Goal: Task Accomplishment & Management: Complete application form

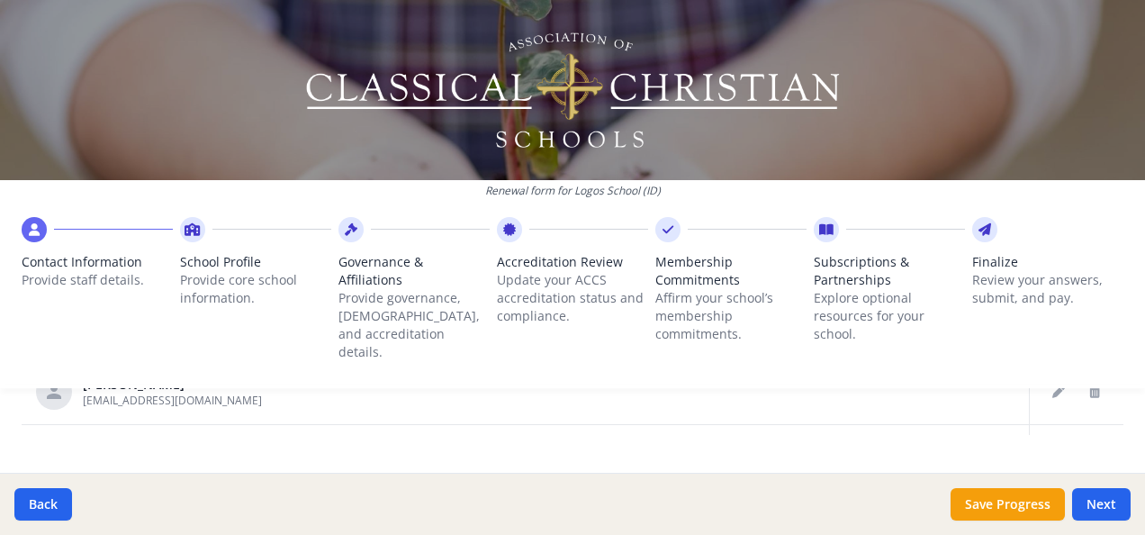
scroll to position [1259, 0]
drag, startPoint x: 1104, startPoint y: 5, endPoint x: 718, endPoint y: 257, distance: 460.6
click at [718, 257] on span "Membership Commitments" at bounding box center [730, 271] width 151 height 36
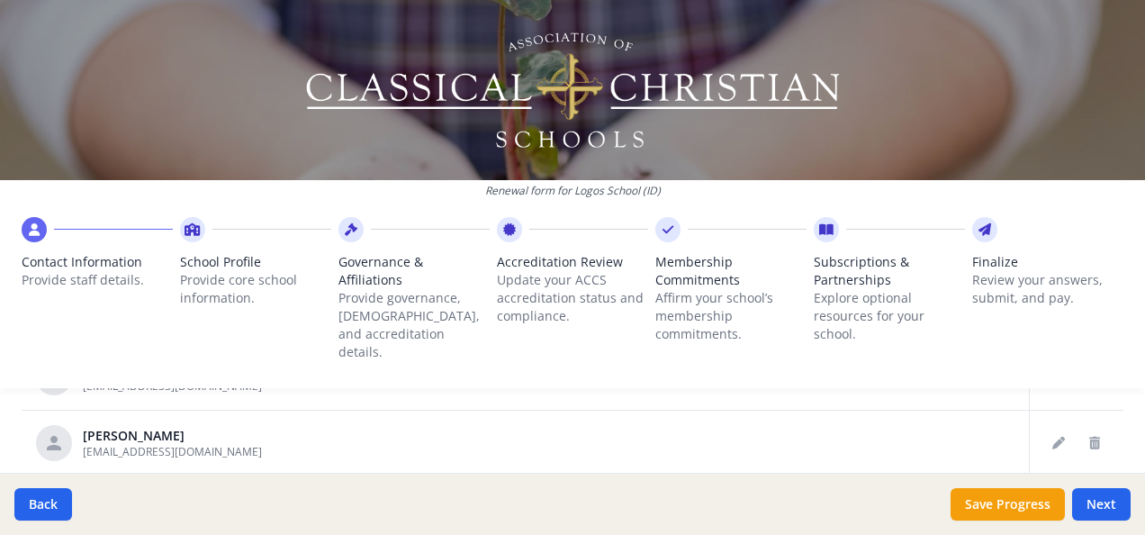
scroll to position [1063, 0]
click at [1089, 431] on icon "Delete staff" at bounding box center [1094, 437] width 11 height 13
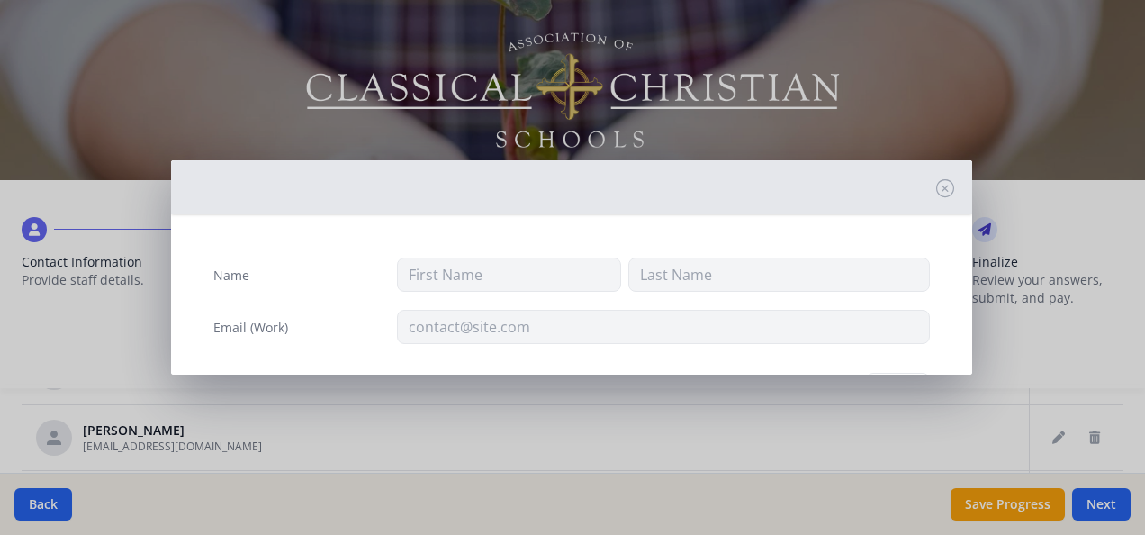
type input "Sandra"
type input "Ahoeft"
type input "sandrahoeft@logosschool.com"
click at [936, 190] on icon at bounding box center [945, 188] width 18 height 18
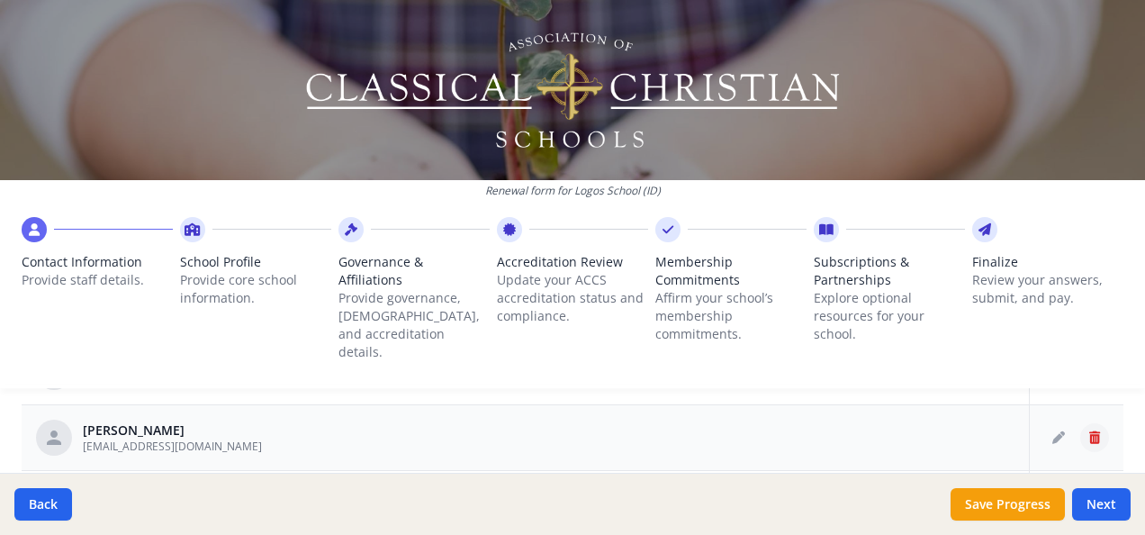
click at [1089, 431] on icon "Delete staff" at bounding box center [1094, 437] width 11 height 13
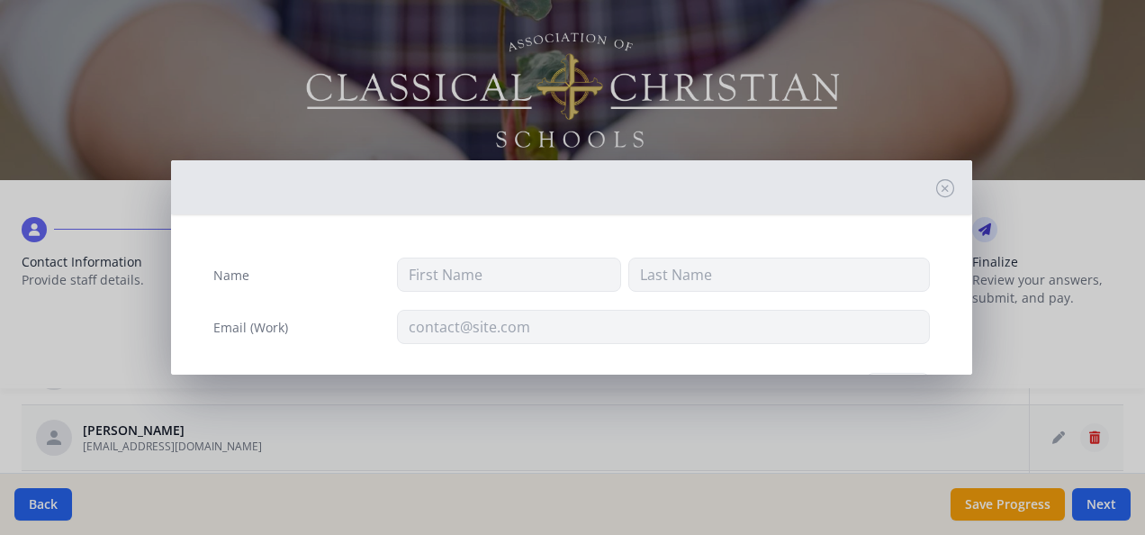
type input "Sandra"
type input "Ahoeft"
type input "sandrahoeft@logosschool.com"
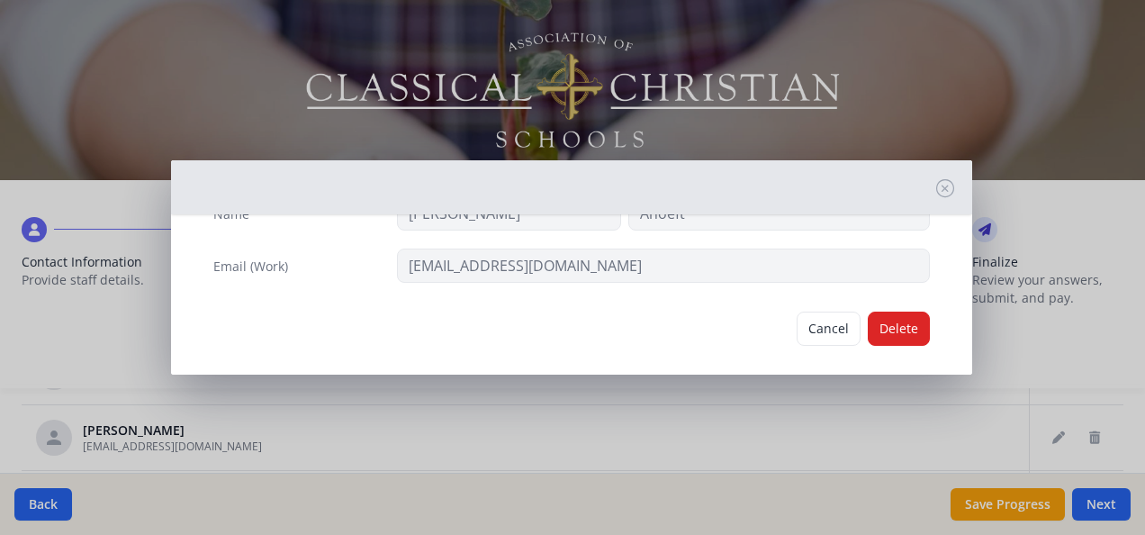
scroll to position [63, 0]
click at [897, 312] on button "Delete" at bounding box center [899, 327] width 62 height 34
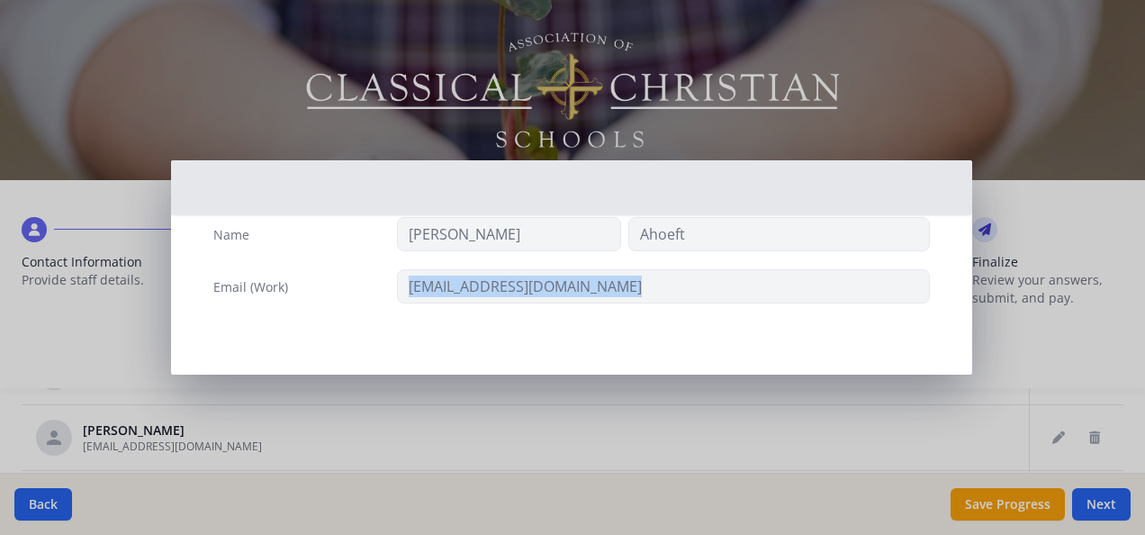
click at [897, 312] on div "Name Sandra Ahoeft Email (Work) sandrahoeft@logosschool.com" at bounding box center [571, 275] width 745 height 144
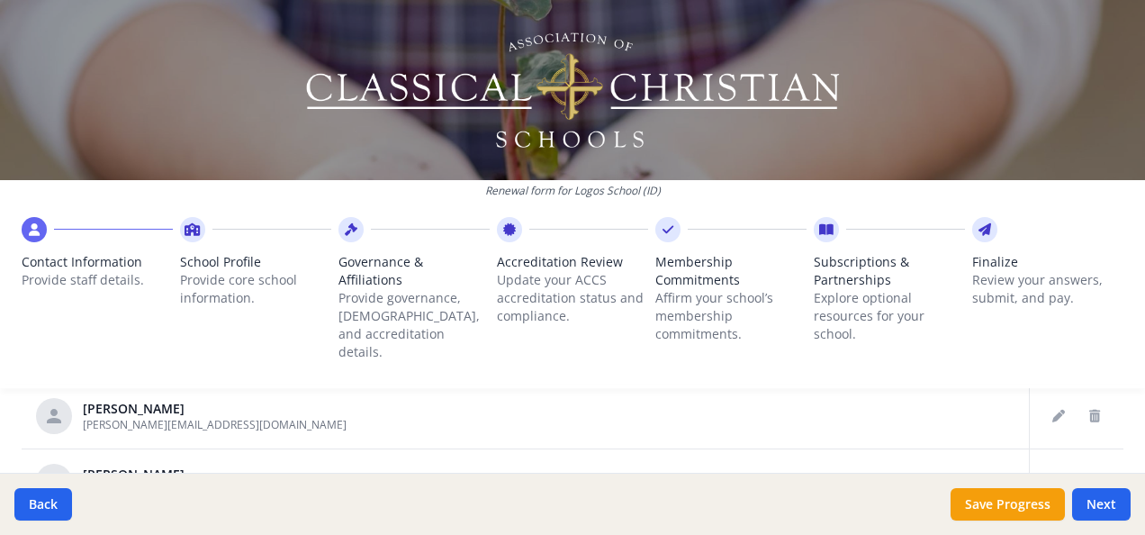
scroll to position [218, 0]
drag, startPoint x: 897, startPoint y: 312, endPoint x: 1068, endPoint y: 392, distance: 188.5
click at [1089, 410] on icon "Delete staff" at bounding box center [1094, 416] width 11 height 13
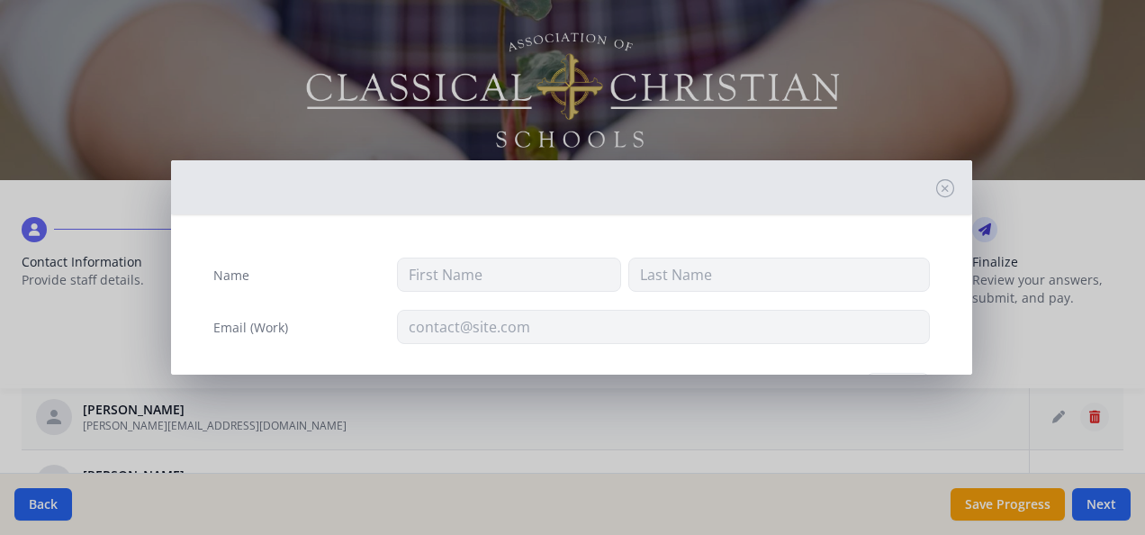
type input "Kimberly"
type input "Aston"
type input "kaston@logosschool.com"
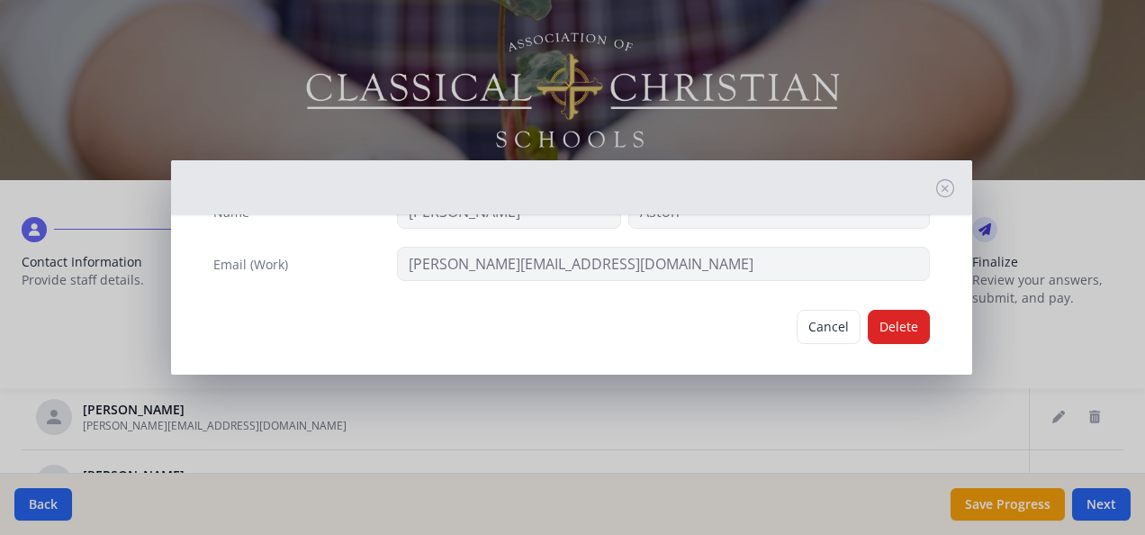
scroll to position [74, 0]
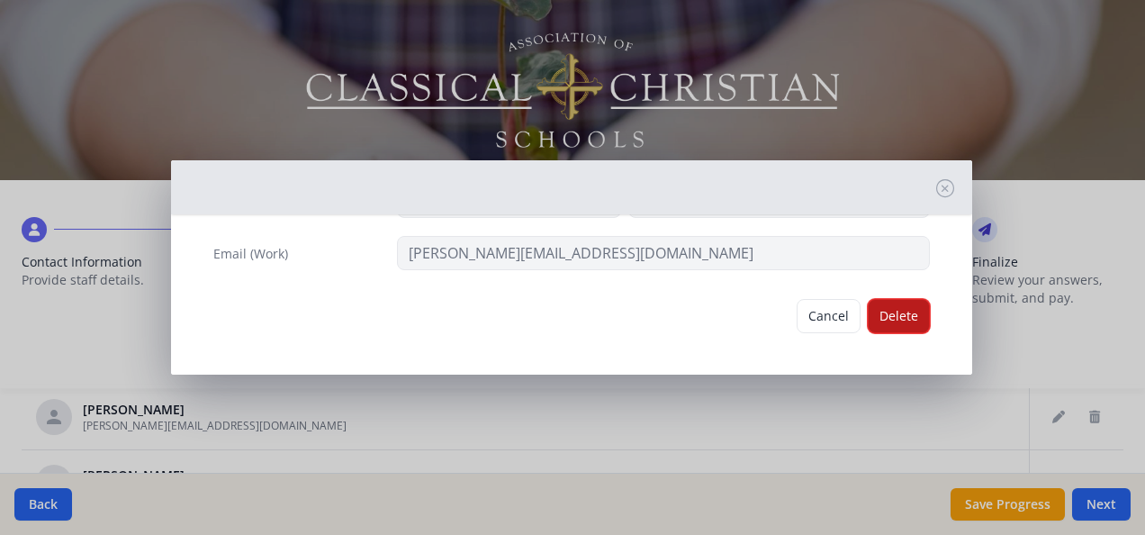
click at [899, 317] on button "Delete" at bounding box center [899, 316] width 62 height 34
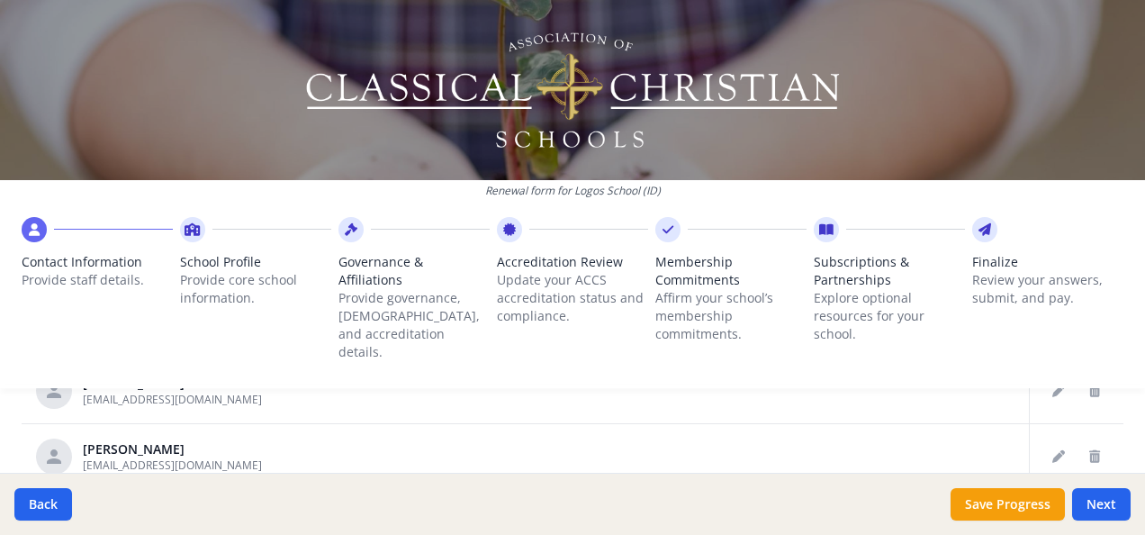
scroll to position [573, 0]
click at [1089, 449] on icon "Delete staff" at bounding box center [1094, 455] width 11 height 13
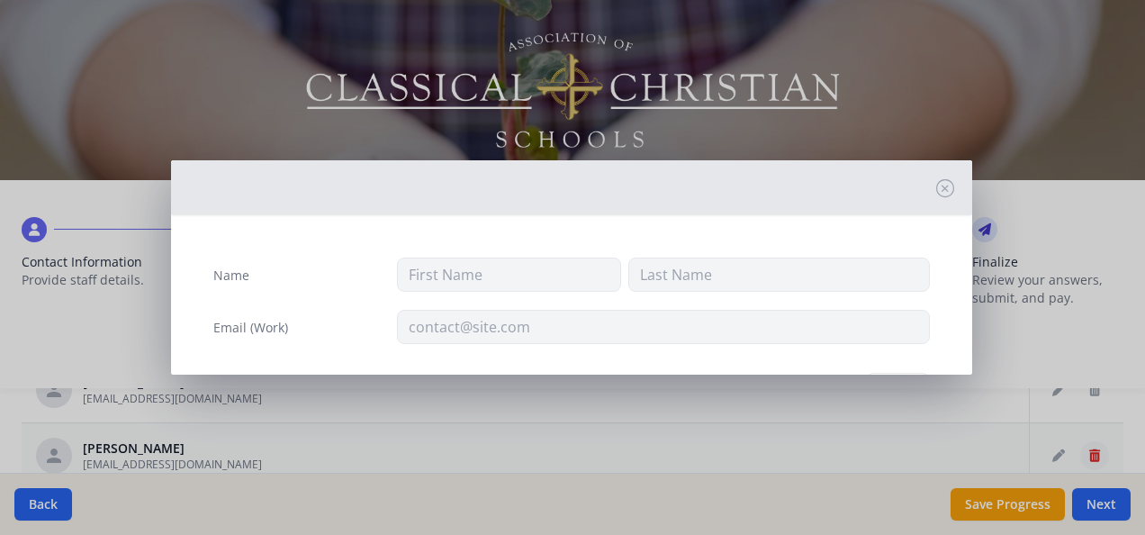
type input "Will"
type input "Boyd"
type input "will@homeschoolscience.org"
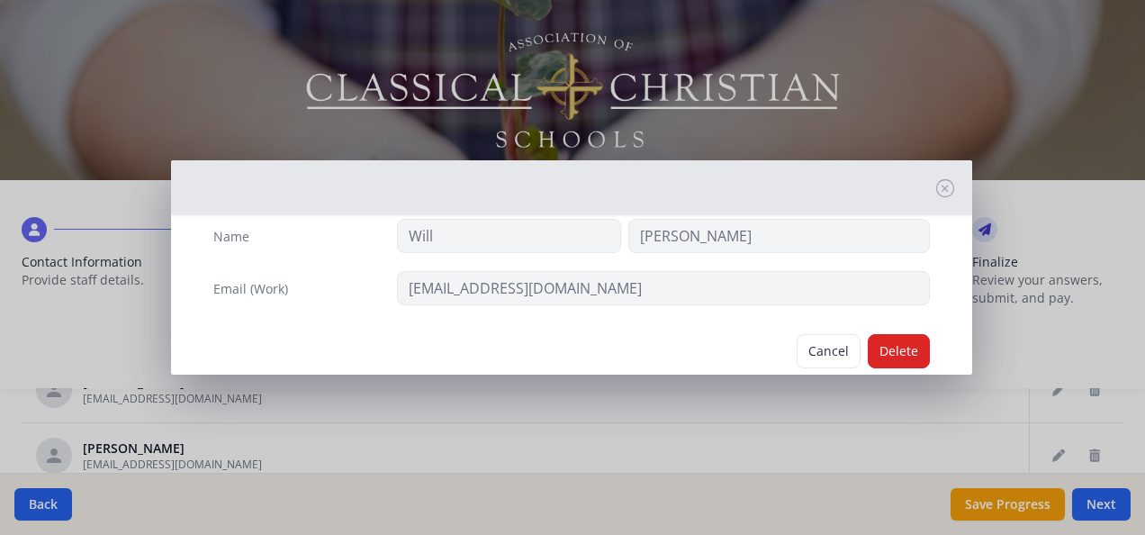
scroll to position [40, 0]
click at [899, 345] on button "Delete" at bounding box center [899, 350] width 62 height 34
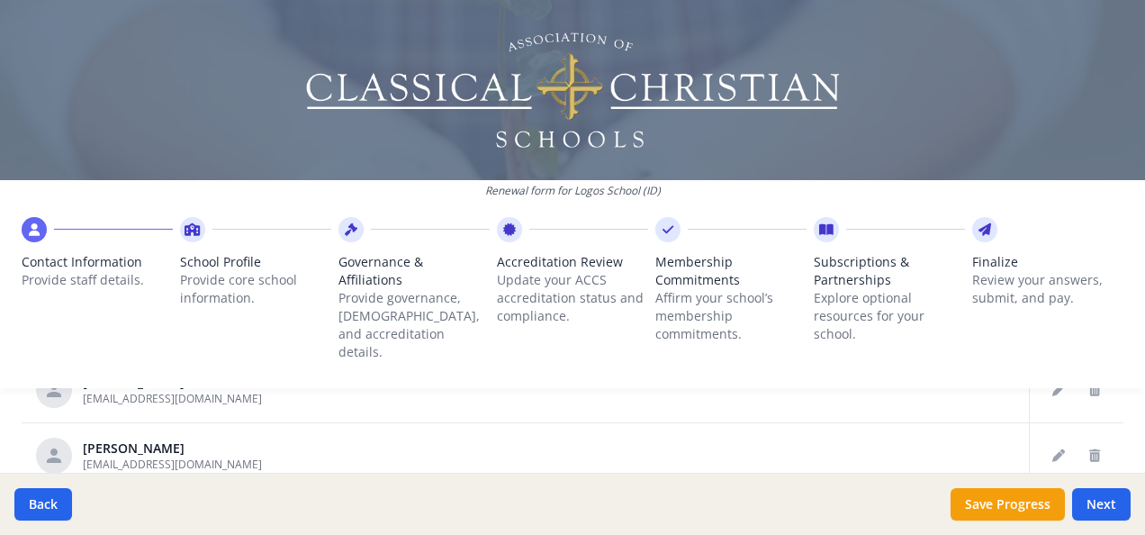
click at [899, 345] on div "Name Will Boyd Email (Work) will@homeschoolscience.org" at bounding box center [571, 264] width 801 height 187
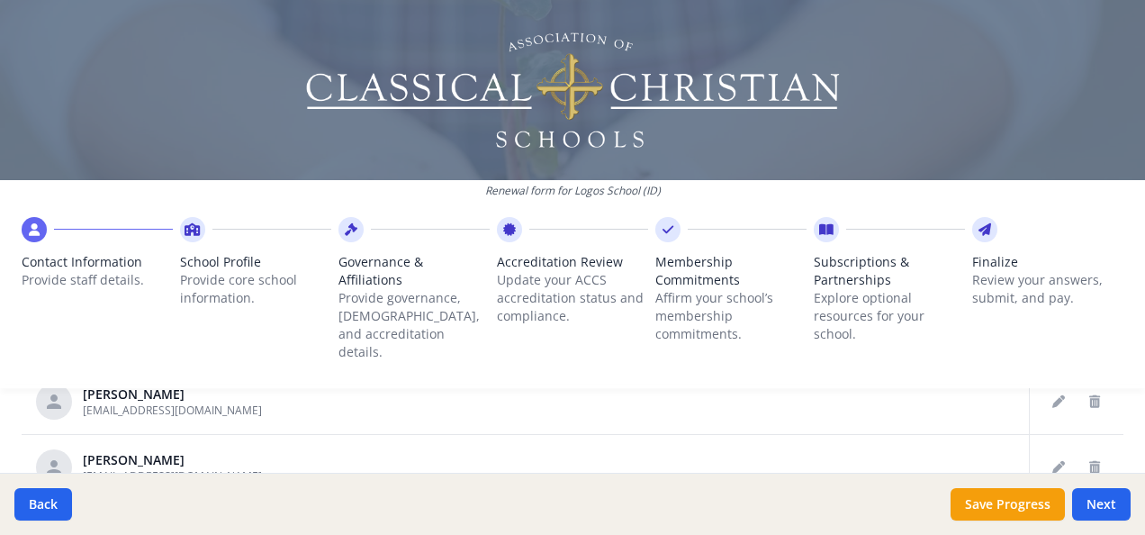
scroll to position [614, 0]
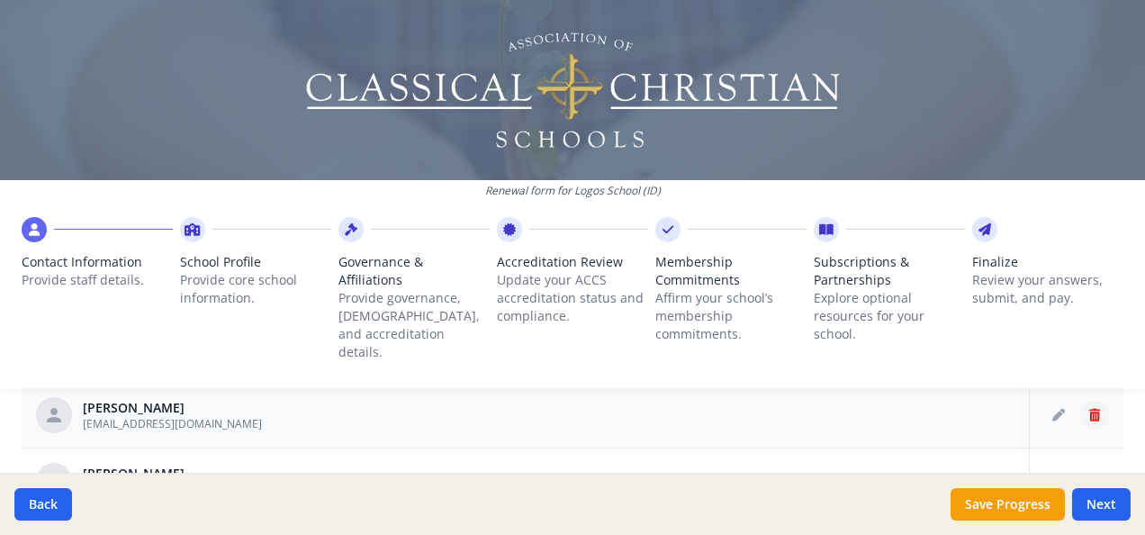
drag, startPoint x: 899, startPoint y: 345, endPoint x: 1064, endPoint y: 392, distance: 171.5
click at [1089, 409] on icon "Delete staff" at bounding box center [1094, 415] width 11 height 13
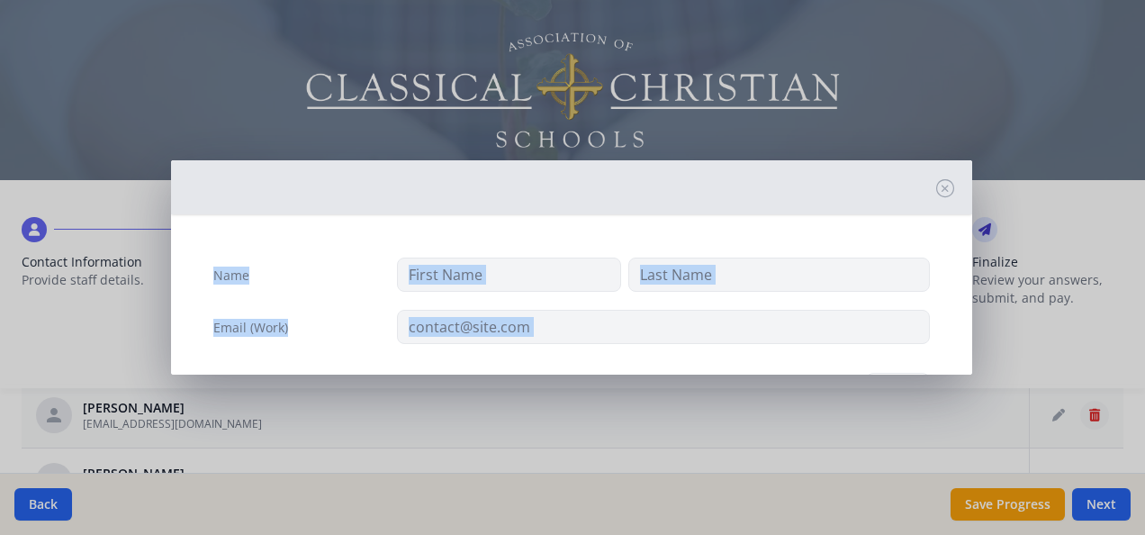
type input "Dianne"
type input "Bradley"
type input "dbradley@logosschool.com"
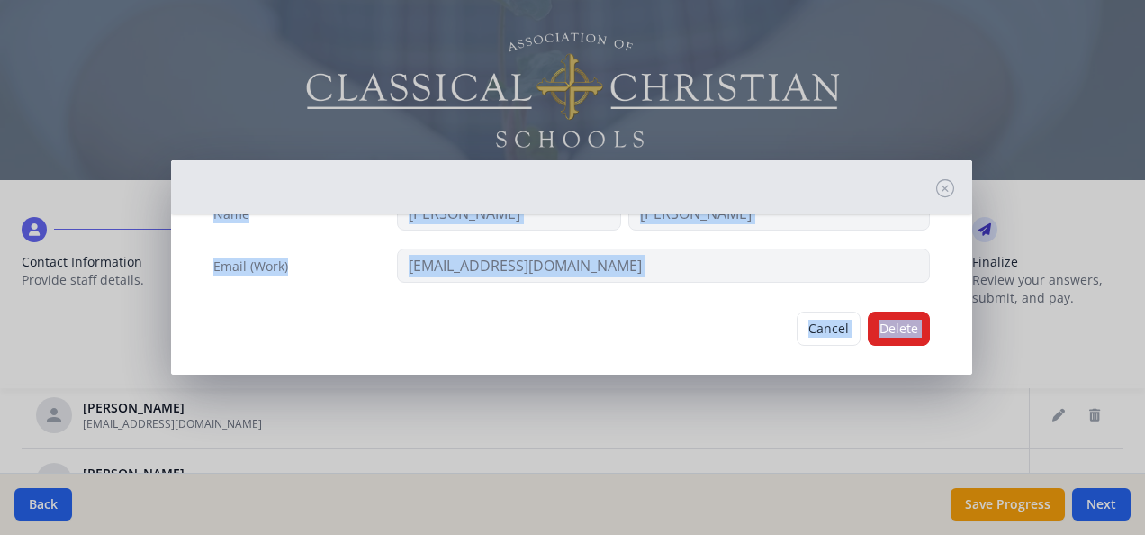
scroll to position [63, 0]
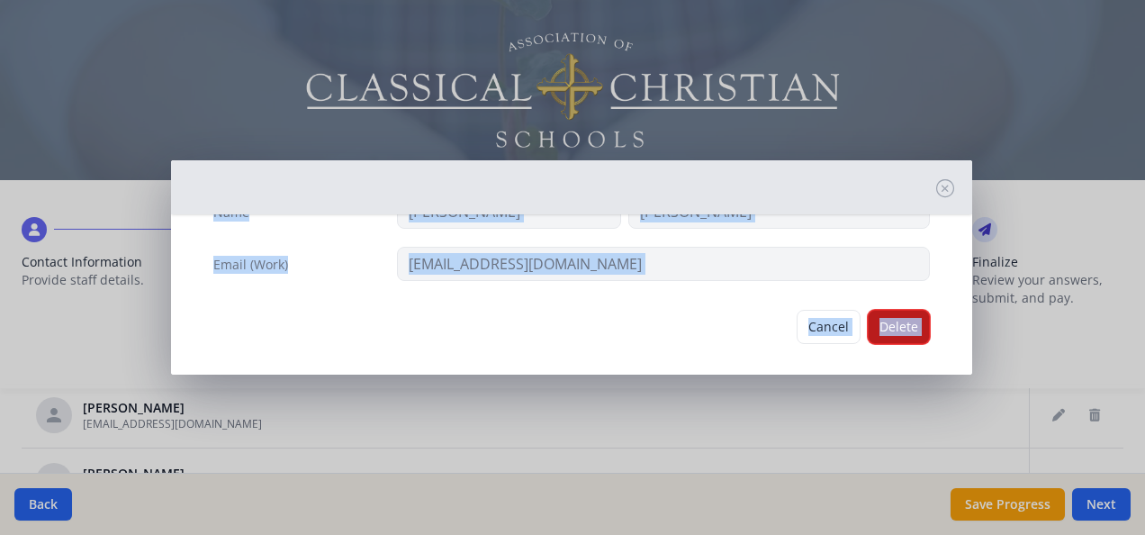
click at [888, 317] on button "Delete" at bounding box center [899, 327] width 62 height 34
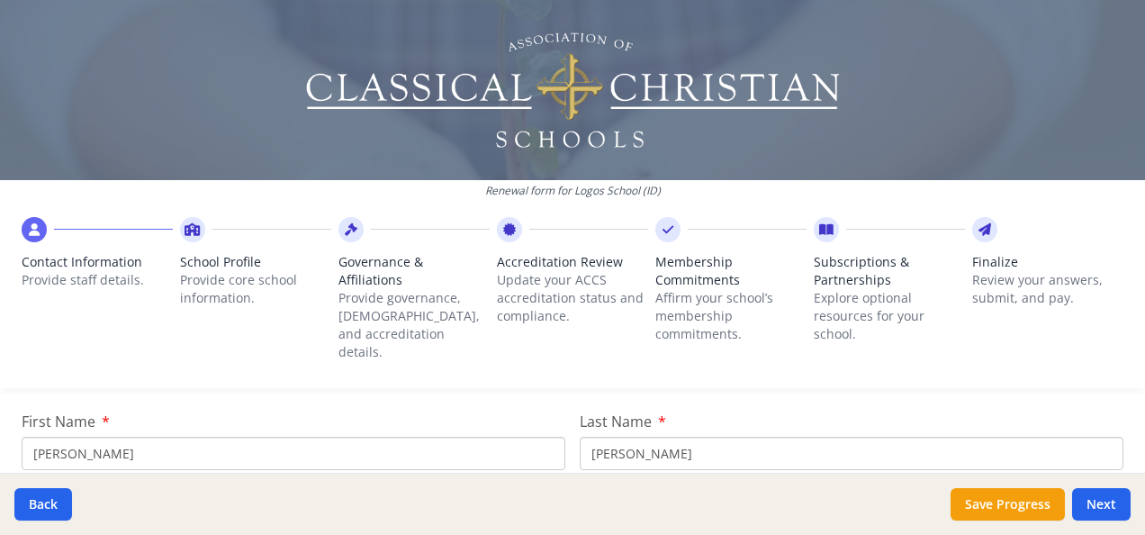
scroll to position [218, 0]
click at [979, 515] on button "Save Progress" at bounding box center [1008, 504] width 114 height 32
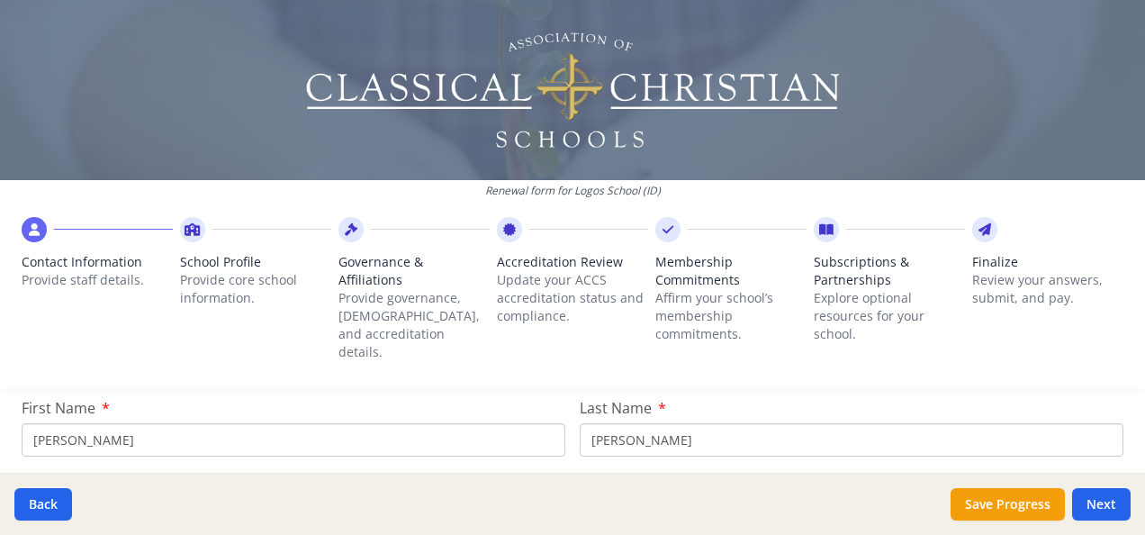
scroll to position [229, 0]
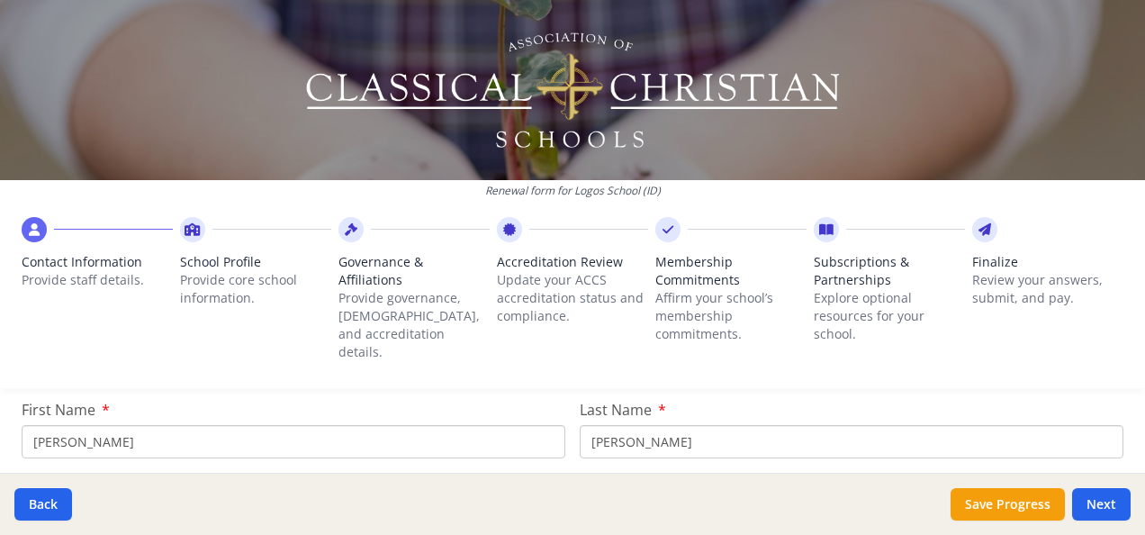
click at [104, 425] on input "Loren" at bounding box center [294, 441] width 544 height 33
type input "L"
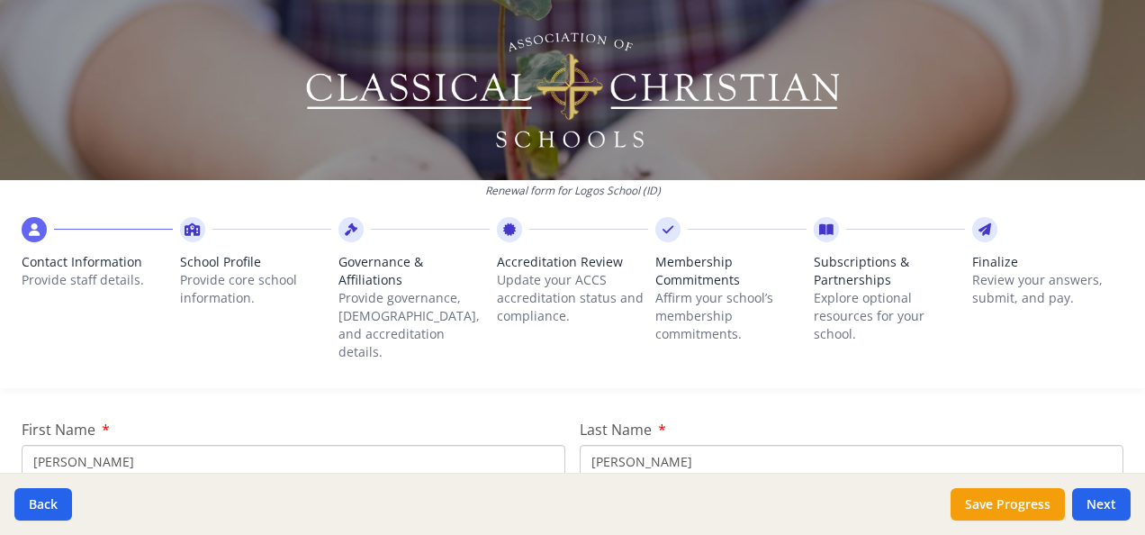
scroll to position [209, 0]
type input "M"
type input "[PERSON_NAME]"
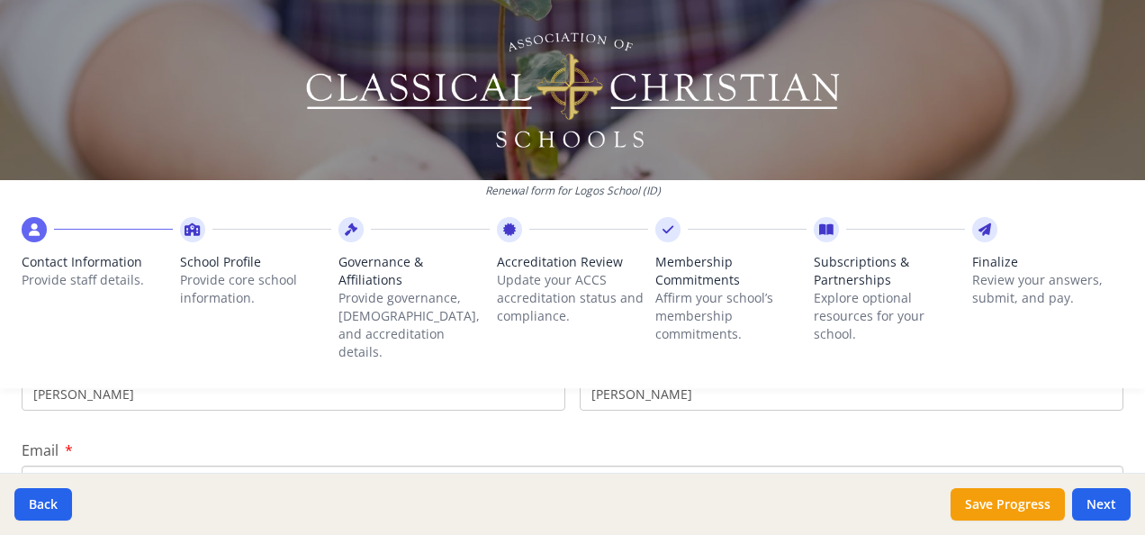
scroll to position [283, 0]
type input "[PERSON_NAME]"
click at [224, 461] on input "loreneuhus@logosschool.com" at bounding box center [573, 475] width 1102 height 33
type input "l"
type input "[EMAIL_ADDRESS][DOMAIN_NAME]"
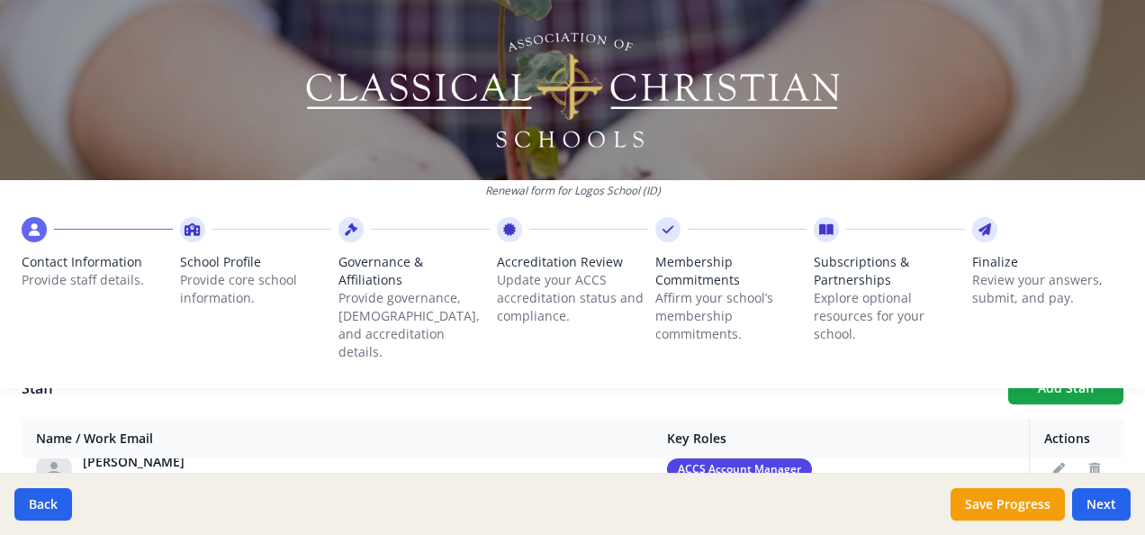
scroll to position [89, 0]
click at [1089, 462] on icon "Delete staff" at bounding box center [1094, 468] width 11 height 13
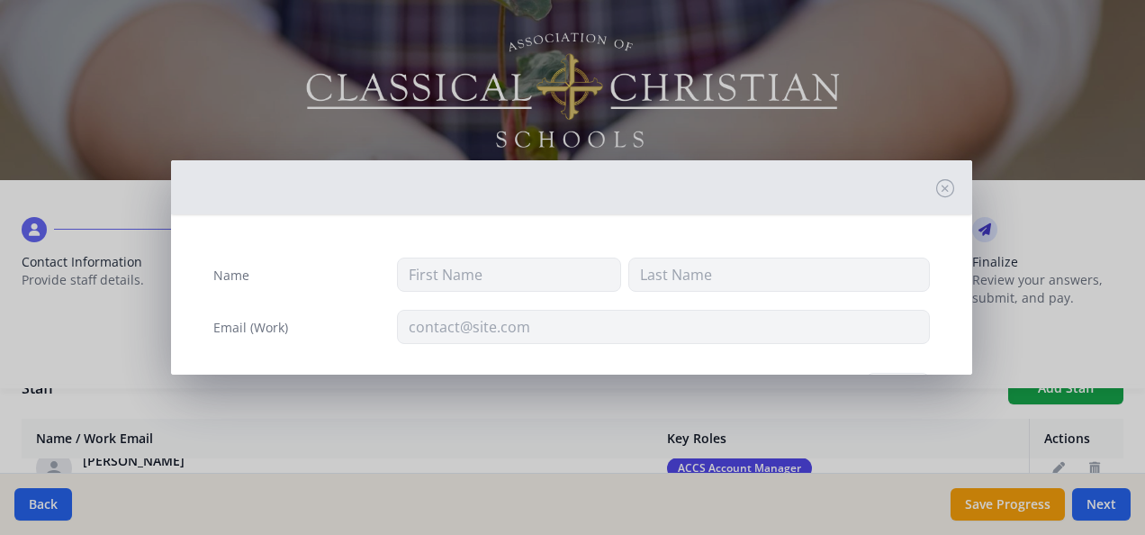
type input "Loren"
type input "Euhus"
type input "loreneuhus@logosschool.com"
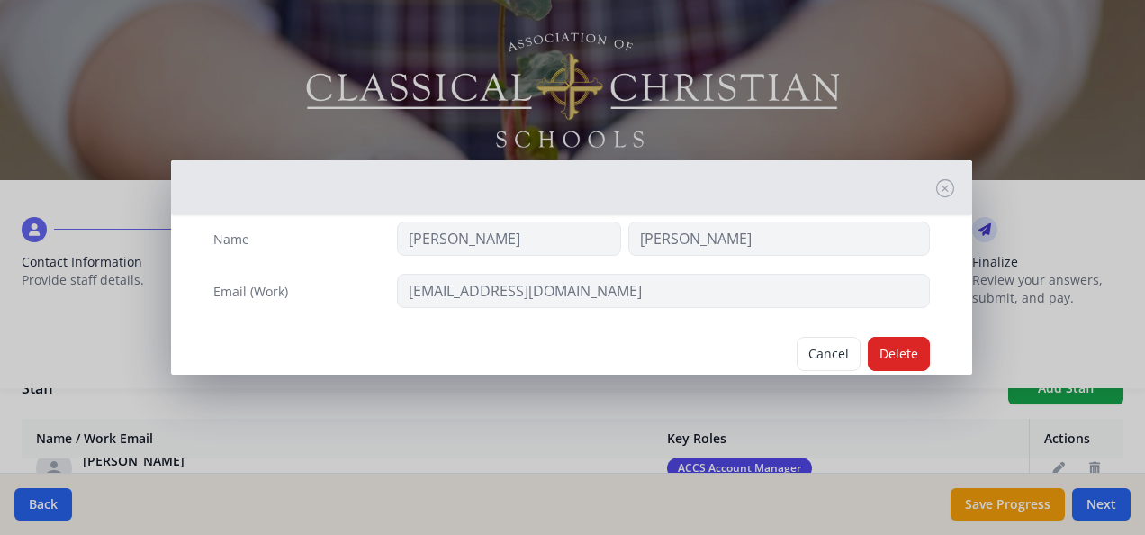
scroll to position [37, 0]
click at [888, 347] on button "Delete" at bounding box center [899, 353] width 62 height 34
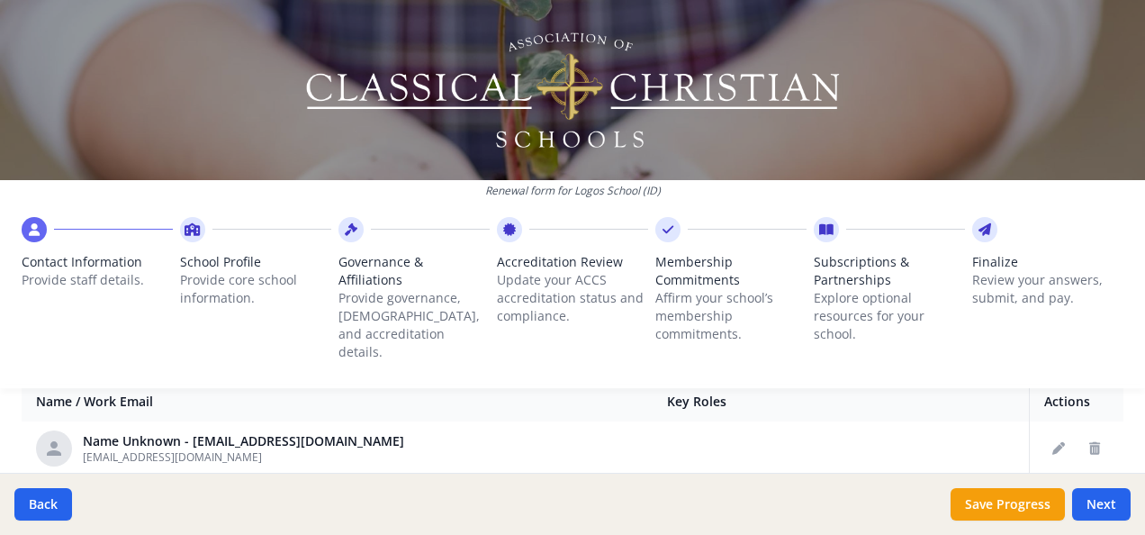
scroll to position [139, 0]
click at [1089, 441] on icon "Delete staff" at bounding box center [1094, 447] width 11 height 13
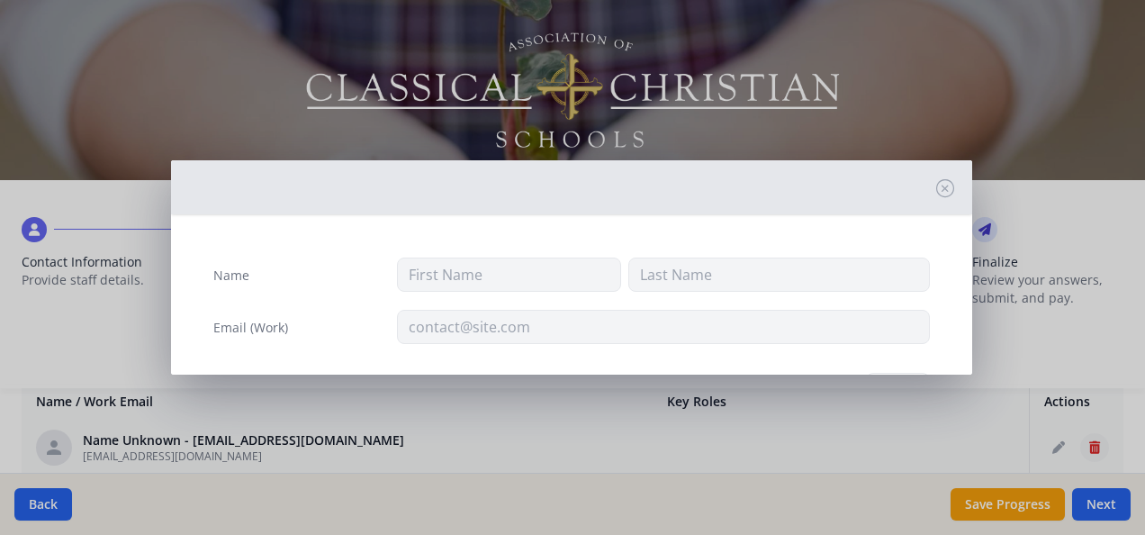
type input "cjbowen@logosschool.com"
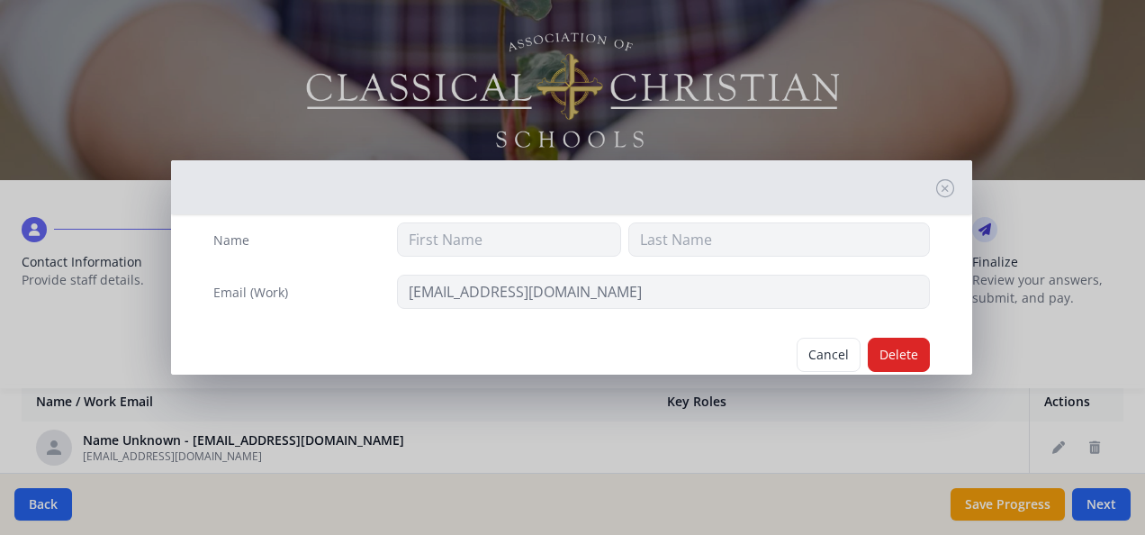
scroll to position [36, 0]
click at [891, 343] on button "Delete" at bounding box center [899, 354] width 62 height 34
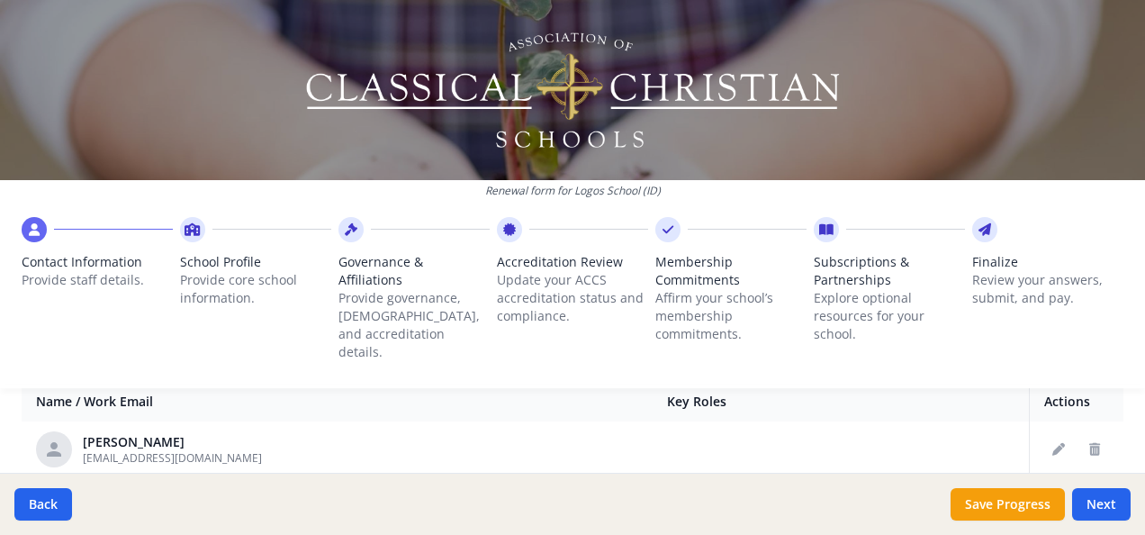
scroll to position [1715, 0]
click at [1089, 442] on icon "Delete staff" at bounding box center [1094, 448] width 11 height 13
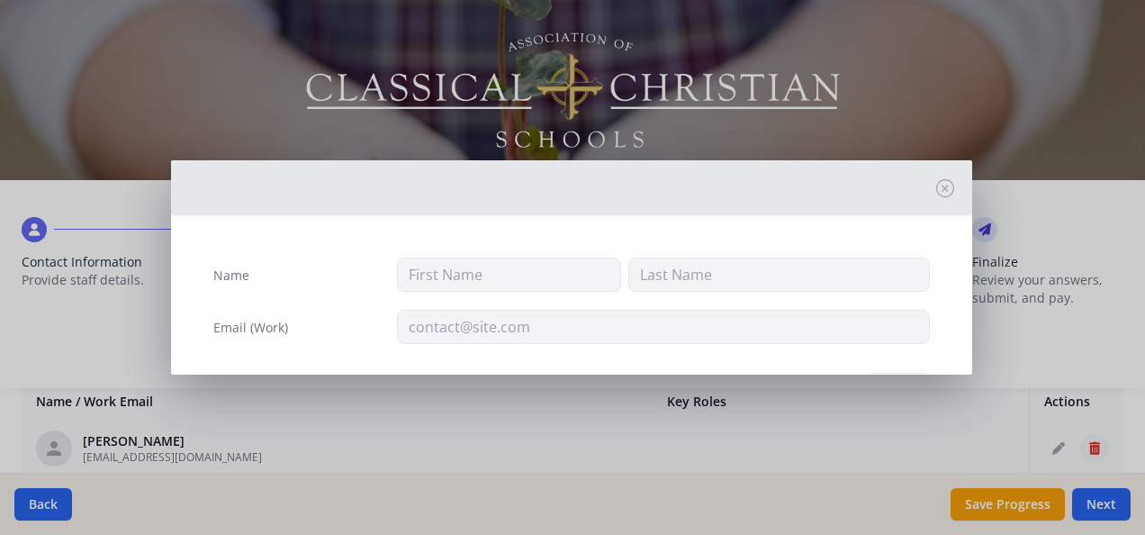
type input "Jannell"
type input "Farrell"
type input "mainoffice@logosschool.com"
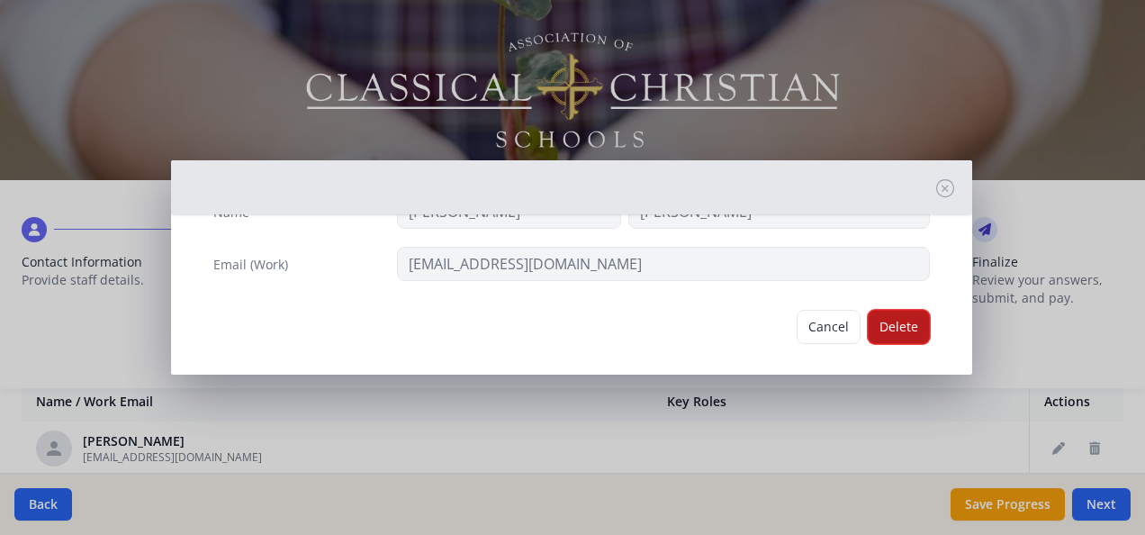
click at [891, 324] on button "Delete" at bounding box center [899, 327] width 62 height 34
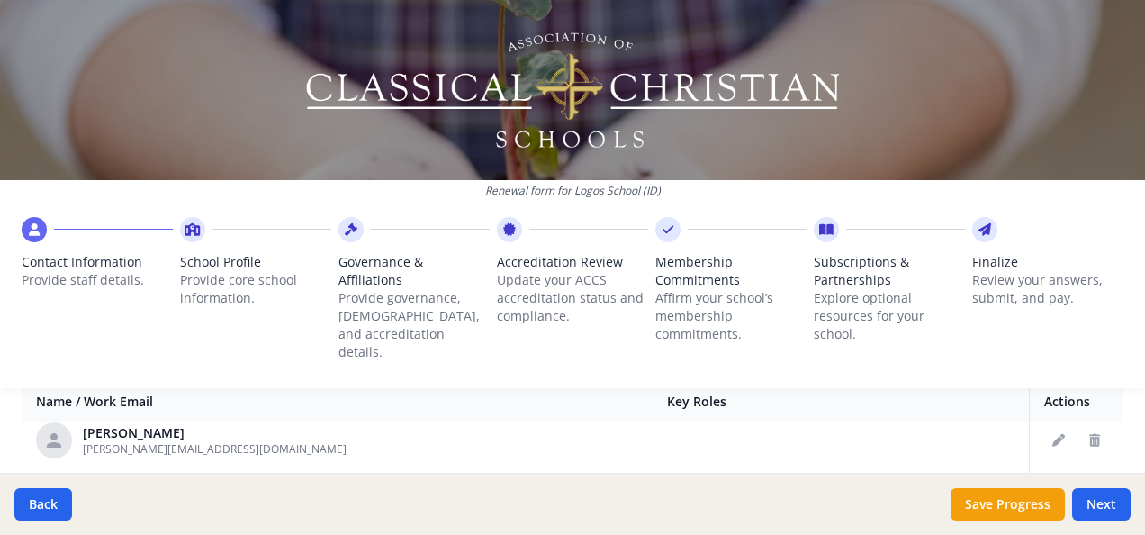
scroll to position [1909, 0]
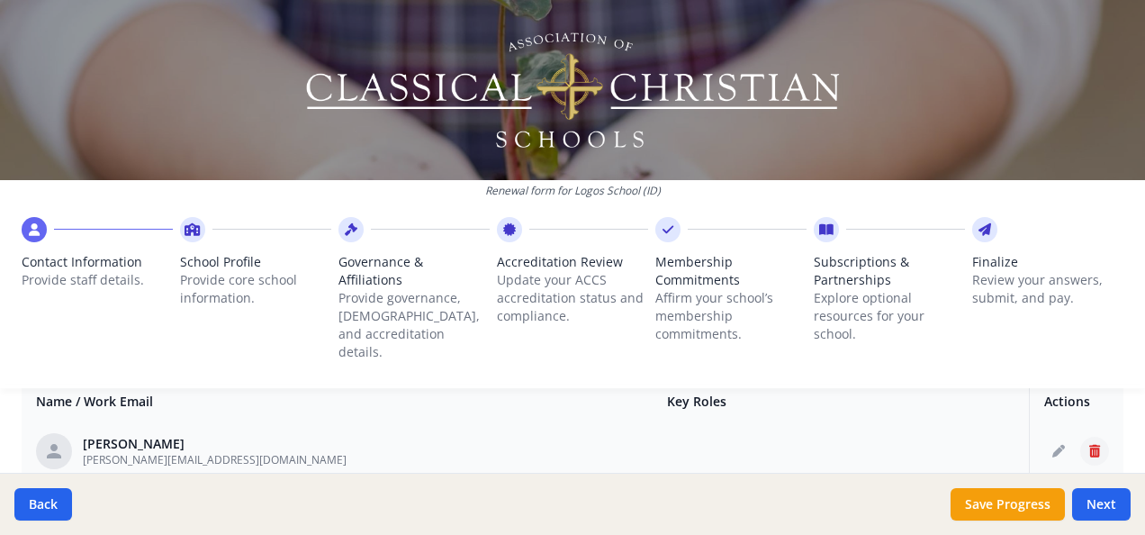
click at [1089, 445] on icon "Delete staff" at bounding box center [1094, 451] width 11 height 13
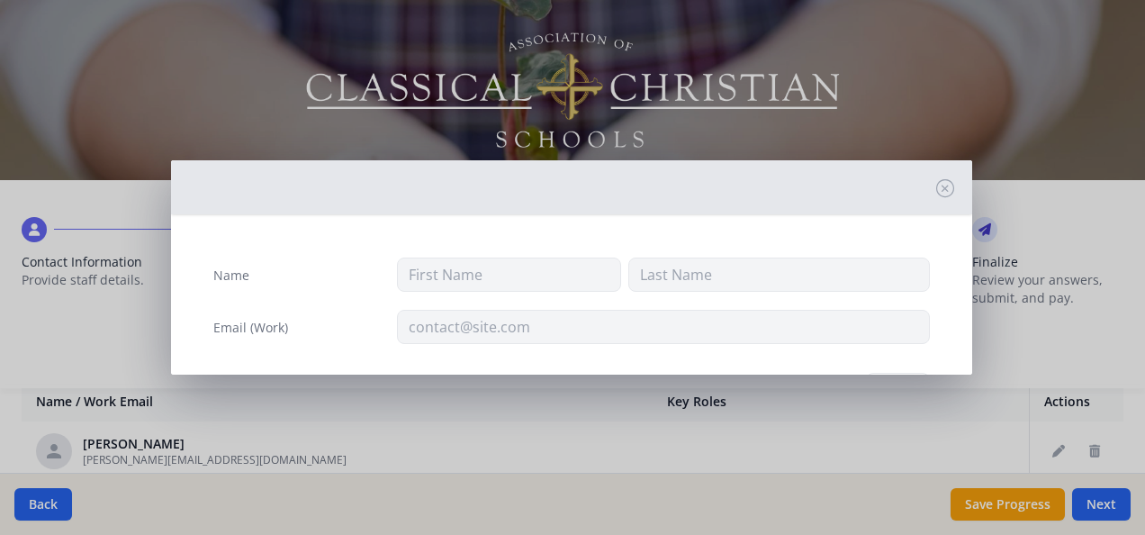
type input "Bess"
type input "Hawthorne"
type input "b.hawthorne@logosschool.com"
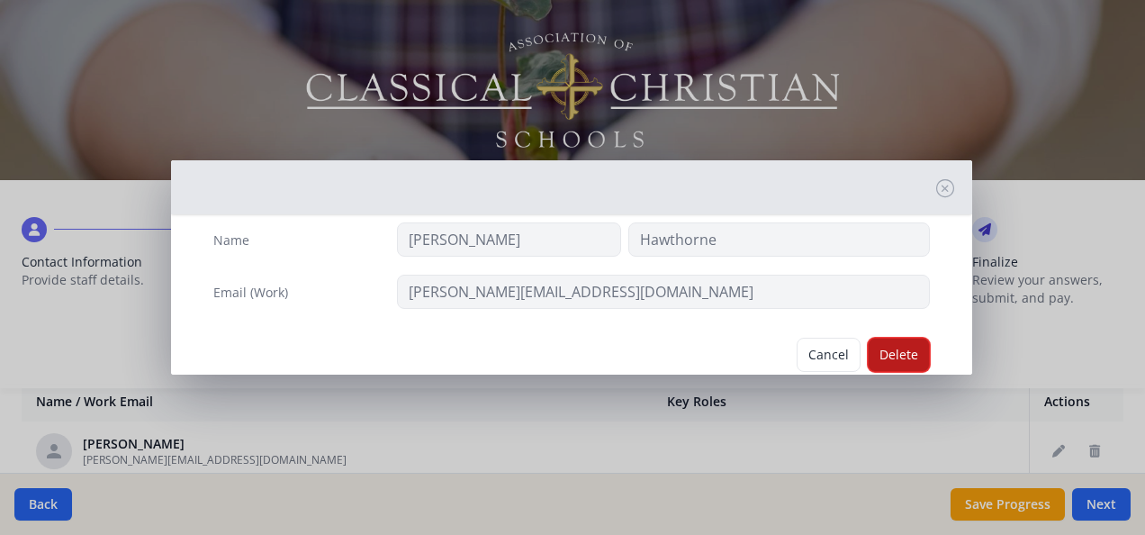
click at [898, 347] on button "Delete" at bounding box center [899, 355] width 62 height 34
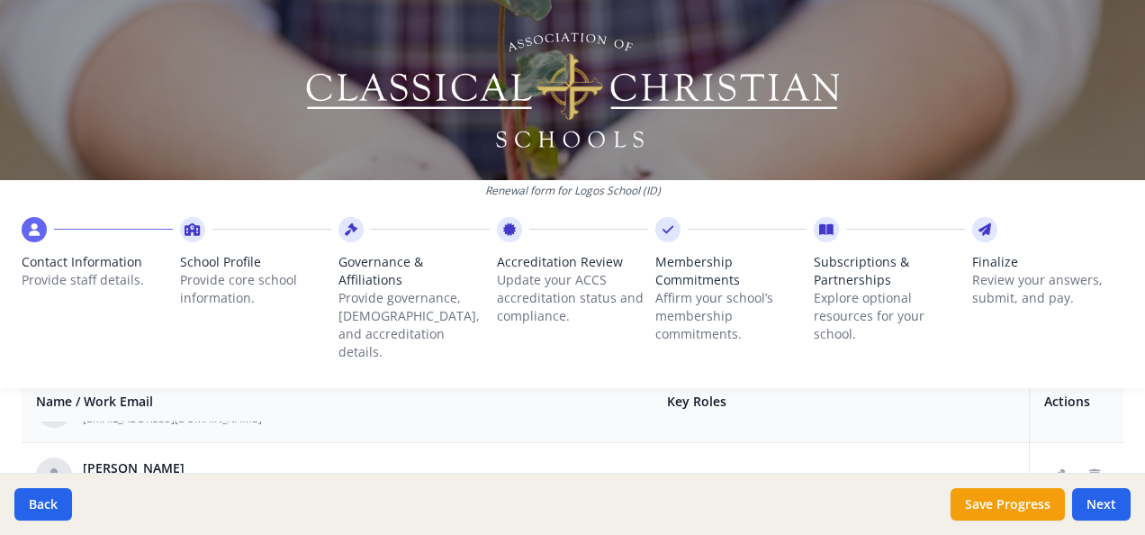
scroll to position [1957, 0]
click at [1080, 455] on button "Delete staff" at bounding box center [1094, 469] width 29 height 29
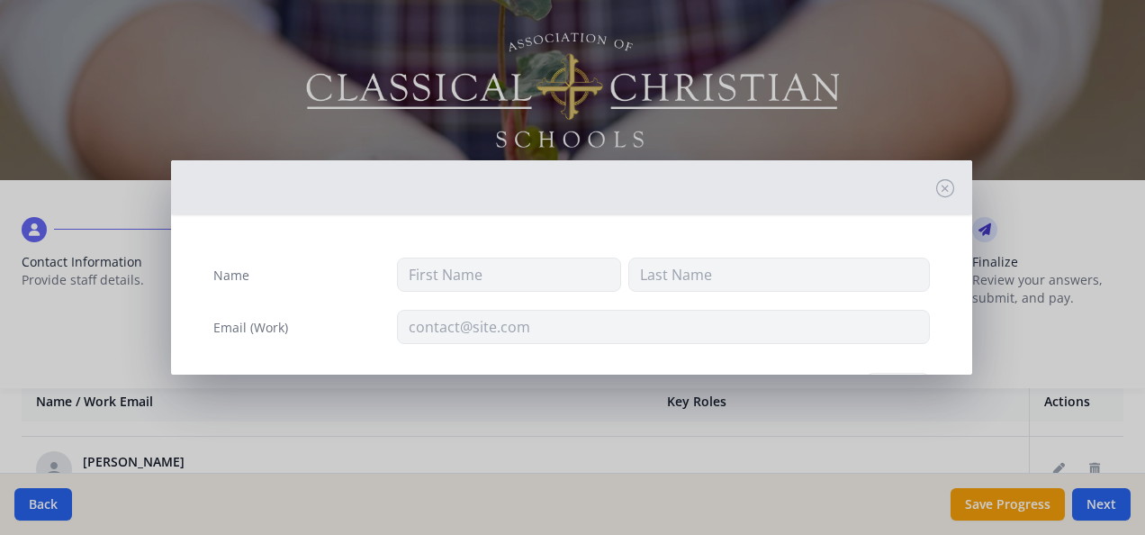
type input "Michael"
type input "Jones"
type input "mjones@logosschool.com"
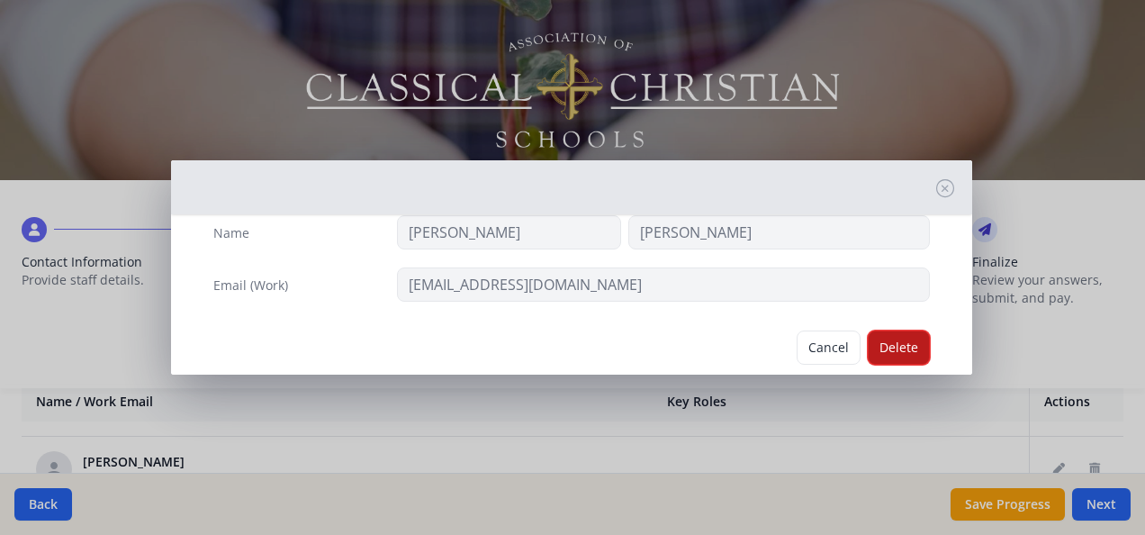
click at [881, 347] on button "Delete" at bounding box center [899, 347] width 62 height 34
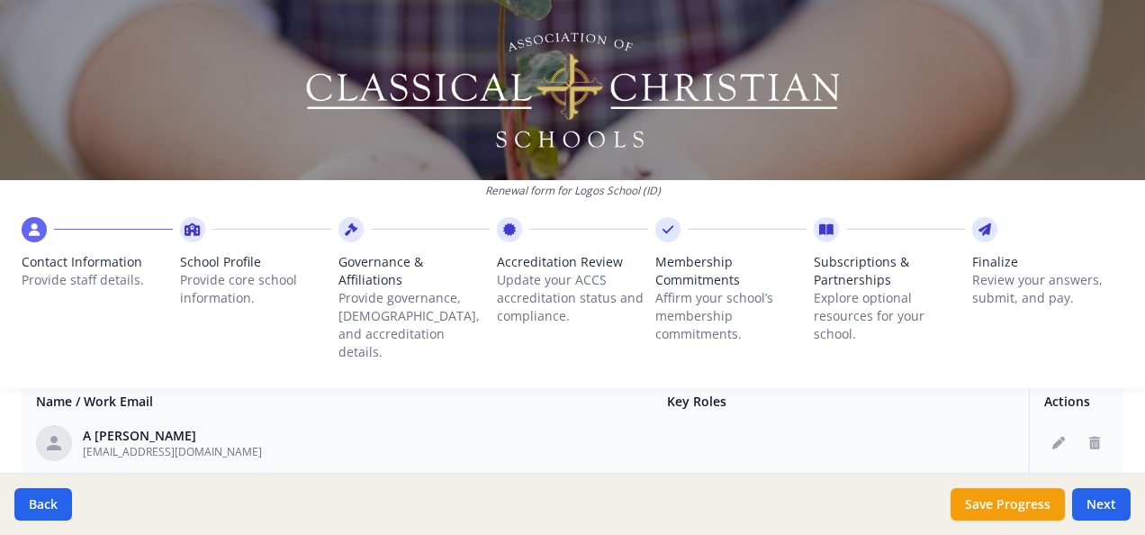
scroll to position [1984, 0]
click at [1089, 436] on icon "Delete staff" at bounding box center [1094, 442] width 11 height 13
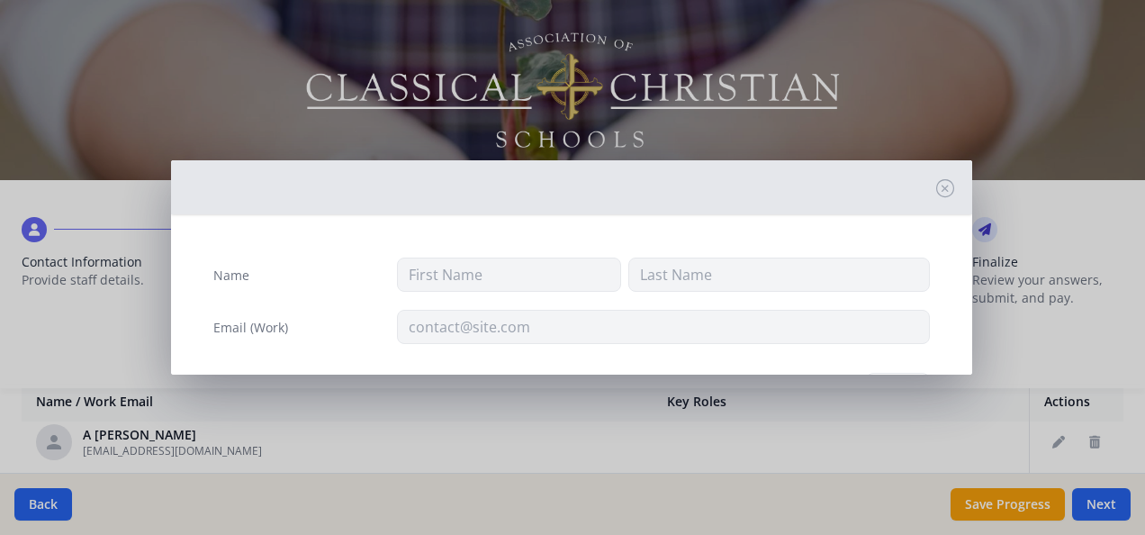
type input "A"
type input "Jones"
type input "ajones@logosschool.com"
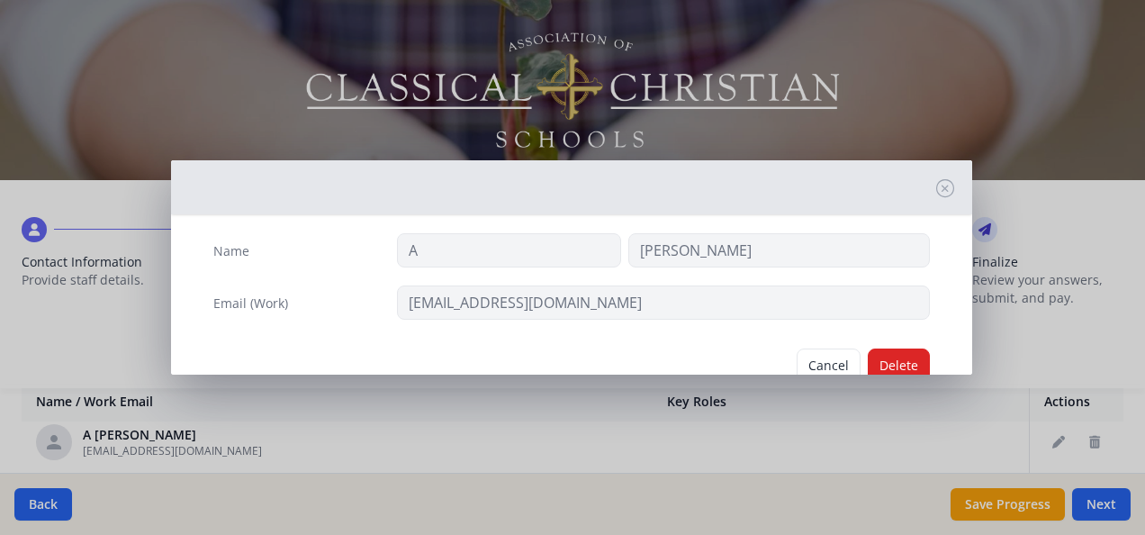
scroll to position [25, 0]
click at [895, 356] on button "Delete" at bounding box center [899, 364] width 62 height 34
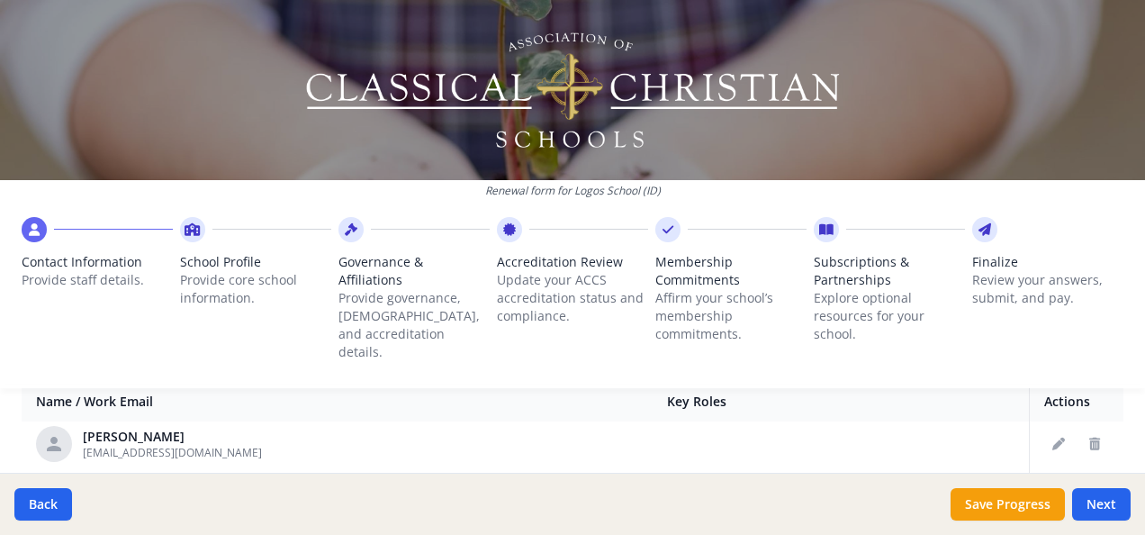
scroll to position [1979, 0]
click at [1080, 432] on button "Delete staff" at bounding box center [1094, 446] width 29 height 29
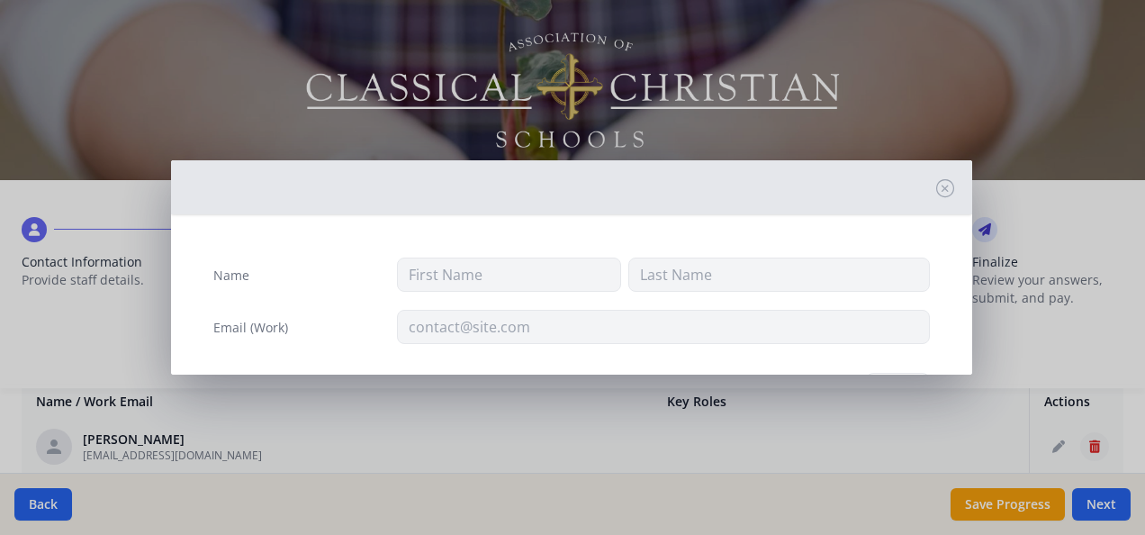
type input "D"
type input "Jones"
type input "djones@logosschool.com"
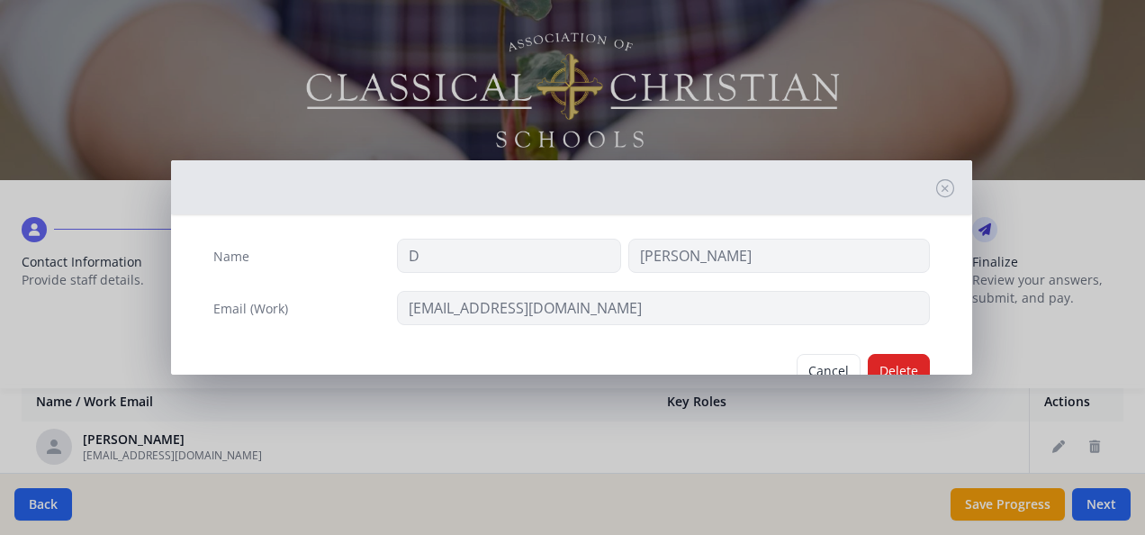
scroll to position [22, 0]
click at [897, 359] on button "Delete" at bounding box center [899, 368] width 62 height 34
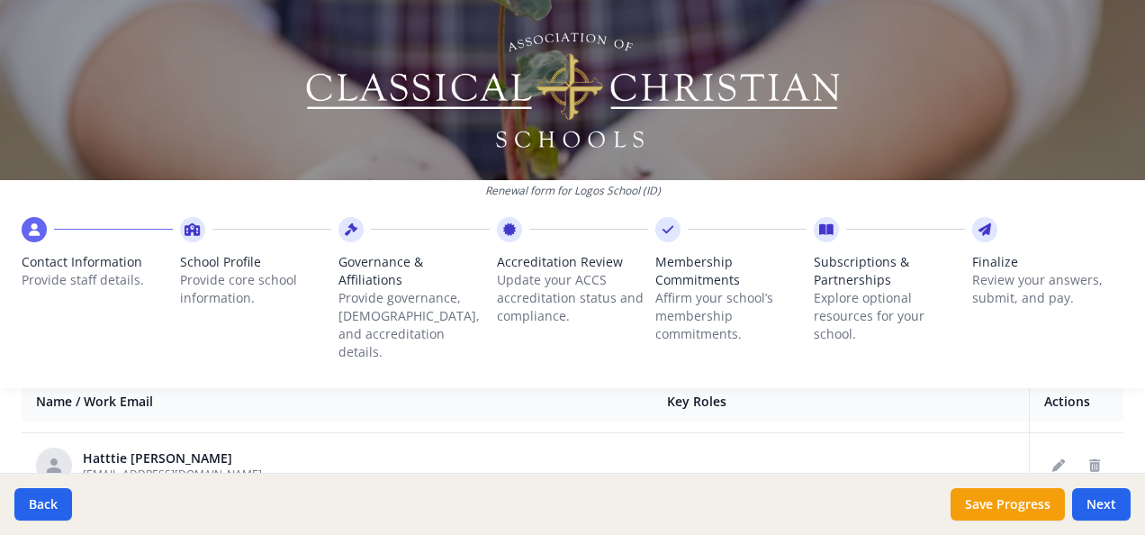
scroll to position [2225, 0]
click at [1080, 449] on button "Delete staff" at bounding box center [1094, 463] width 29 height 29
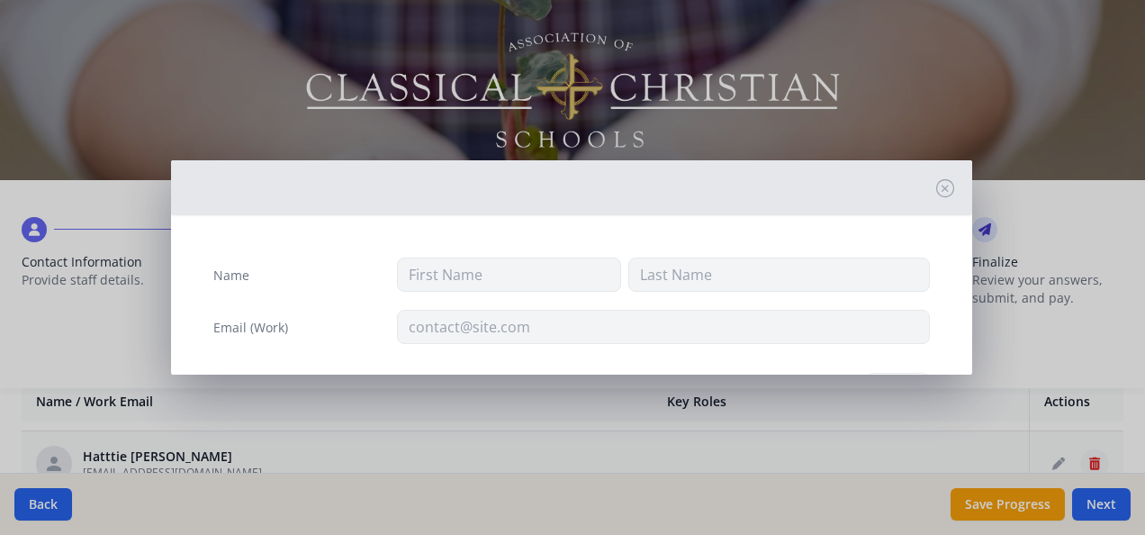
type input "Hatttie"
type input "Maggard"
type input "hmaggard@logosschool.com"
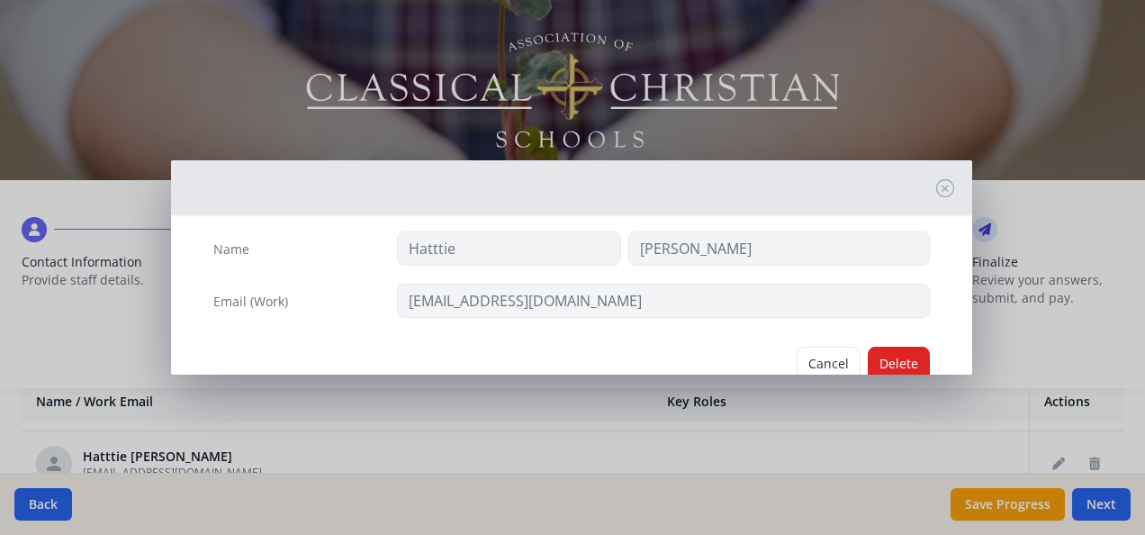
scroll to position [27, 0]
click at [895, 349] on button "Delete" at bounding box center [899, 363] width 62 height 34
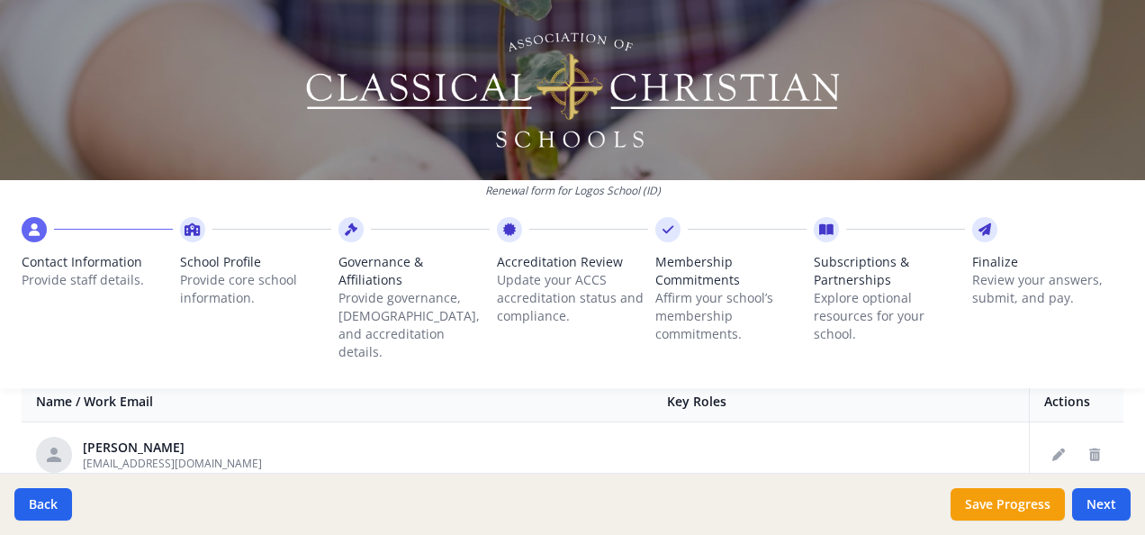
scroll to position [2237, 0]
click at [1080, 437] on button "Delete staff" at bounding box center [1094, 451] width 29 height 29
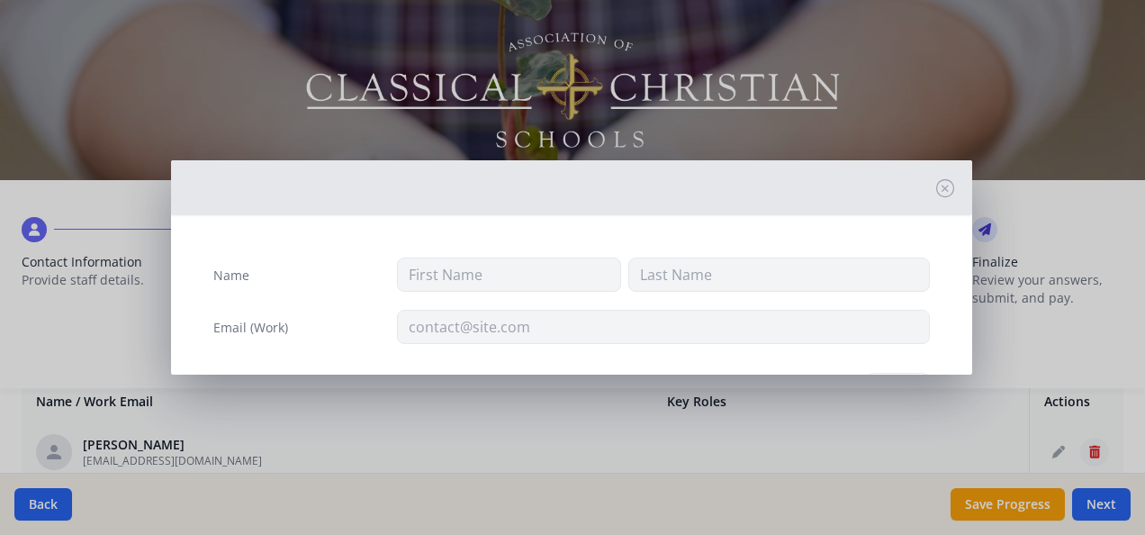
type input "Denise"
type input "McIvor"
type input "denisemcivor@logosschool.com"
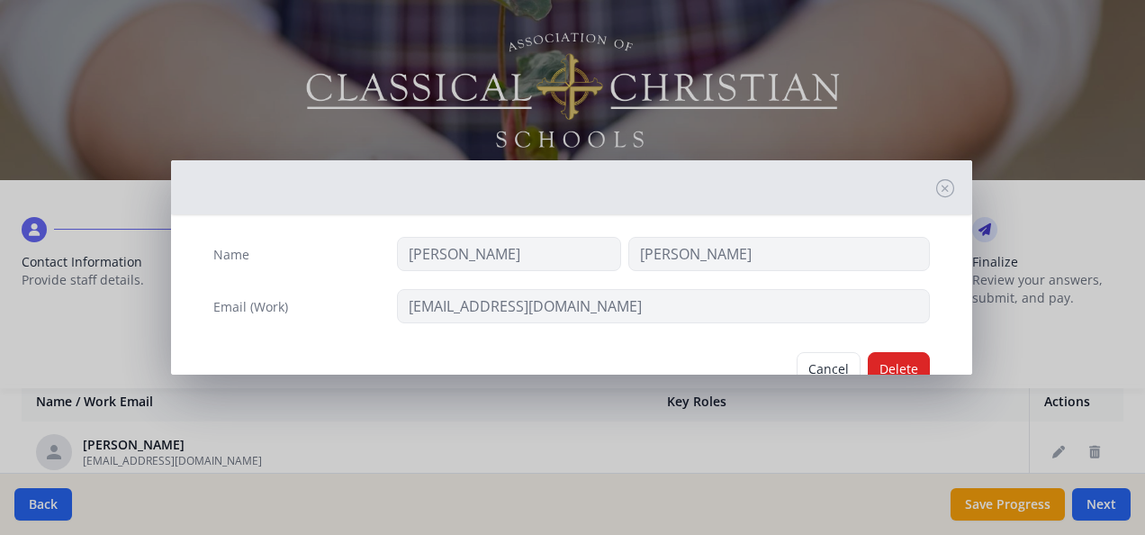
scroll to position [23, 0]
click at [899, 358] on button "Delete" at bounding box center [899, 366] width 62 height 34
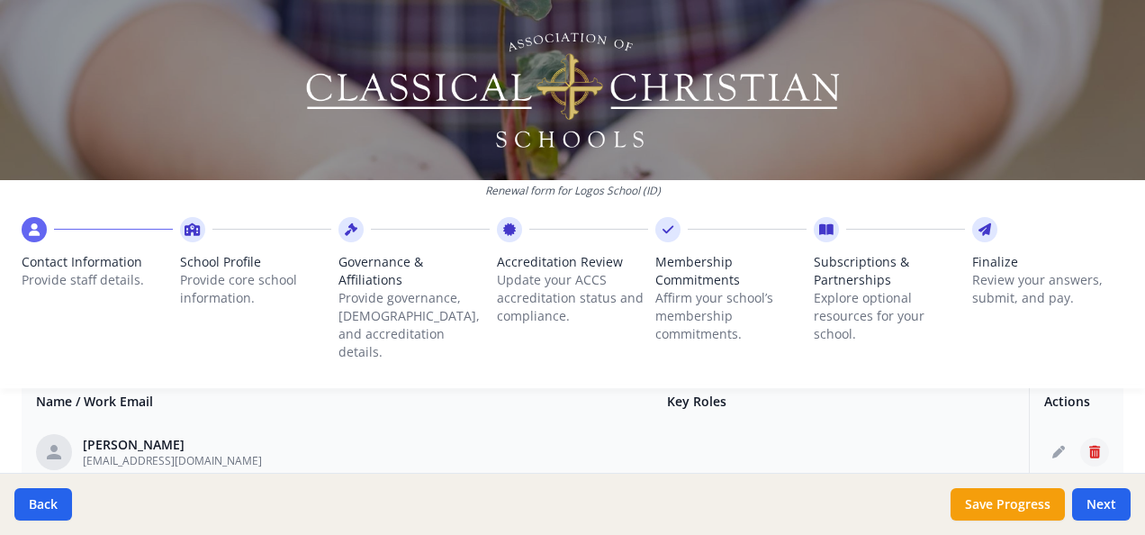
click at [1089, 446] on icon "Delete staff" at bounding box center [1094, 452] width 11 height 13
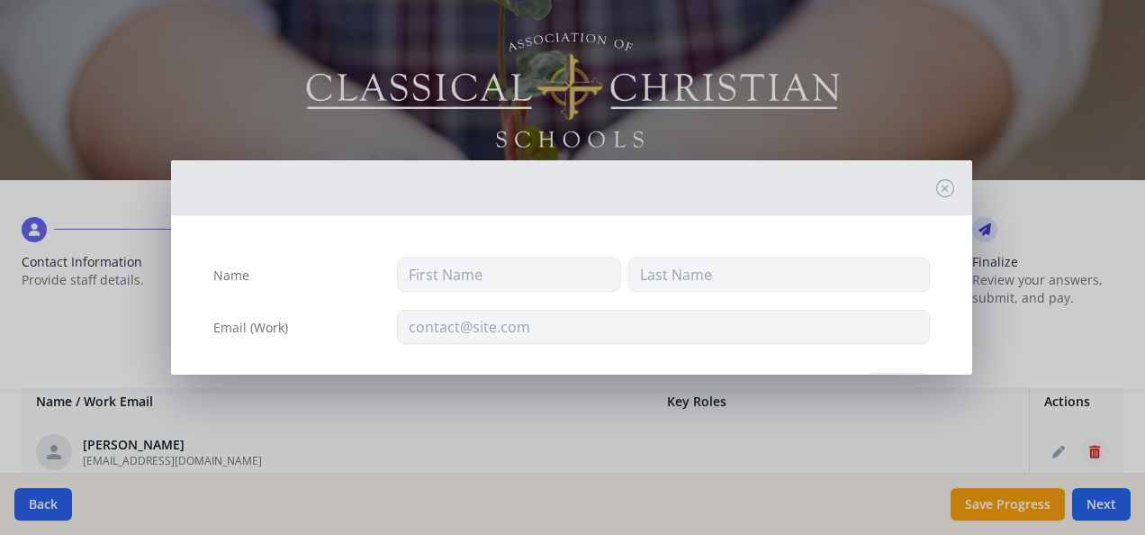
type input "Lauren"
type input "McMurray"
type input "lmcmurray@logosschool.com"
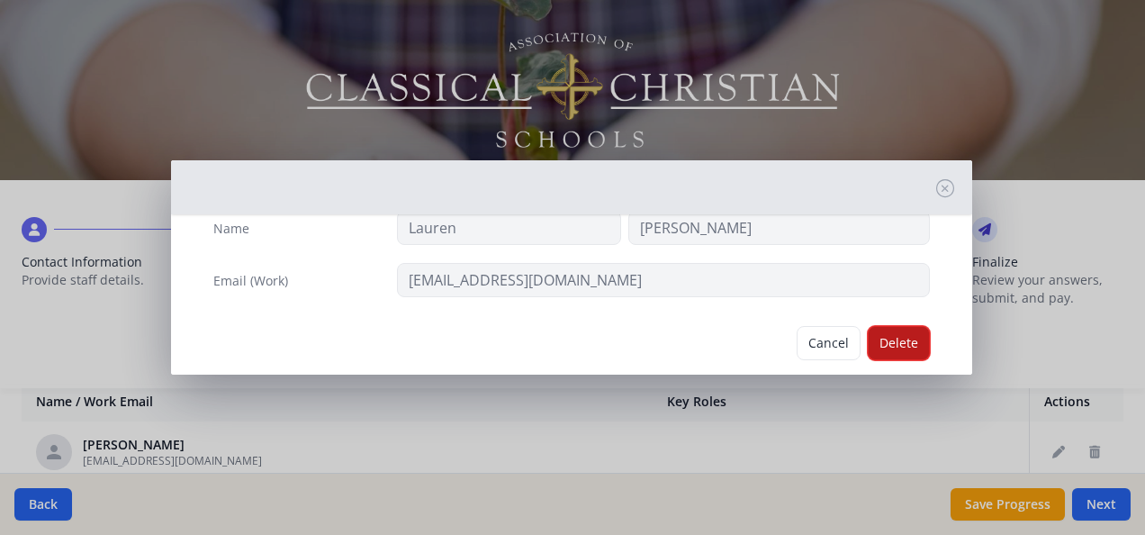
click at [889, 328] on button "Delete" at bounding box center [899, 343] width 62 height 34
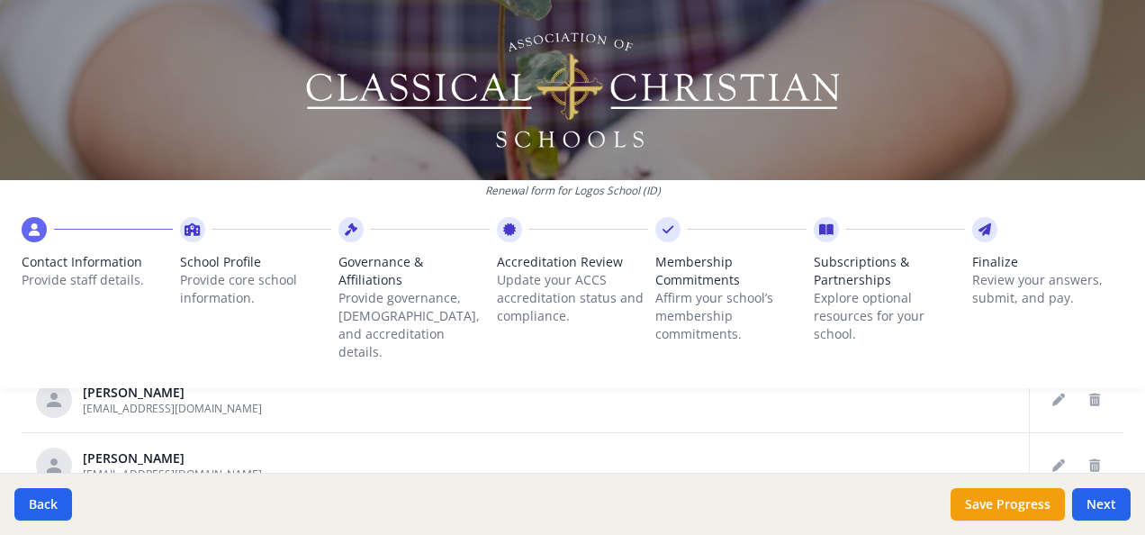
scroll to position [770, 0]
click at [1080, 450] on button "Delete staff" at bounding box center [1094, 464] width 29 height 29
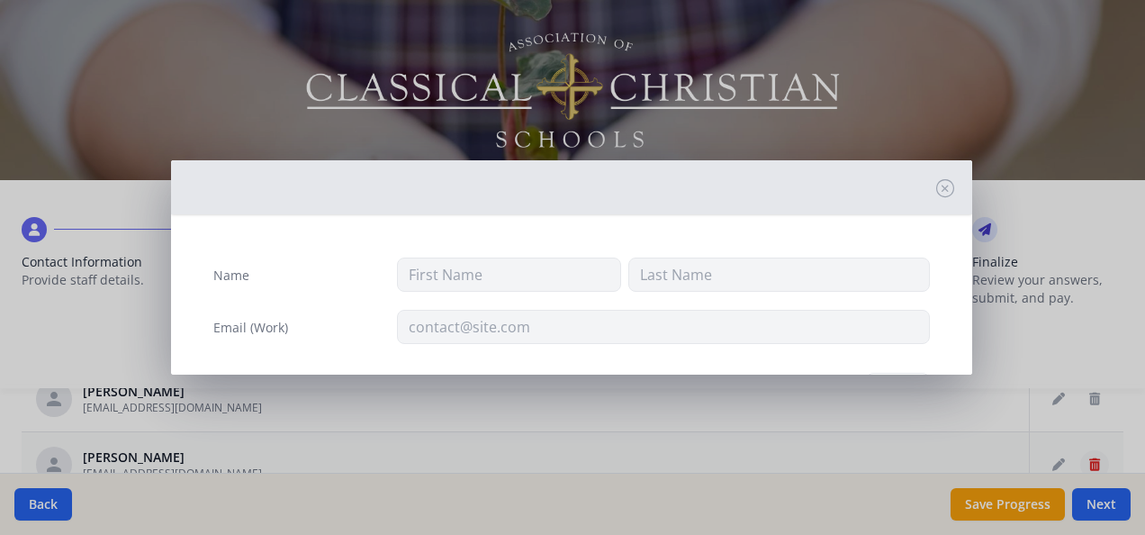
type input "S."
type input "Morgan"
type input "smorgan@logosschool.com"
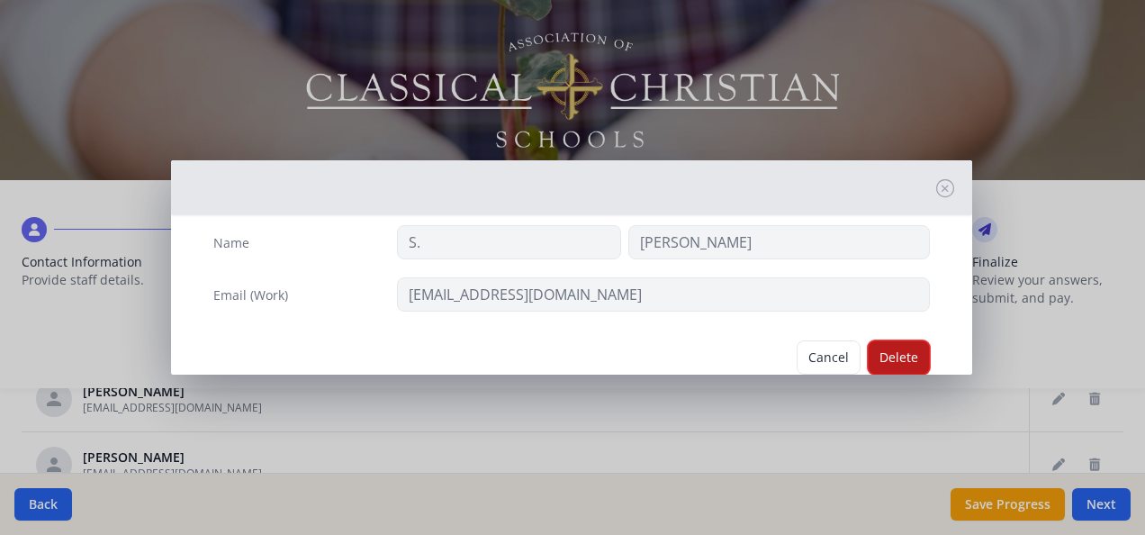
click at [893, 352] on button "Delete" at bounding box center [899, 357] width 62 height 34
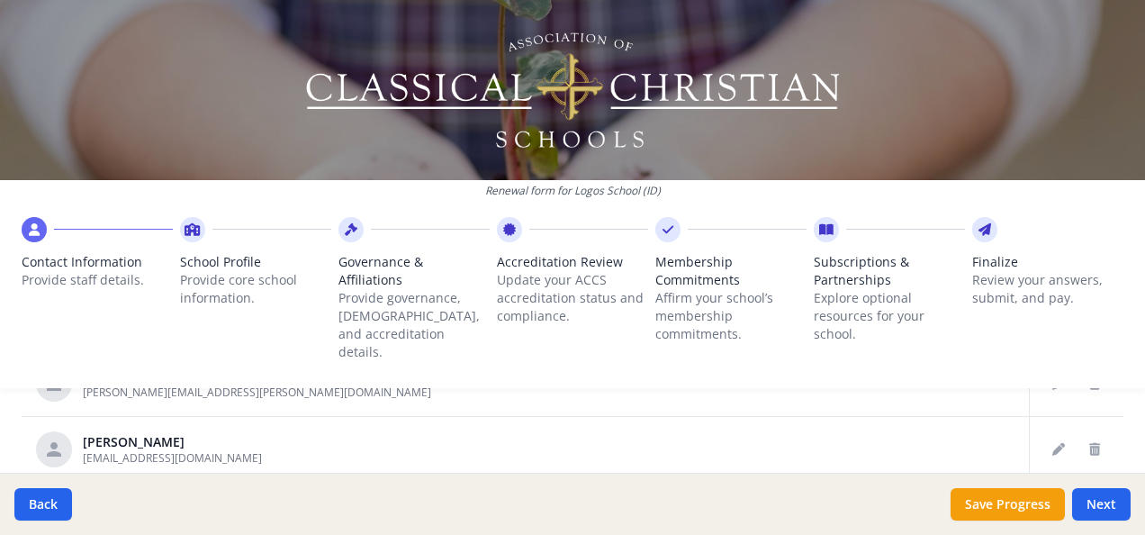
scroll to position [2518, 0]
click at [1080, 431] on button "Delete staff" at bounding box center [1094, 445] width 29 height 29
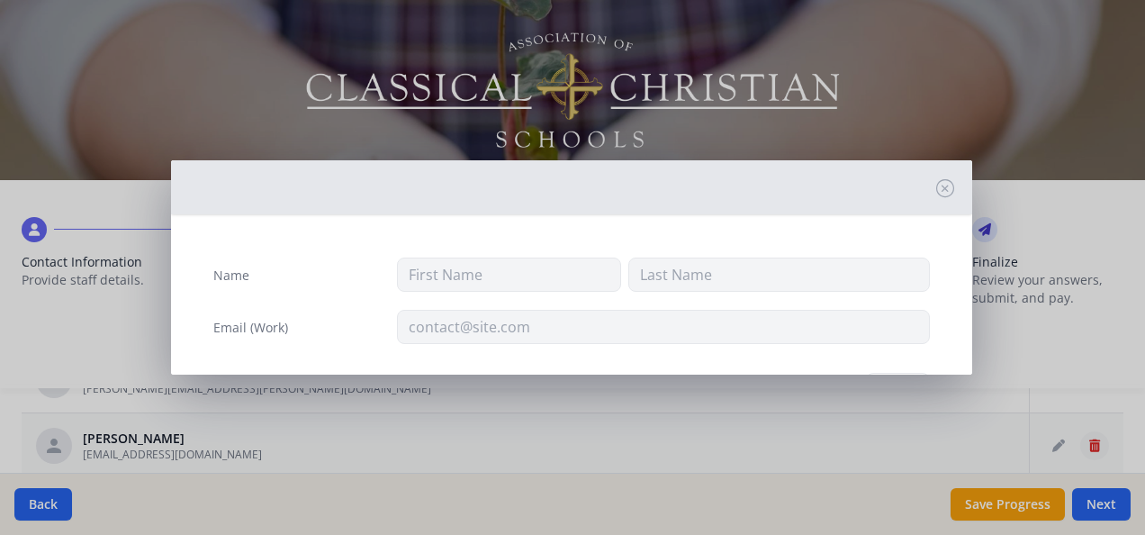
type input "S."
type input "Robinson"
type input "srobinson@logosschool.com"
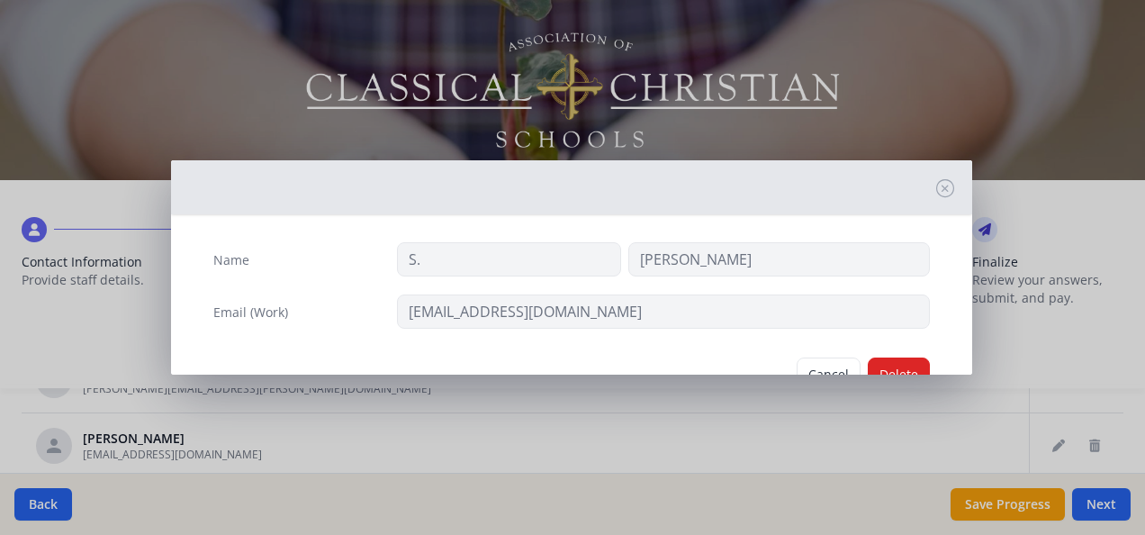
scroll to position [23, 0]
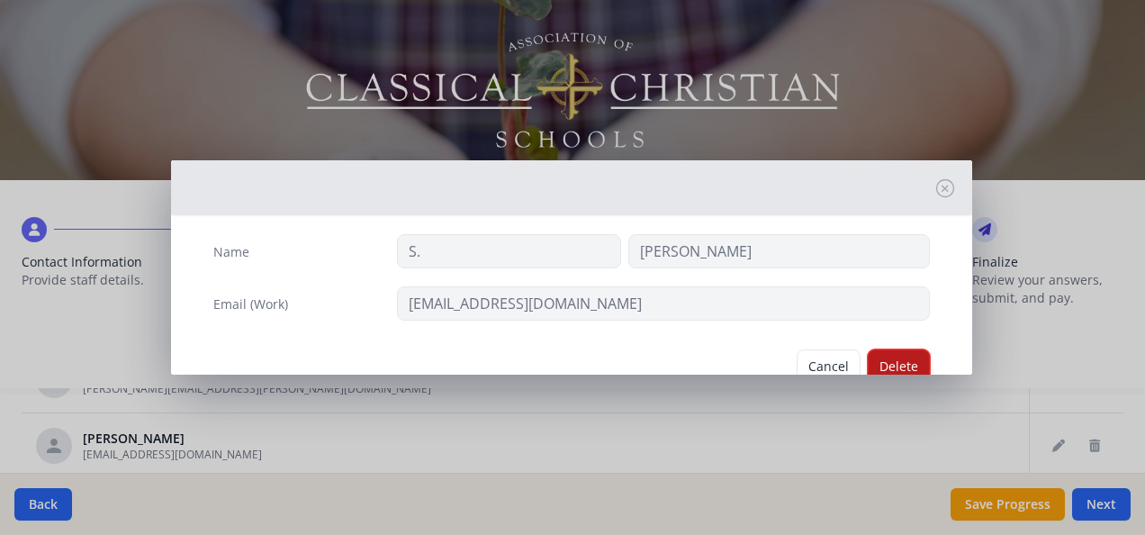
click at [903, 352] on button "Delete" at bounding box center [899, 366] width 62 height 34
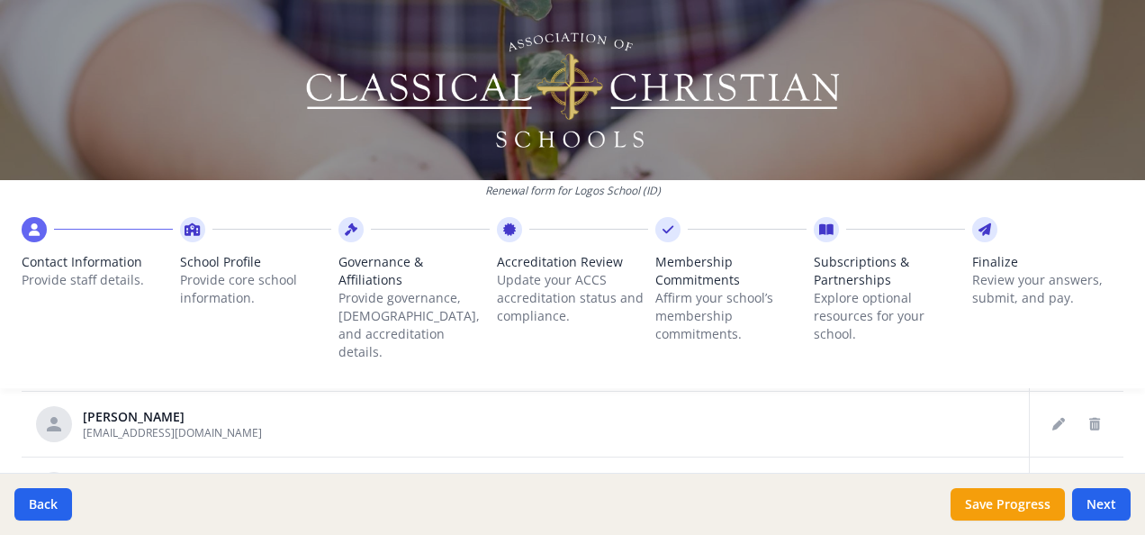
scroll to position [2540, 0]
click at [1089, 418] on icon "Delete staff" at bounding box center [1094, 424] width 11 height 13
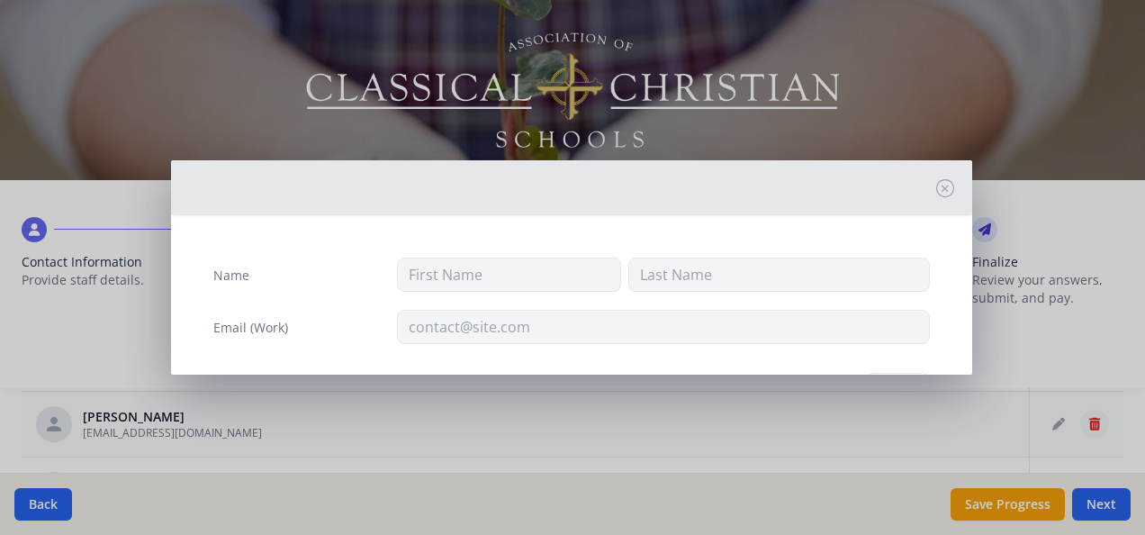
type input "Wendy"
type input "Sensing"
type input "wsensing@logosschool.com"
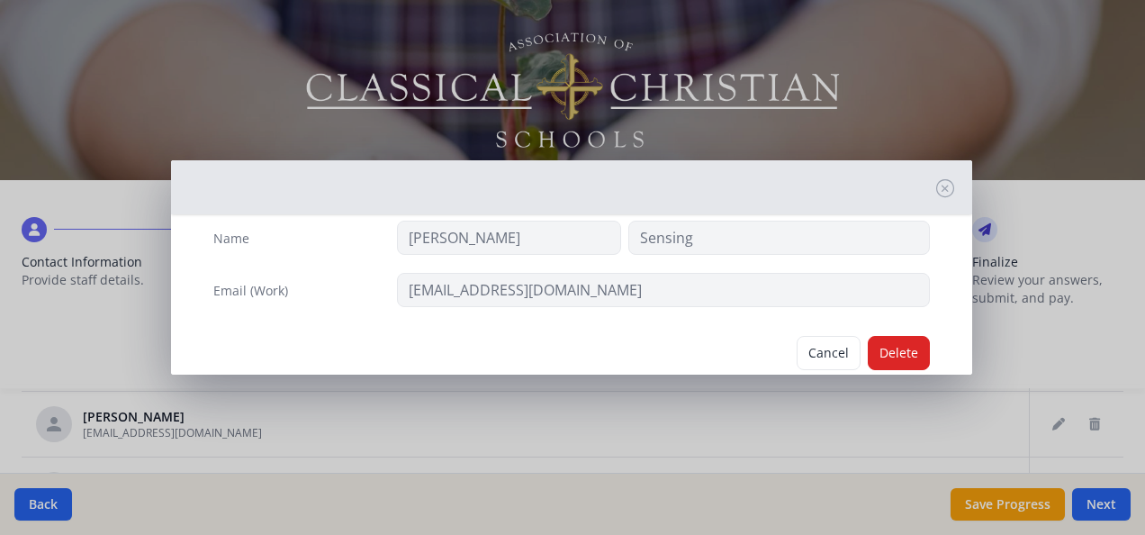
scroll to position [38, 0]
click at [897, 345] on button "Delete" at bounding box center [899, 352] width 62 height 34
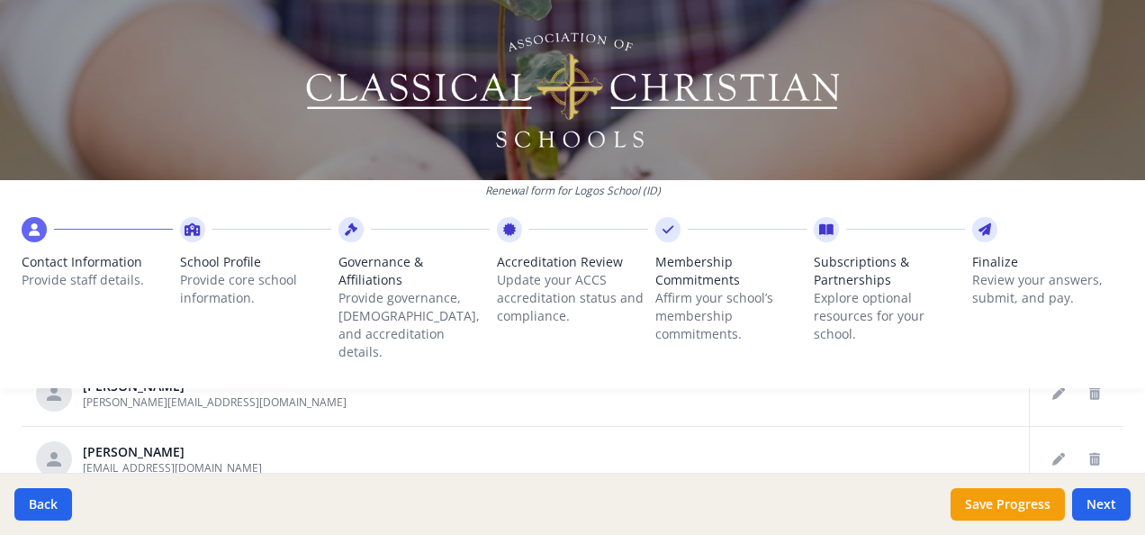
scroll to position [1131, 0]
click at [1080, 443] on button "Delete staff" at bounding box center [1094, 457] width 29 height 29
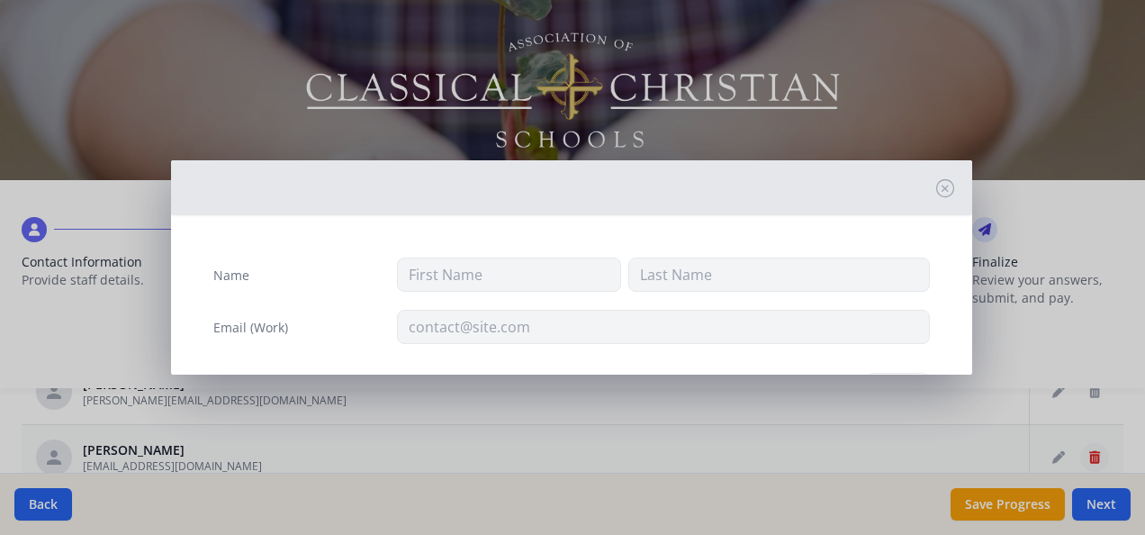
type input "Kimberly"
type input "Swait"
type input "kswait@gmail.com"
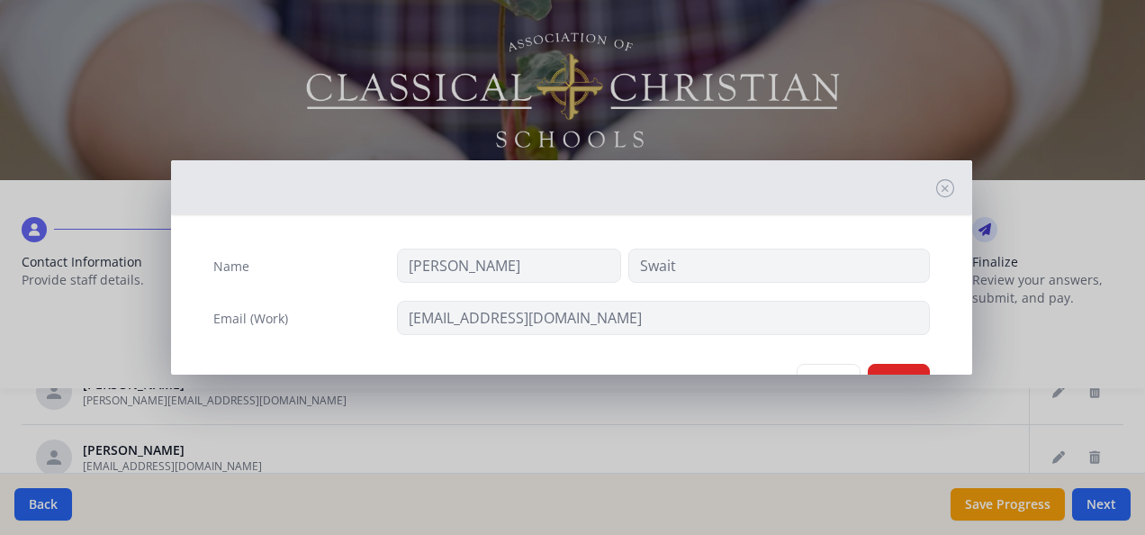
scroll to position [14, 0]
click at [888, 362] on button "Delete" at bounding box center [899, 376] width 62 height 34
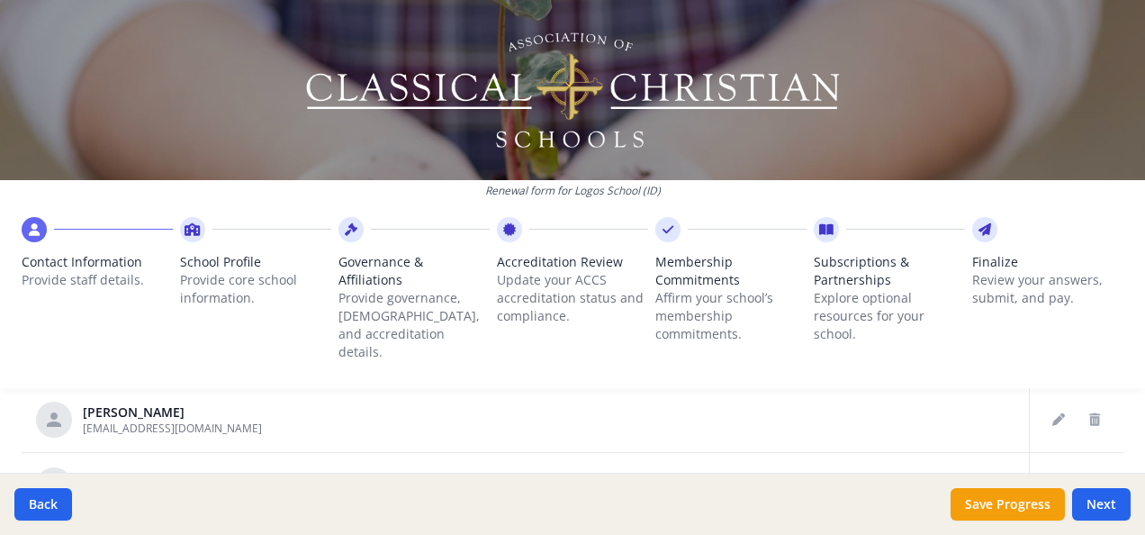
scroll to position [2579, 0]
click at [1089, 412] on icon "Delete staff" at bounding box center [1094, 418] width 11 height 13
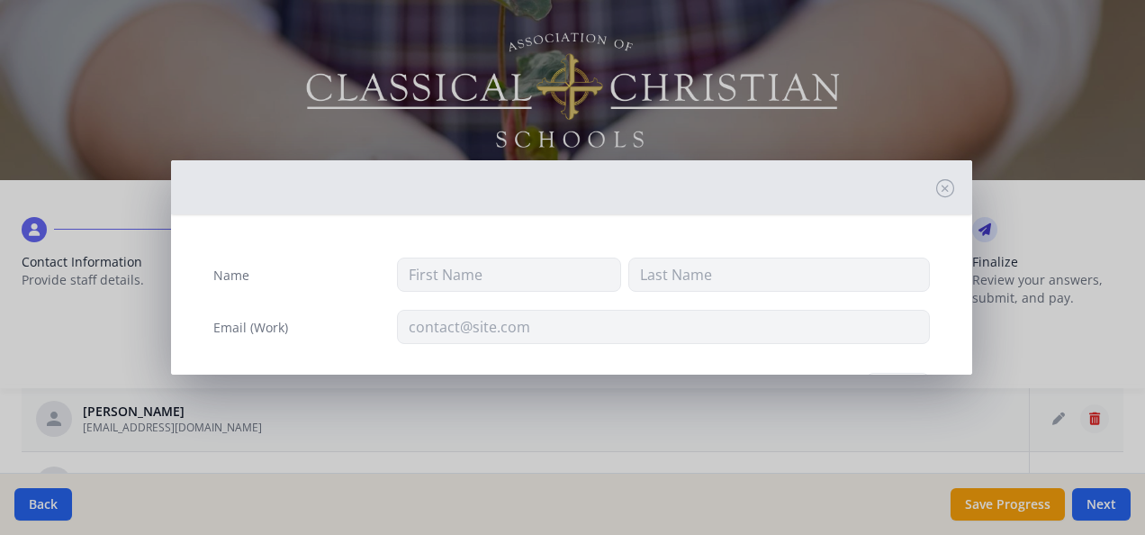
type input "Lindsey"
type input "Tollefson"
type input "ltollefson@logosschool.com"
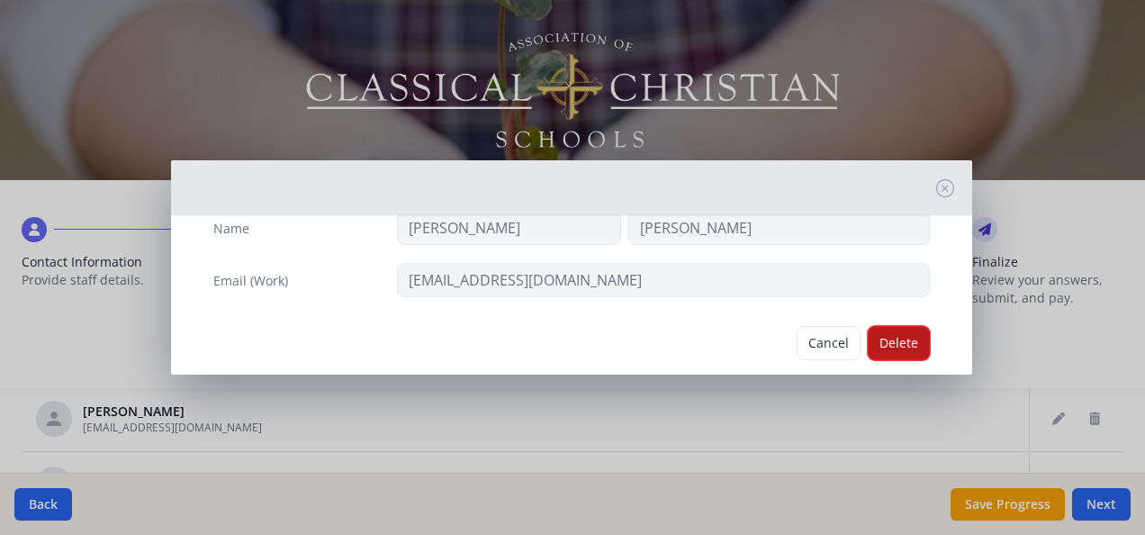
click at [900, 339] on button "Delete" at bounding box center [899, 343] width 62 height 34
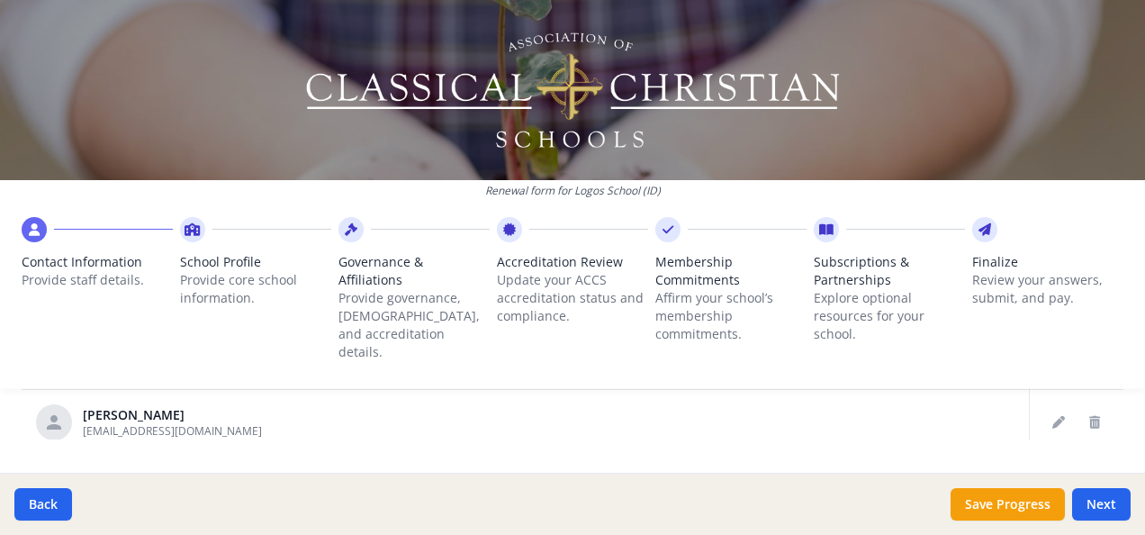
scroll to position [1259, 0]
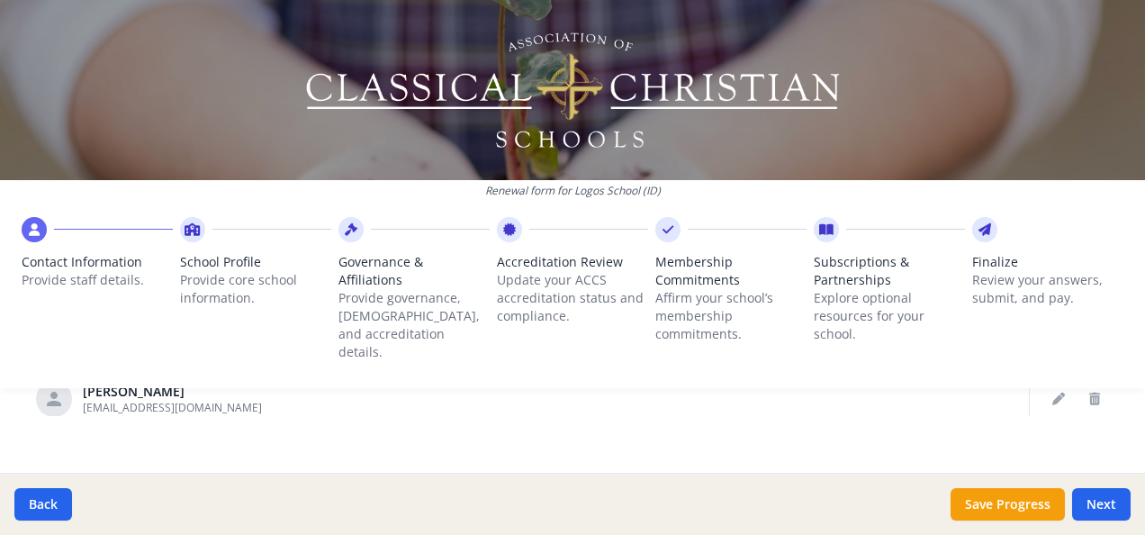
click at [1102, 383] on div "Renewal form for Logos School (ID) Contact Information Provide staff details. S…" at bounding box center [572, 201] width 1145 height 402
click at [1023, 507] on button "Save Progress" at bounding box center [1008, 504] width 114 height 32
click at [1097, 497] on button "Next" at bounding box center [1101, 504] width 59 height 32
type input "[PHONE_NUMBER]"
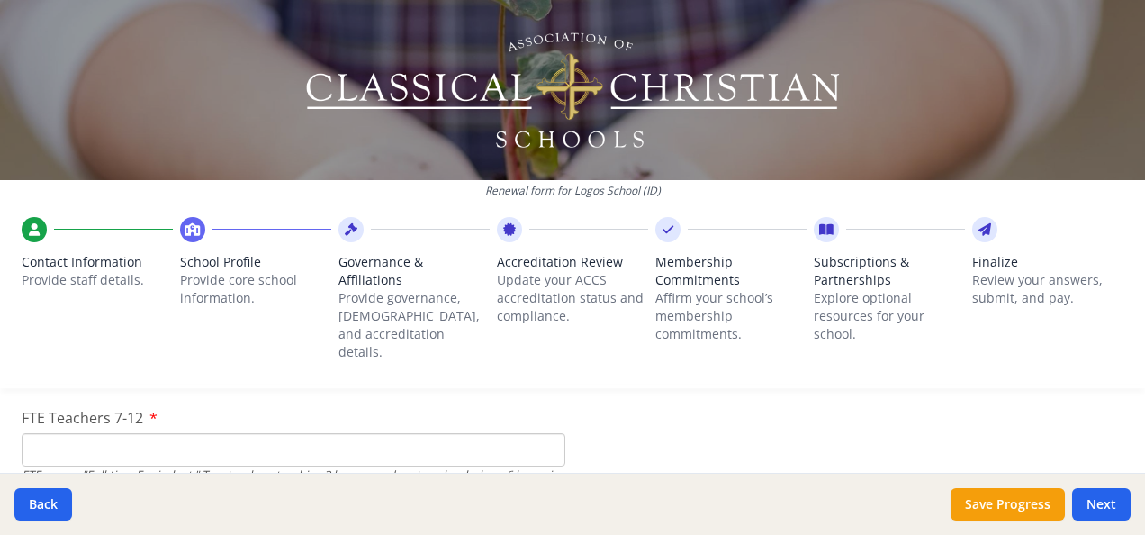
scroll to position [1281, 0]
click at [448, 437] on input "FTE Teachers 7-12" at bounding box center [294, 447] width 544 height 33
click at [540, 431] on input "13" at bounding box center [294, 447] width 544 height 33
click at [538, 431] on input "14" at bounding box center [294, 447] width 544 height 33
click at [539, 434] on input "13" at bounding box center [294, 447] width 544 height 33
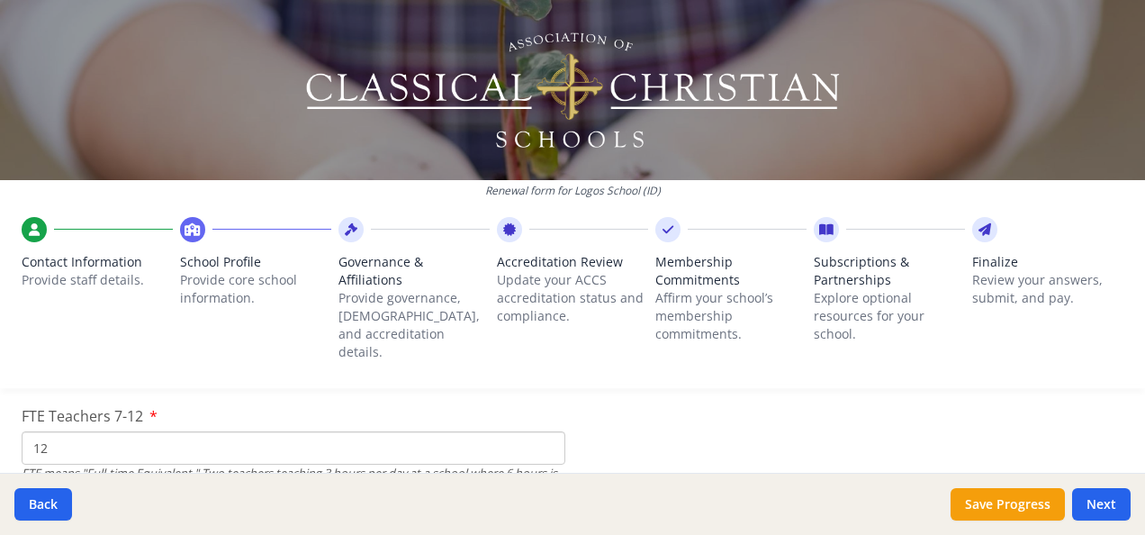
type input "12"
click at [539, 434] on input "12" at bounding box center [294, 447] width 544 height 33
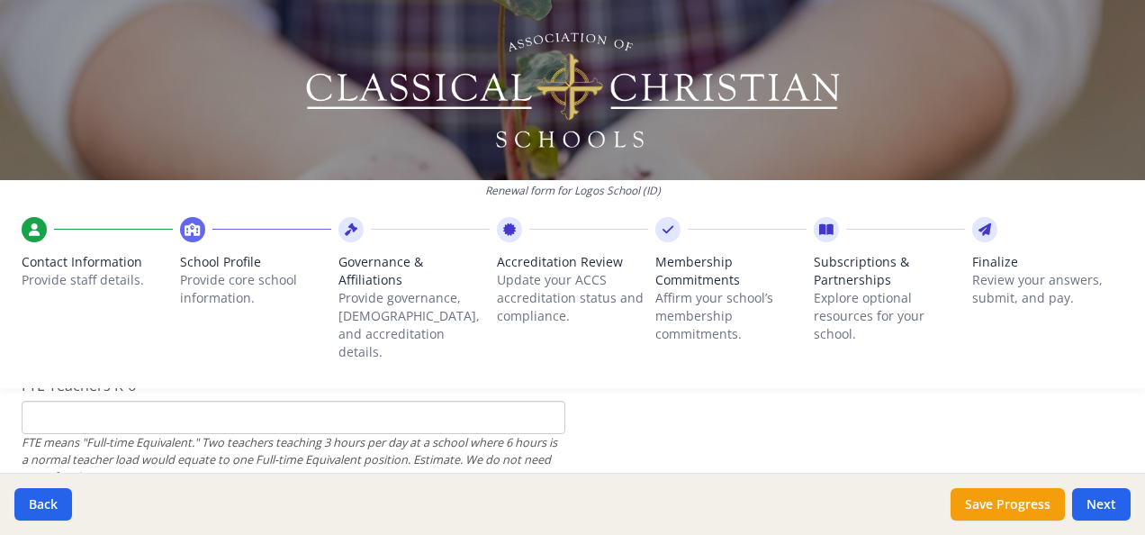
scroll to position [1174, 0]
click at [526, 399] on input "FTE Teachers K-6" at bounding box center [294, 415] width 544 height 33
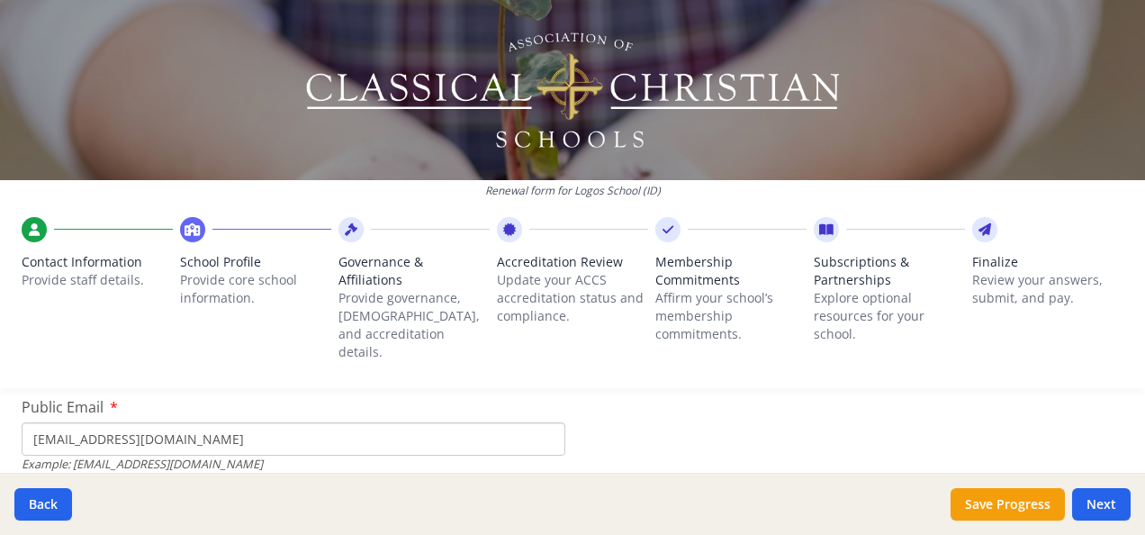
scroll to position [621, 0]
type input "16"
click at [94, 424] on input "mainoffice@logosschool.com" at bounding box center [294, 440] width 544 height 33
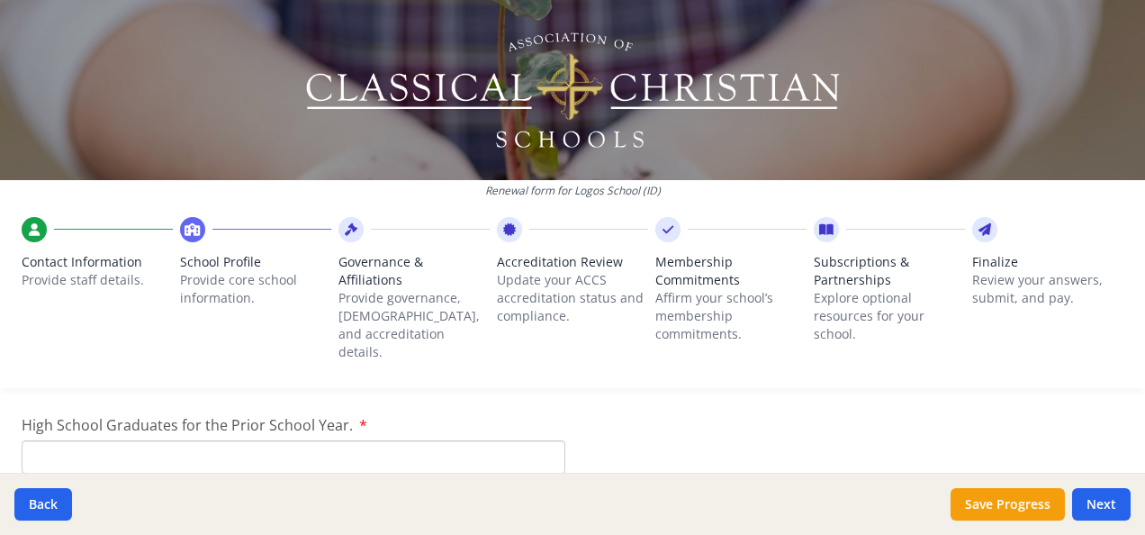
scroll to position [2620, 0]
type input "[EMAIL_ADDRESS][DOMAIN_NAME]"
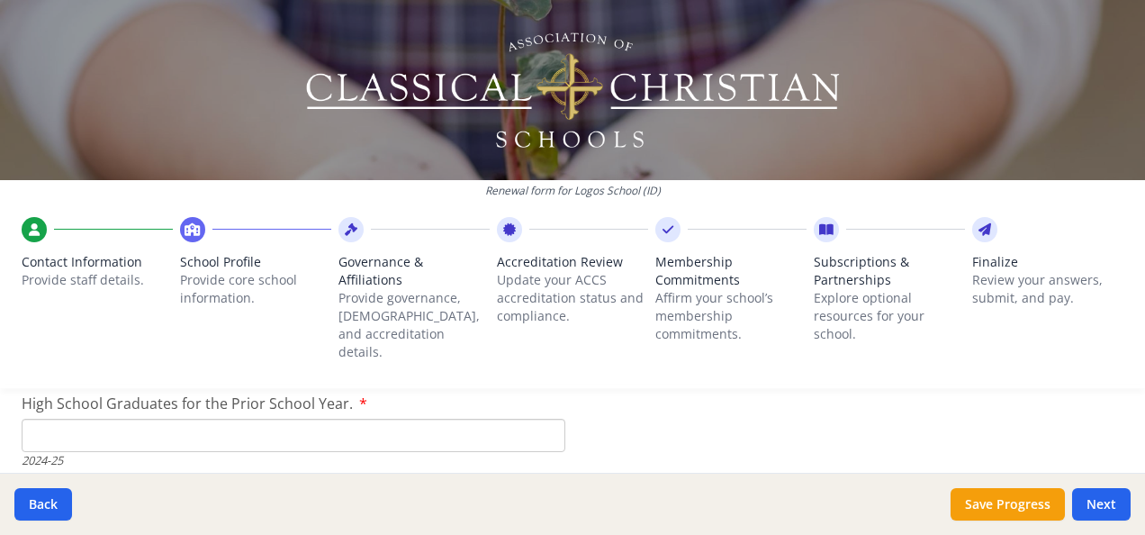
scroll to position [2640, 0]
click at [324, 419] on input "High School Graduates for the Prior School Year." at bounding box center [294, 435] width 544 height 33
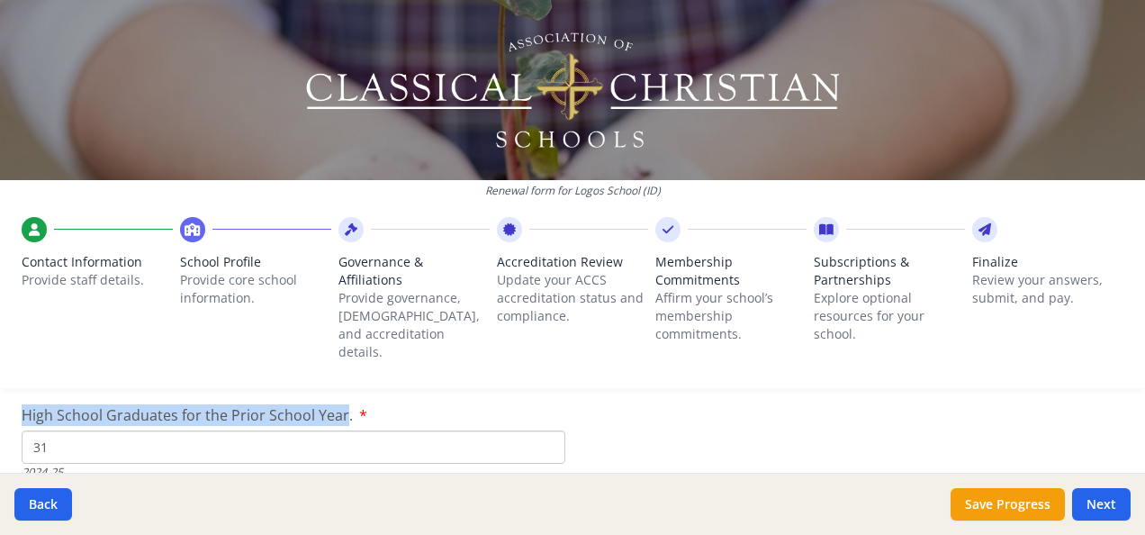
drag, startPoint x: 19, startPoint y: 390, endPoint x: 344, endPoint y: 398, distance: 325.0
copy span "High School Graduates for the Prior School Year"
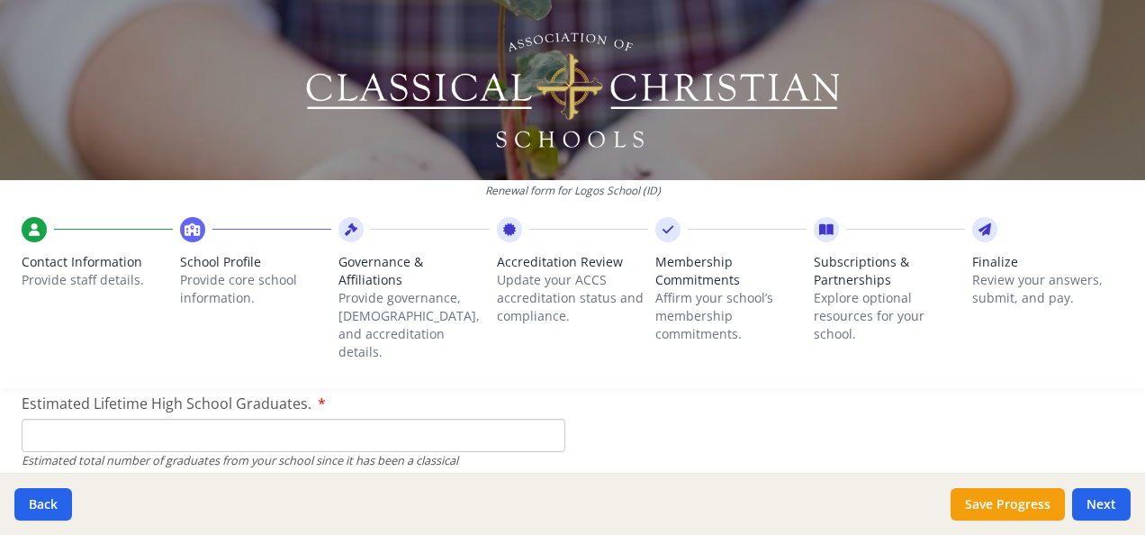
scroll to position [2747, 0]
drag, startPoint x: 20, startPoint y: 381, endPoint x: 185, endPoint y: 383, distance: 164.7
click at [185, 383] on div "Renewal form for Logos School (ID) Contact Information Provide staff details. S…" at bounding box center [572, 201] width 1145 height 402
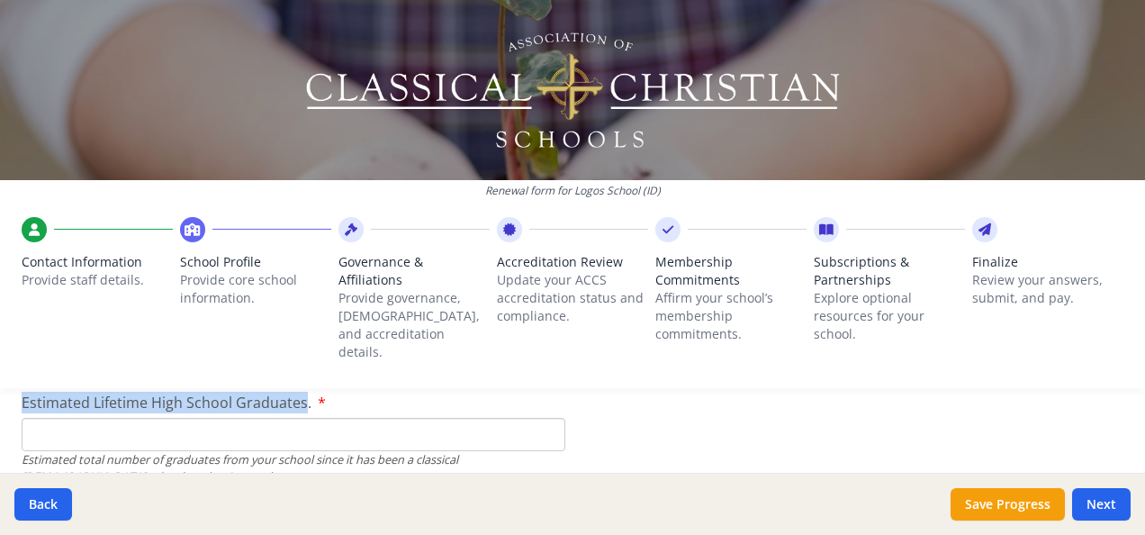
drag, startPoint x: 303, startPoint y: 389, endPoint x: 101, endPoint y: 371, distance: 203.3
click at [101, 371] on div "Renewal form for Logos School (ID) Contact Information Provide staff details. S…" at bounding box center [572, 267] width 1145 height 535
copy div "Welcome to the Next Step We are so excited to invite you to move to Full Member…"
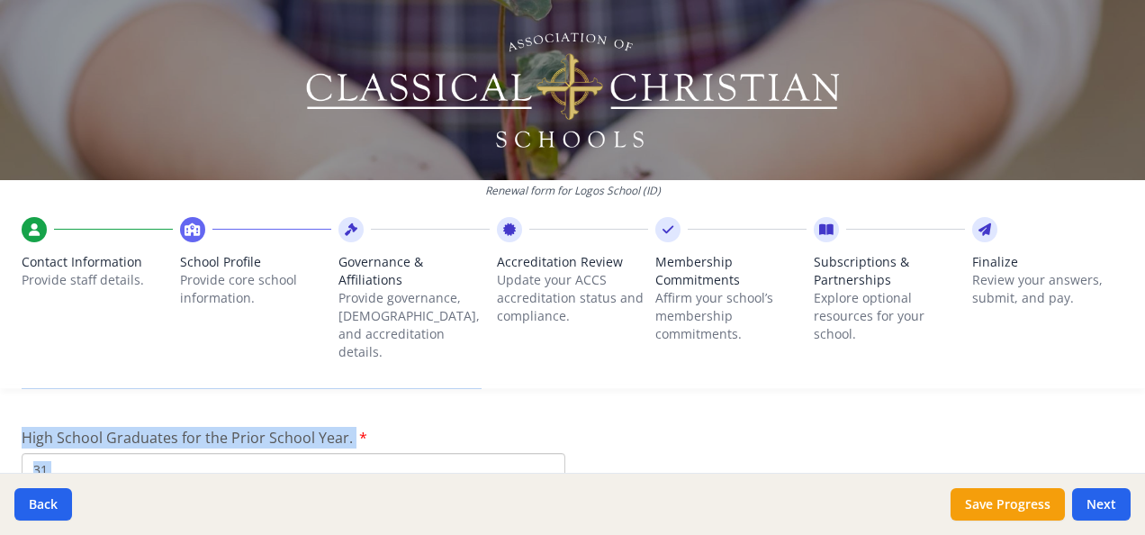
scroll to position [2610, 0]
drag, startPoint x: 23, startPoint y: 417, endPoint x: 340, endPoint y: 419, distance: 317.7
click at [340, 424] on span "High School Graduates for the Prior School Year." at bounding box center [187, 434] width 331 height 20
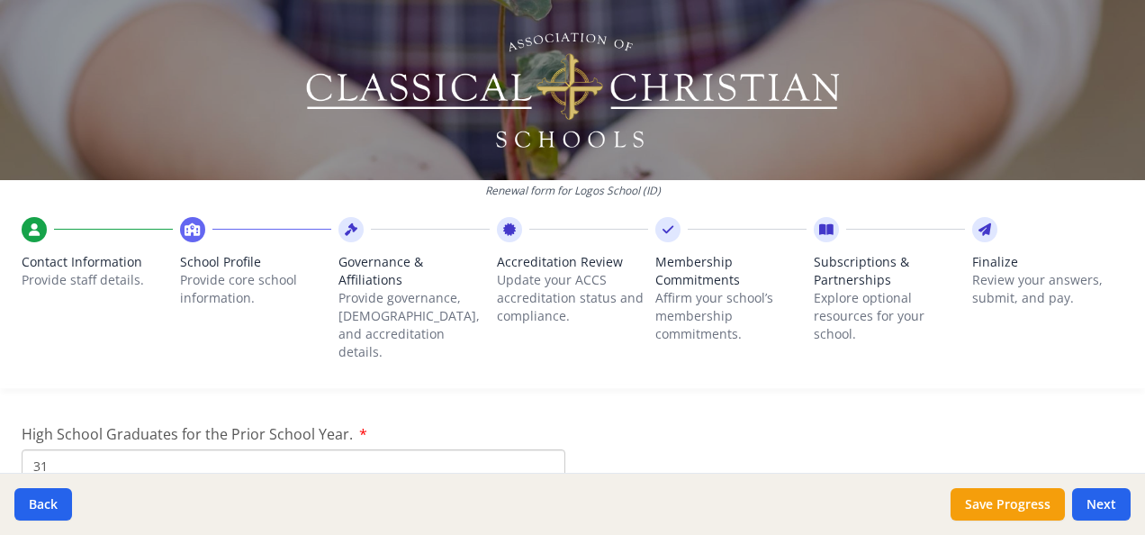
drag, startPoint x: 340, startPoint y: 419, endPoint x: 481, endPoint y: 415, distance: 140.5
click at [481, 423] on div "High School Graduates for the Prior School Year. 31 2024-25" at bounding box center [294, 461] width 544 height 77
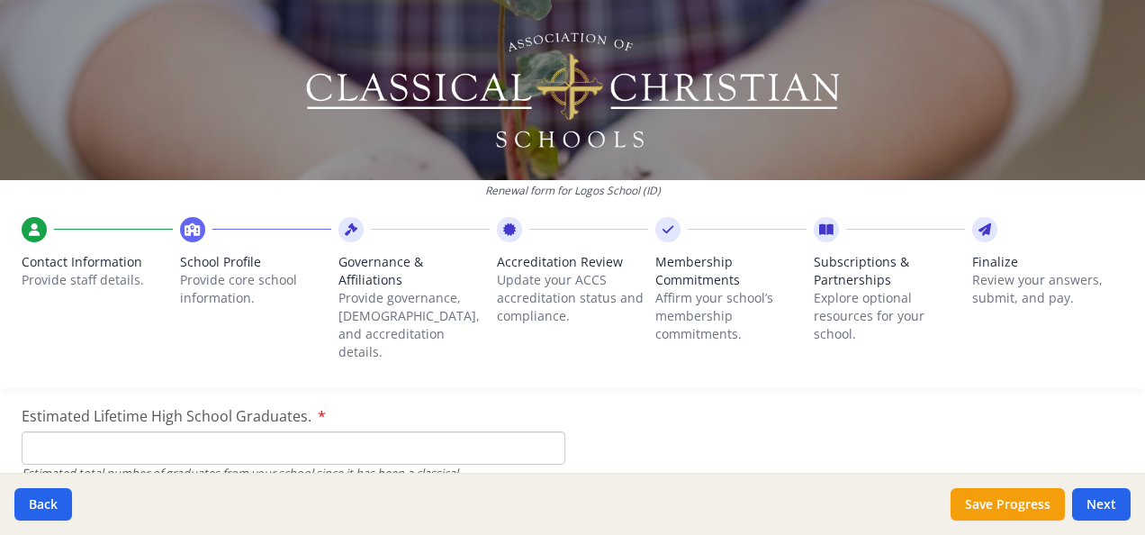
scroll to position [2742, 0]
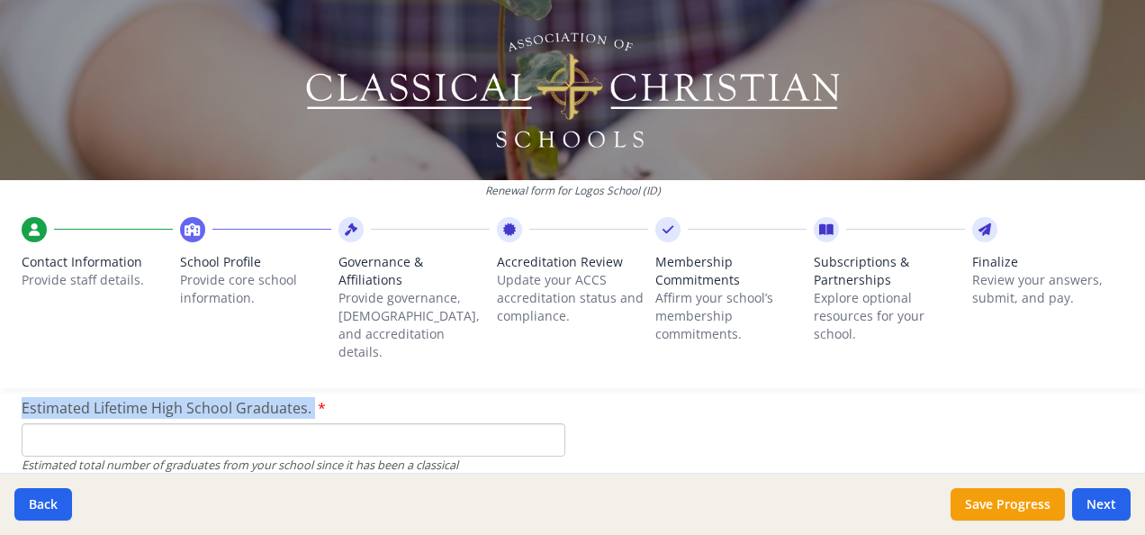
drag, startPoint x: 20, startPoint y: 392, endPoint x: 284, endPoint y: 408, distance: 264.2
copy div "Estimated Lifetime High School Graduates."
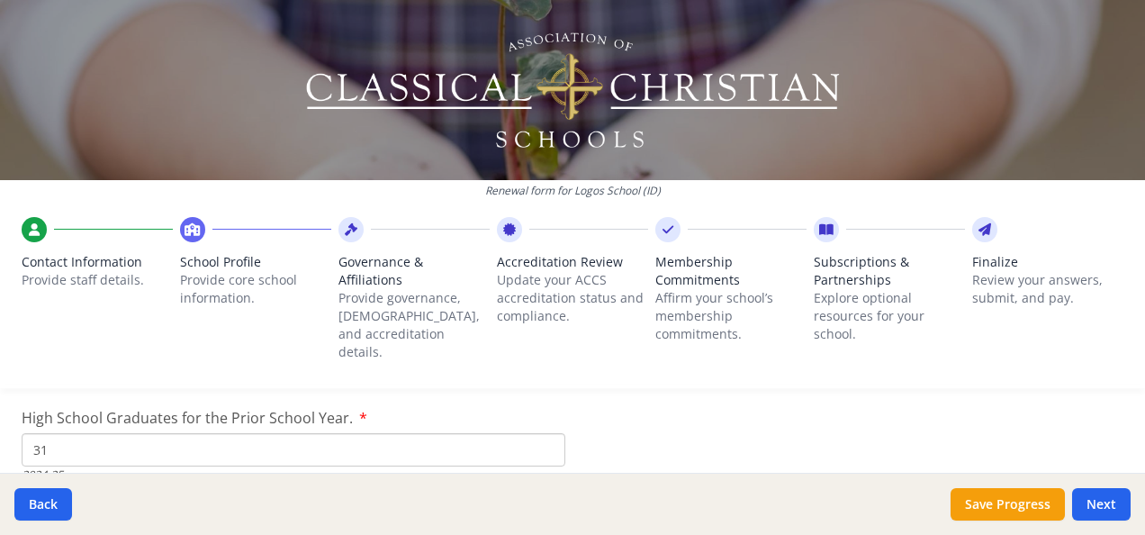
scroll to position [2626, 0]
click at [60, 441] on input "31" at bounding box center [294, 450] width 544 height 33
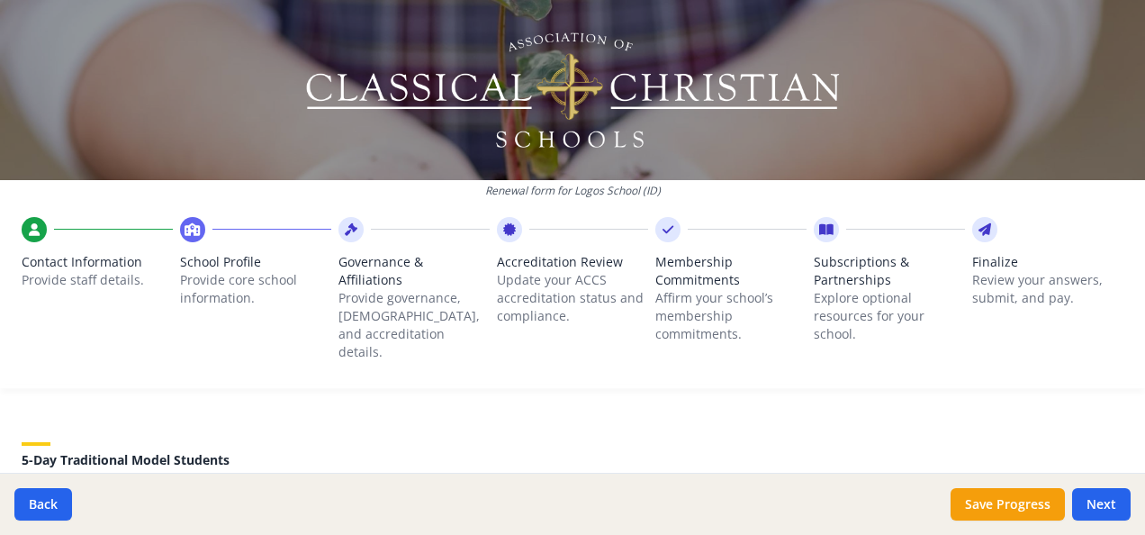
scroll to position [3568, 0]
type input "30"
click at [248, 424] on input "Pre-K" at bounding box center [294, 437] width 544 height 33
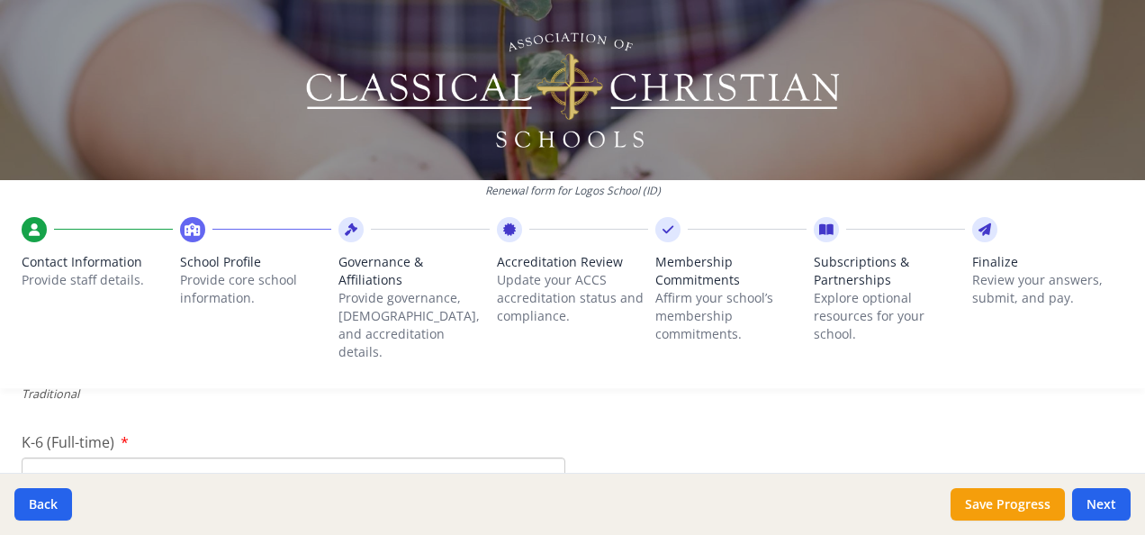
type input "47"
click at [275, 457] on input "K-6 (Full-time)" at bounding box center [294, 473] width 544 height 33
type input "427"
click at [436, 445] on input "7-12 (Full-time)" at bounding box center [294, 461] width 544 height 33
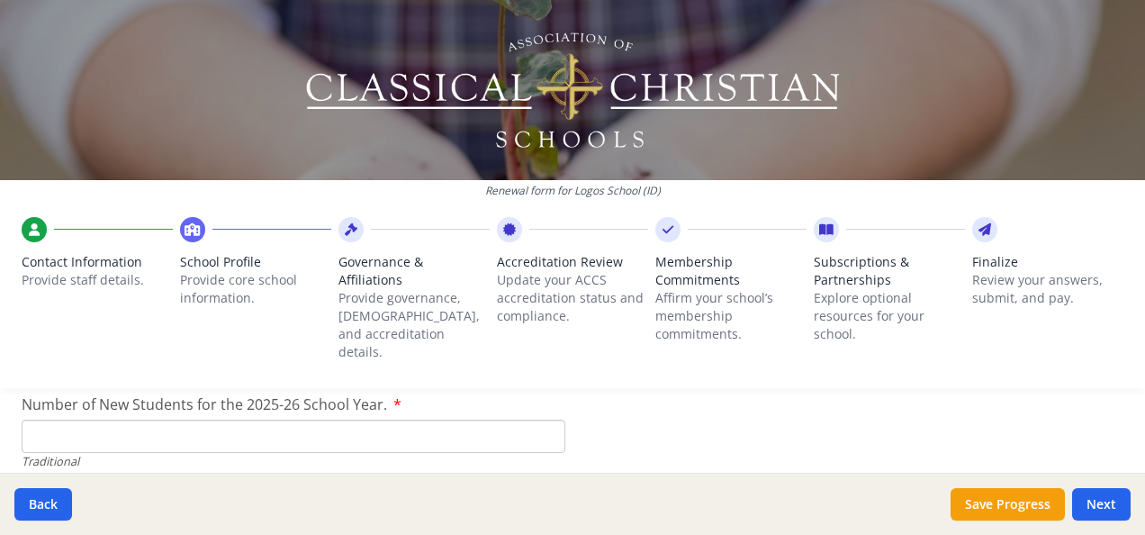
scroll to position [4104, 0]
type input "263"
click at [439, 418] on input "Number of New Students for the 2025-26 School Year." at bounding box center [294, 434] width 544 height 33
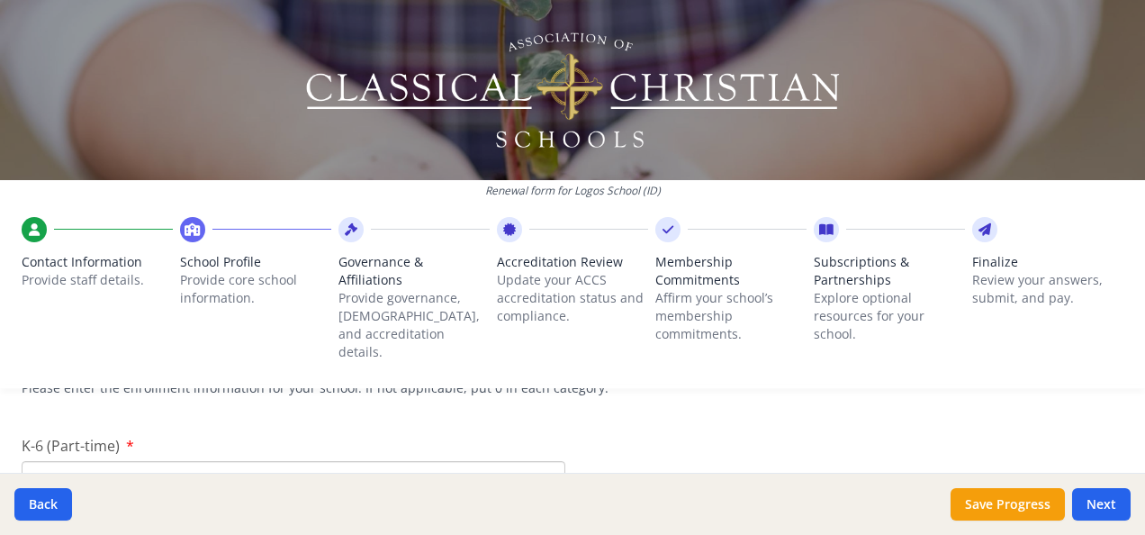
scroll to position [4274, 0]
type input "690"
click at [526, 460] on input "K-6 (Part-time)" at bounding box center [294, 476] width 544 height 33
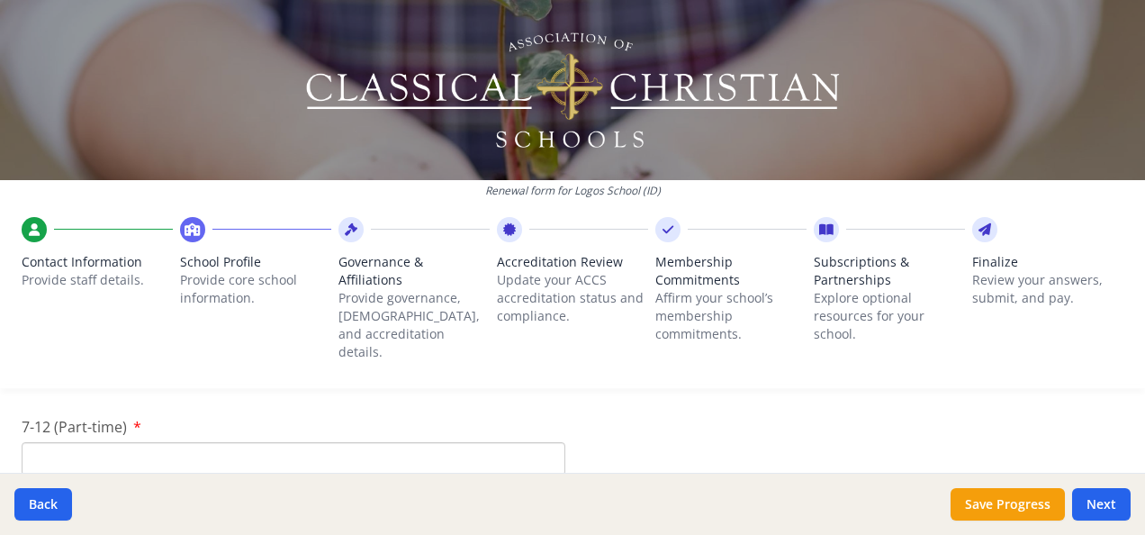
scroll to position [4399, 0]
type input "0"
click at [518, 440] on input "7-12 (Part-time)" at bounding box center [294, 456] width 544 height 33
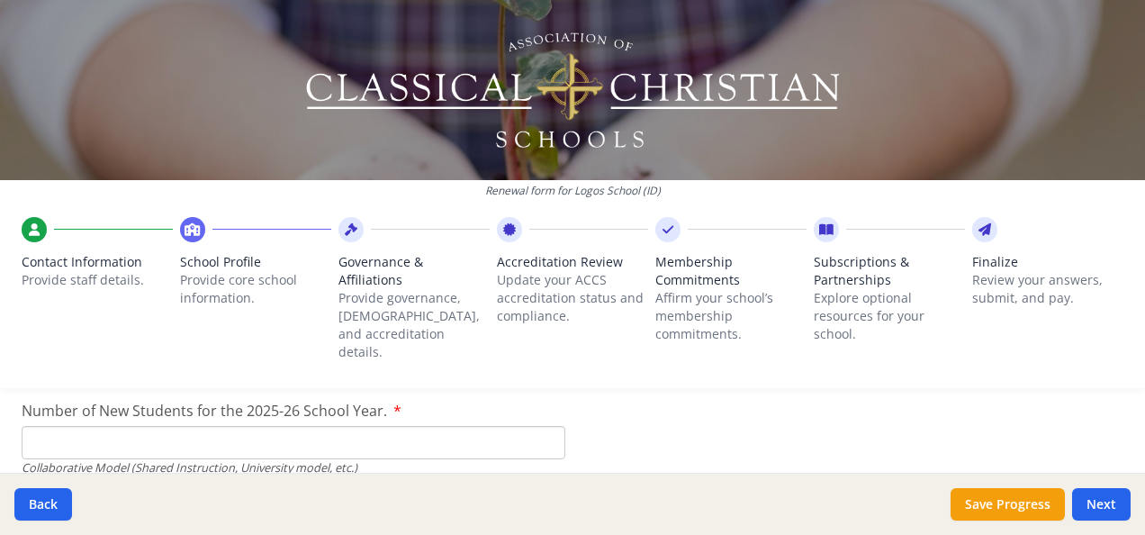
scroll to position [4519, 0]
type input "0"
click at [477, 425] on input "Number of New Students for the 2025-26 School Year." at bounding box center [294, 441] width 544 height 33
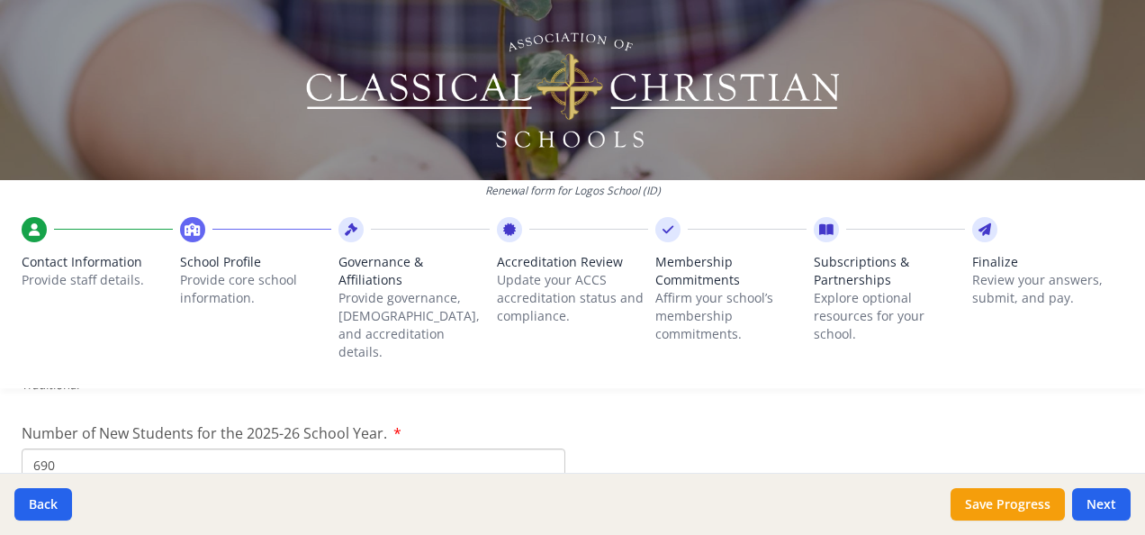
scroll to position [4075, 0]
type input "0"
click at [146, 447] on input "690" at bounding box center [294, 463] width 544 height 33
type input "6"
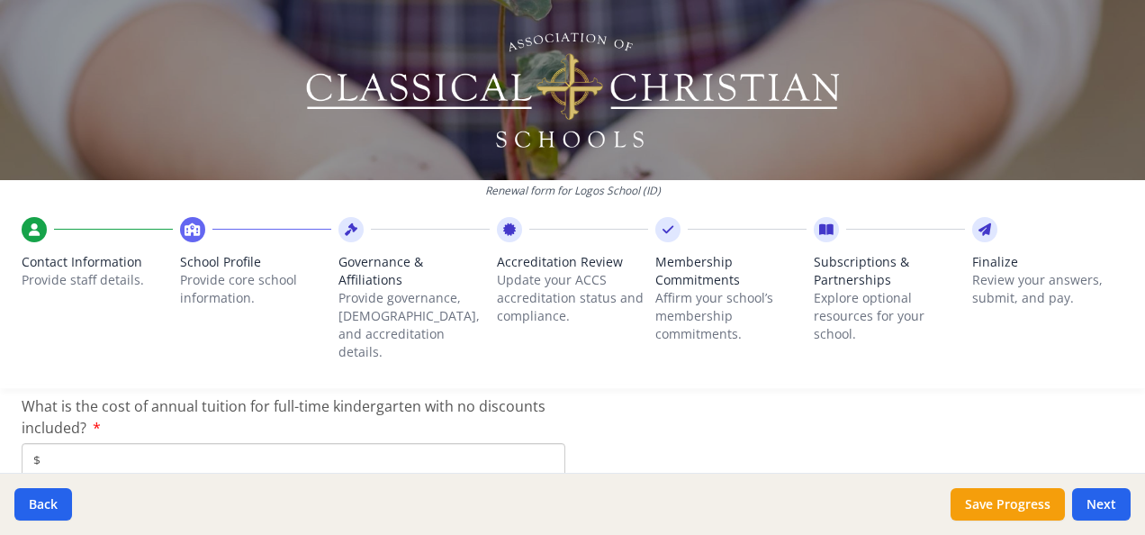
scroll to position [4753, 0]
type input "95"
click at [244, 442] on input "$" at bounding box center [294, 458] width 544 height 33
paste input "4 452"
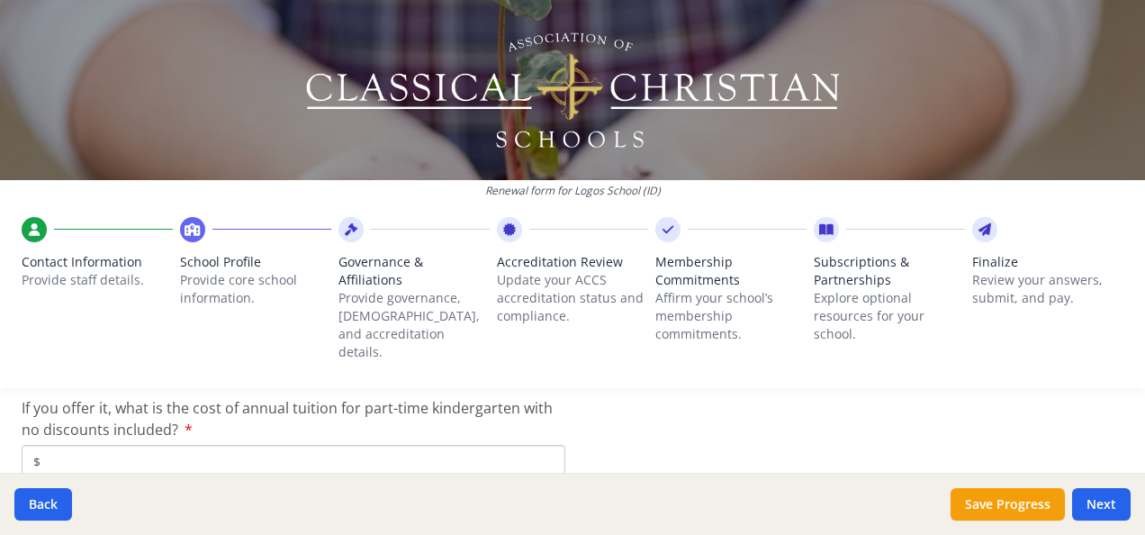
type input "$4 452"
click at [105, 445] on input "$" at bounding box center [294, 461] width 544 height 33
paste input "4 452"
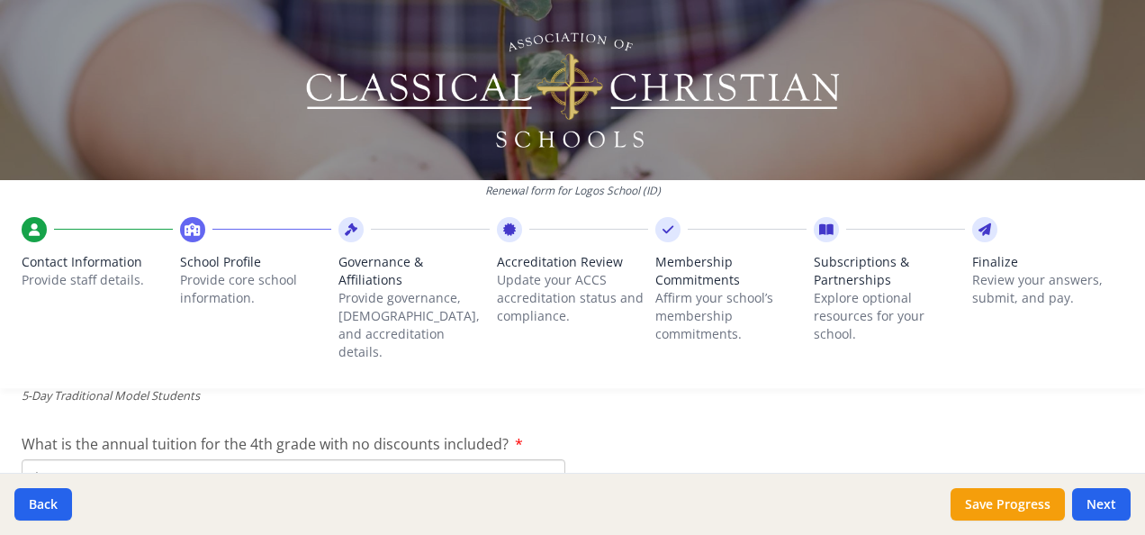
scroll to position [4985, 0]
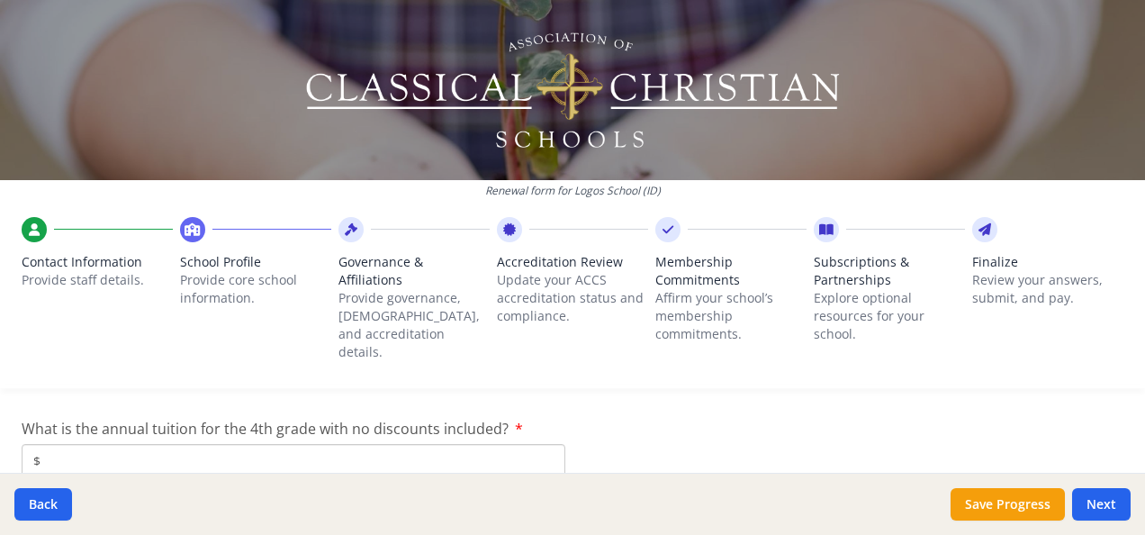
type input "$4 452"
click at [194, 444] on input "$" at bounding box center [294, 460] width 544 height 33
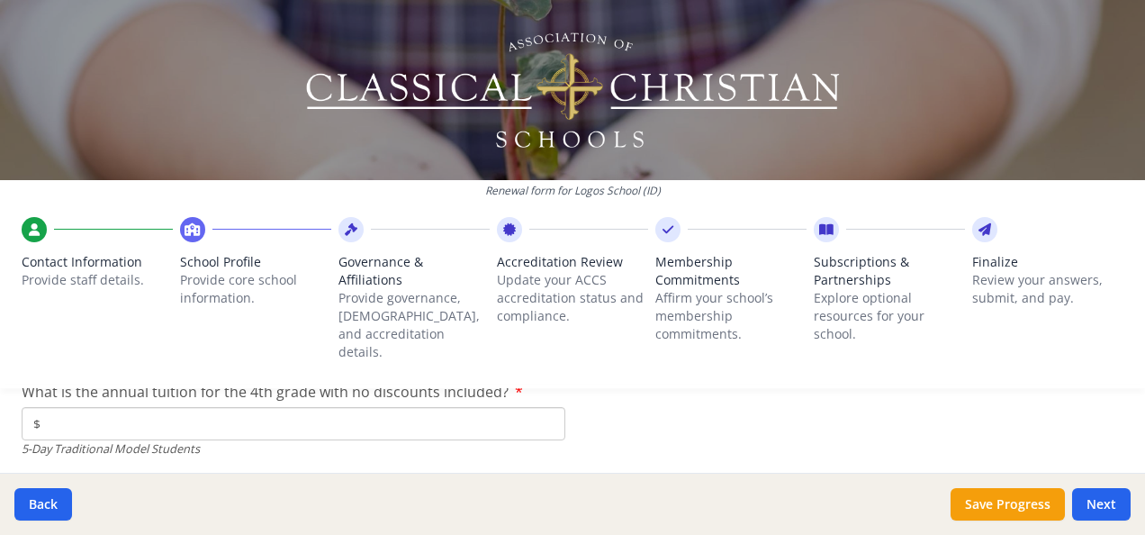
scroll to position [5021, 0]
paste input "6 887"
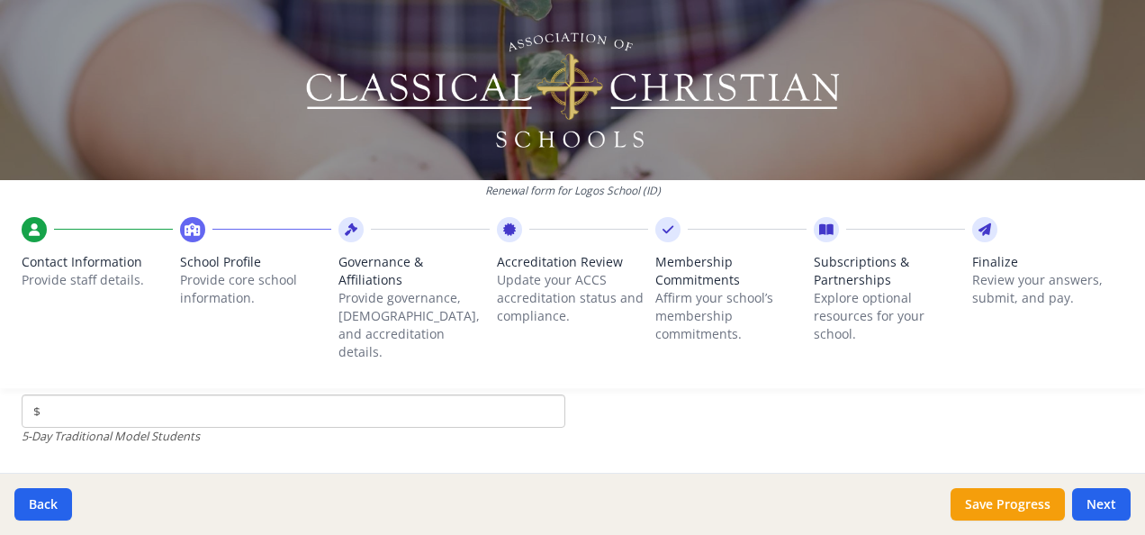
type input "$6 887"
drag, startPoint x: 599, startPoint y: 471, endPoint x: 519, endPoint y: 389, distance: 113.9
click at [519, 394] on input "$" at bounding box center [294, 410] width 544 height 33
paste input "6 887"
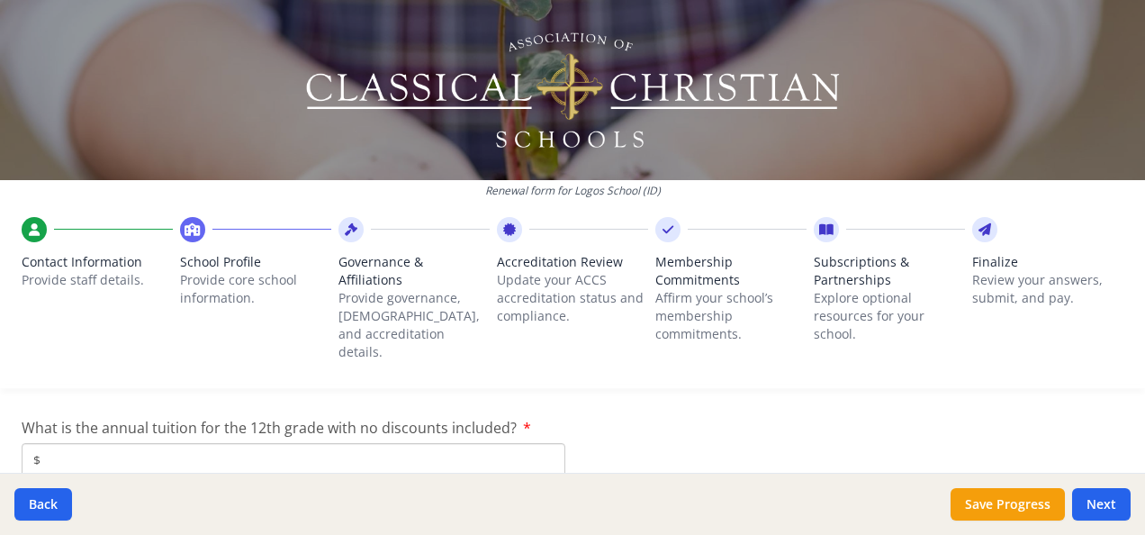
scroll to position [5208, 0]
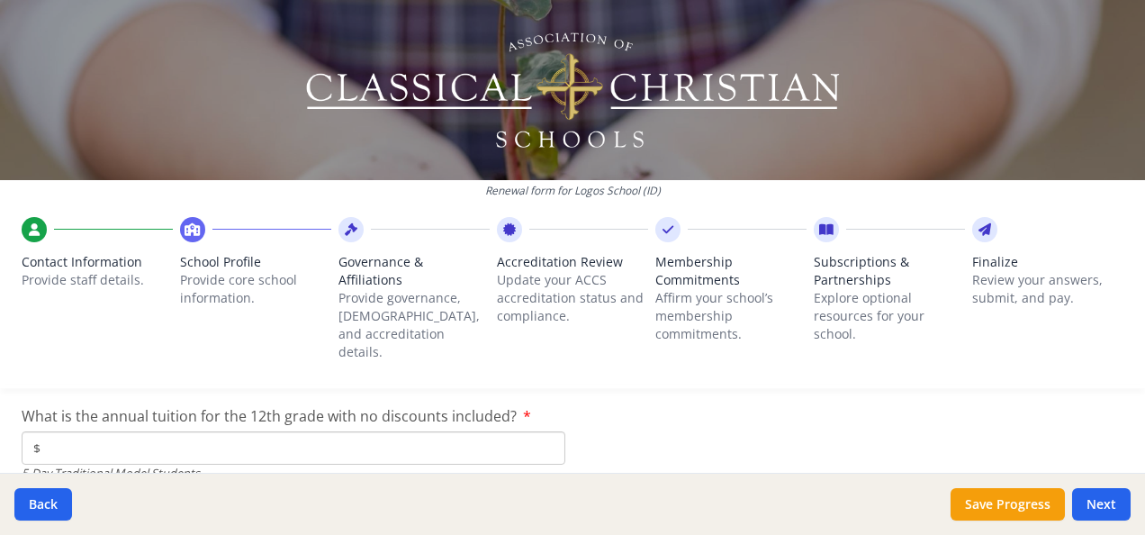
type input "$6 887"
click at [511, 431] on input "$" at bounding box center [294, 447] width 544 height 33
paste input "6 887"
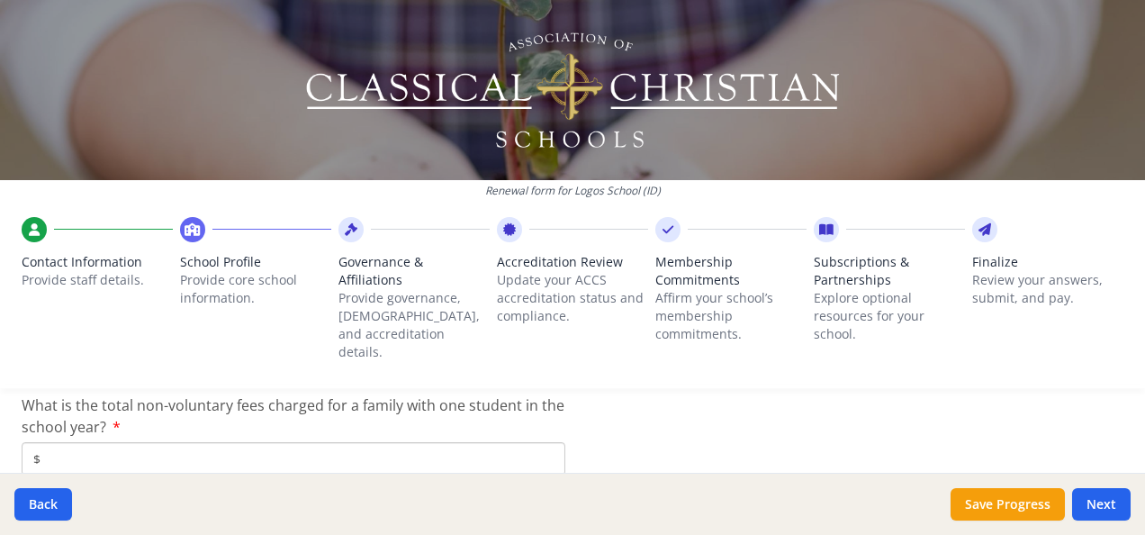
scroll to position [5321, 0]
type input "$6 887"
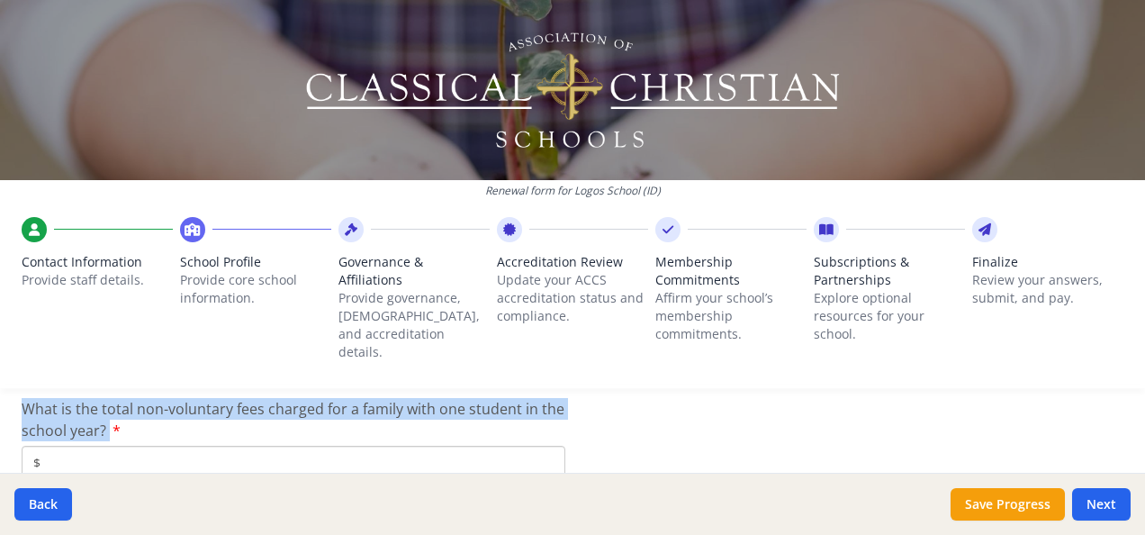
drag, startPoint x: 107, startPoint y: 410, endPoint x: 23, endPoint y: 387, distance: 86.9
click at [23, 398] on label "What is the total non-voluntary fees charged for a family with one student in t…" at bounding box center [294, 419] width 544 height 43
copy label "What is the total non-voluntary fees charged for a family with one student in t…"
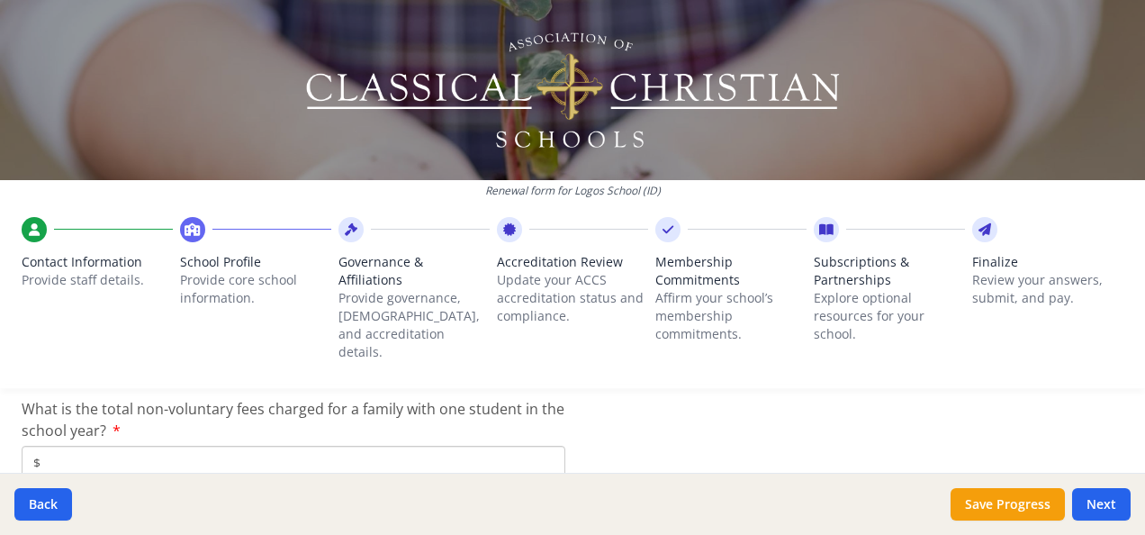
click at [999, 512] on button "Save Progress" at bounding box center [1008, 504] width 114 height 32
type input "[PHONE_NUMBER]"
click at [137, 445] on input "$4 452" at bounding box center [294, 461] width 544 height 33
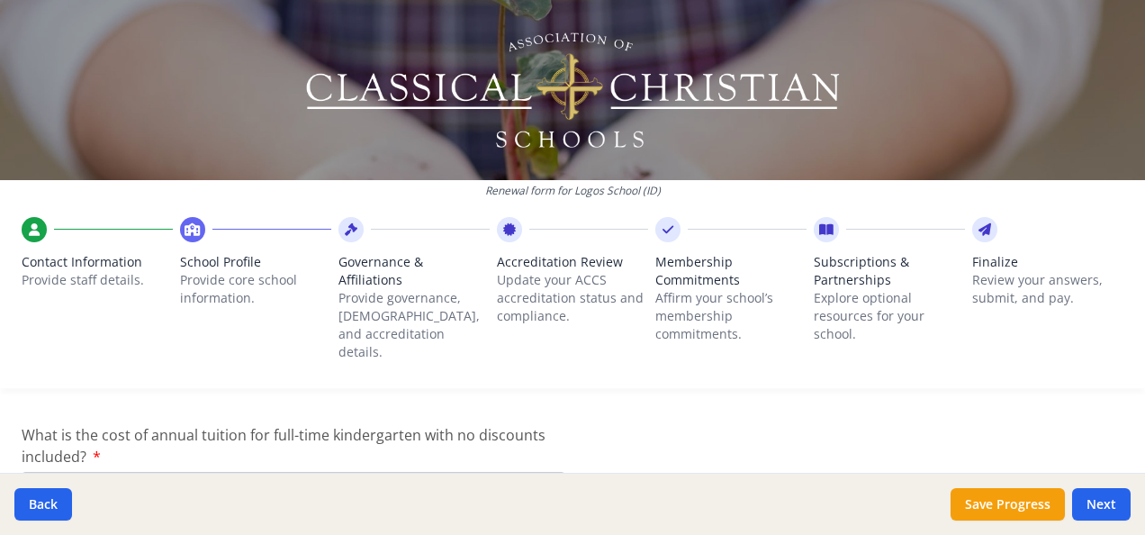
scroll to position [5602, 0]
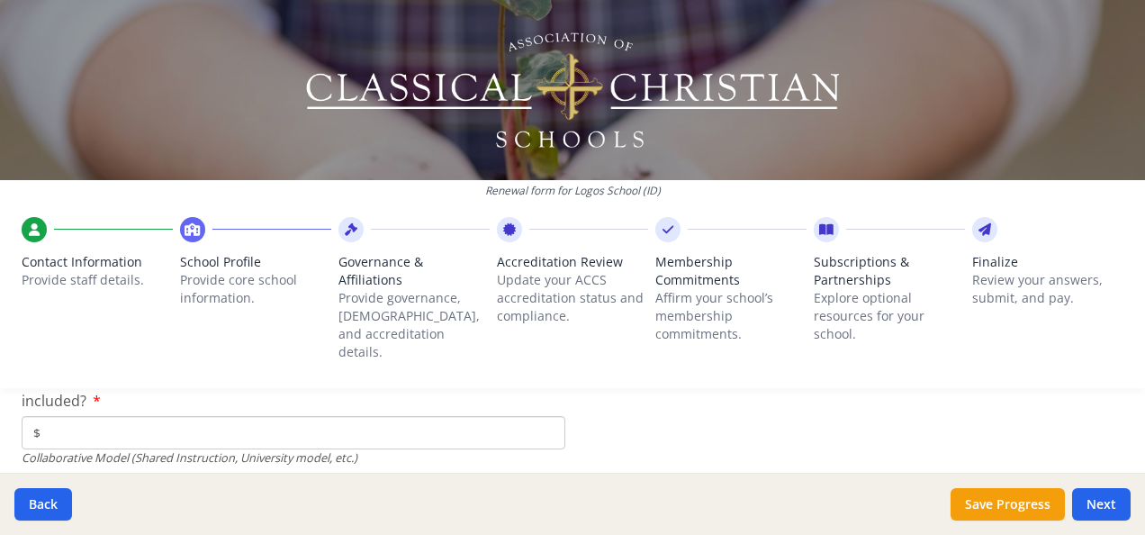
type input "$0"
click at [333, 416] on input "$" at bounding box center [294, 432] width 544 height 33
type input "$0"
click at [352, 414] on input "$" at bounding box center [294, 426] width 544 height 33
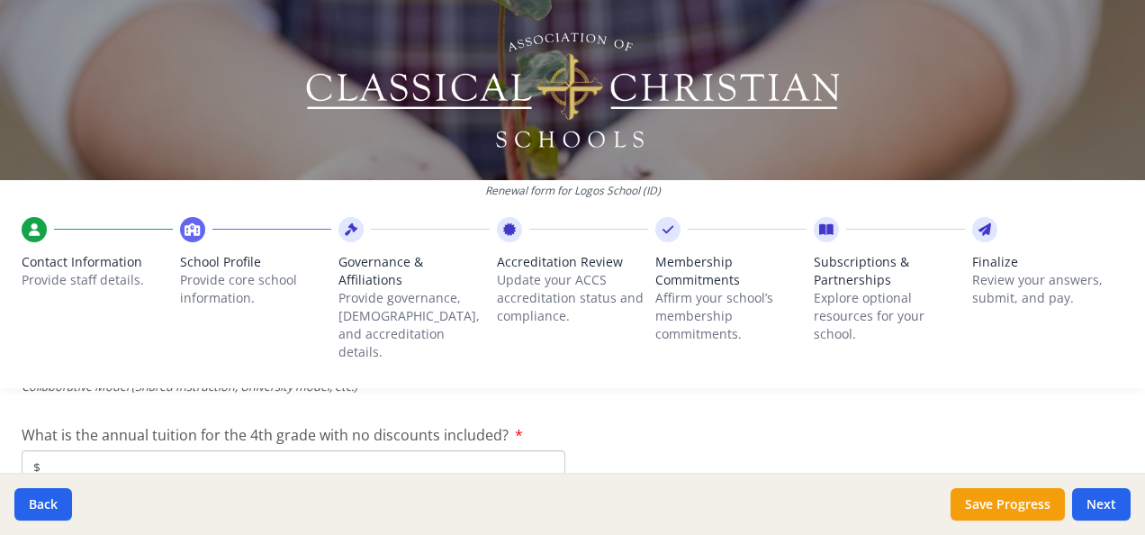
scroll to position [5804, 0]
type input "$0"
click at [401, 446] on input "$" at bounding box center [294, 462] width 544 height 33
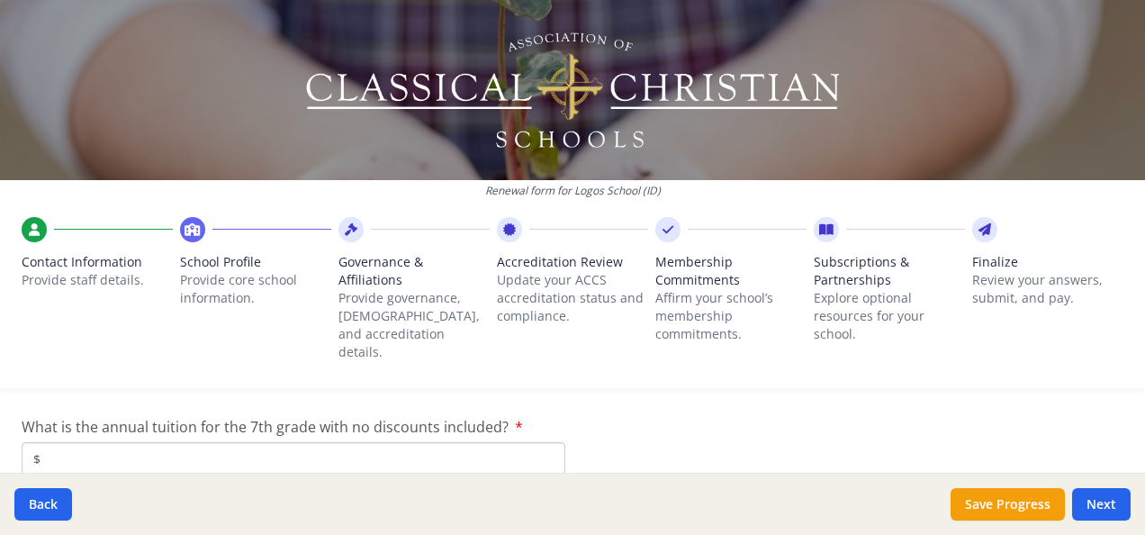
type input "$0"
click at [441, 445] on input "$" at bounding box center [294, 458] width 544 height 33
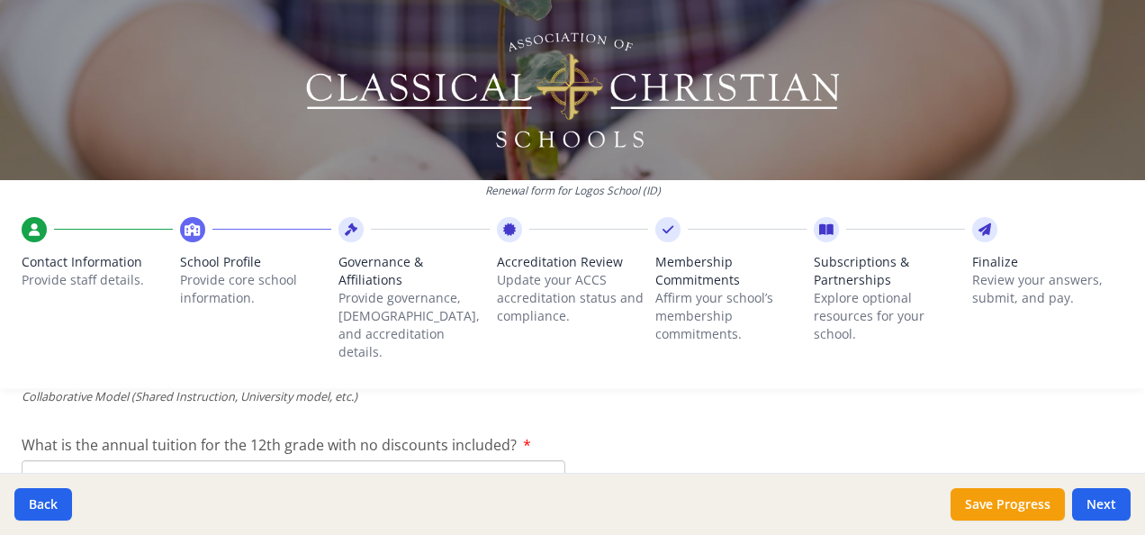
scroll to position [6003, 0]
type input "$0"
click at [317, 461] on input "$" at bounding box center [294, 474] width 544 height 33
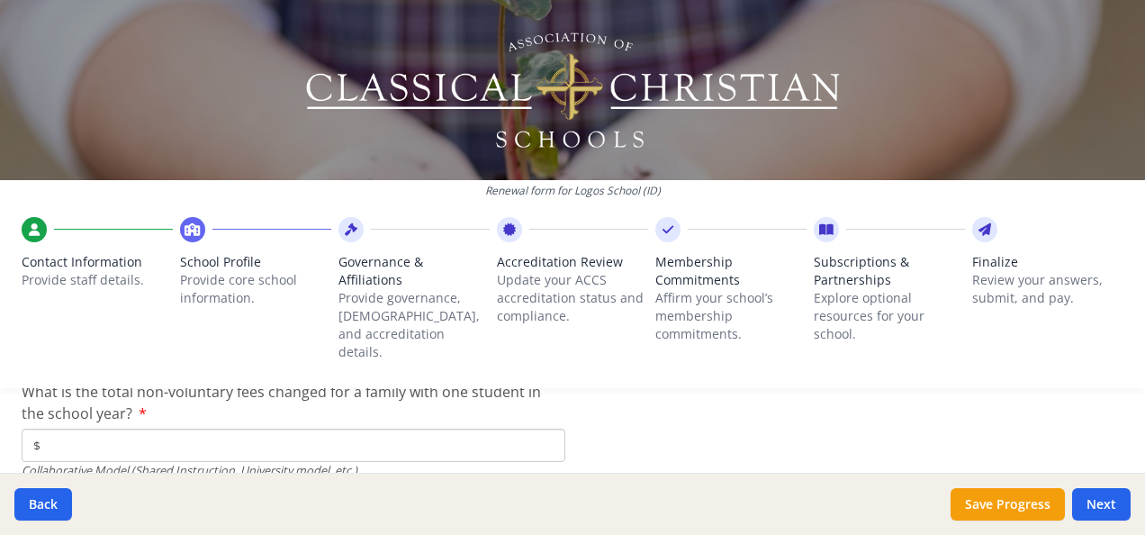
scroll to position [6164, 0]
type input "$0"
click at [232, 424] on input "$" at bounding box center [294, 440] width 544 height 33
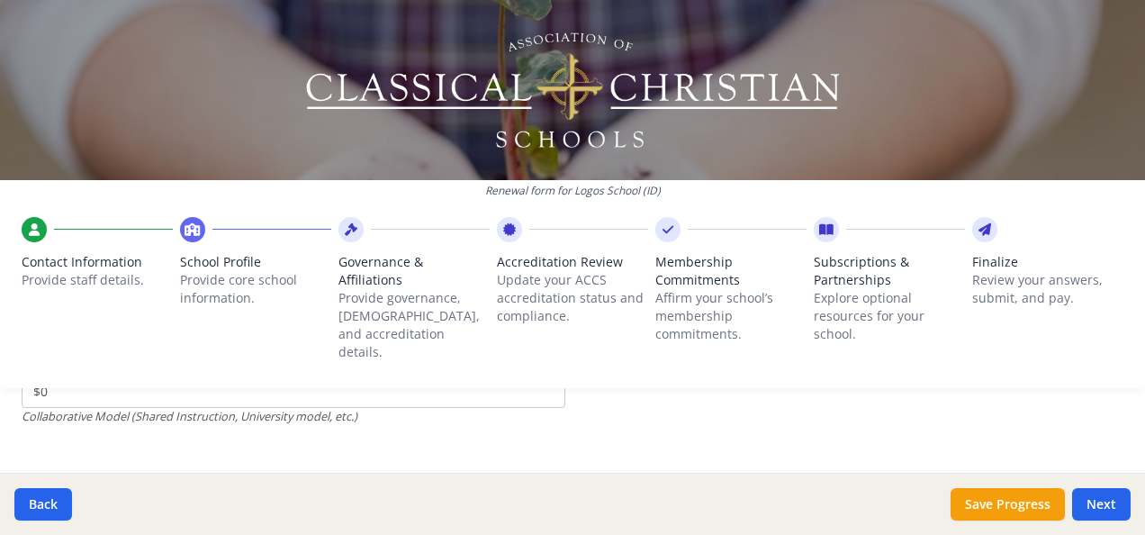
scroll to position [6222, 0]
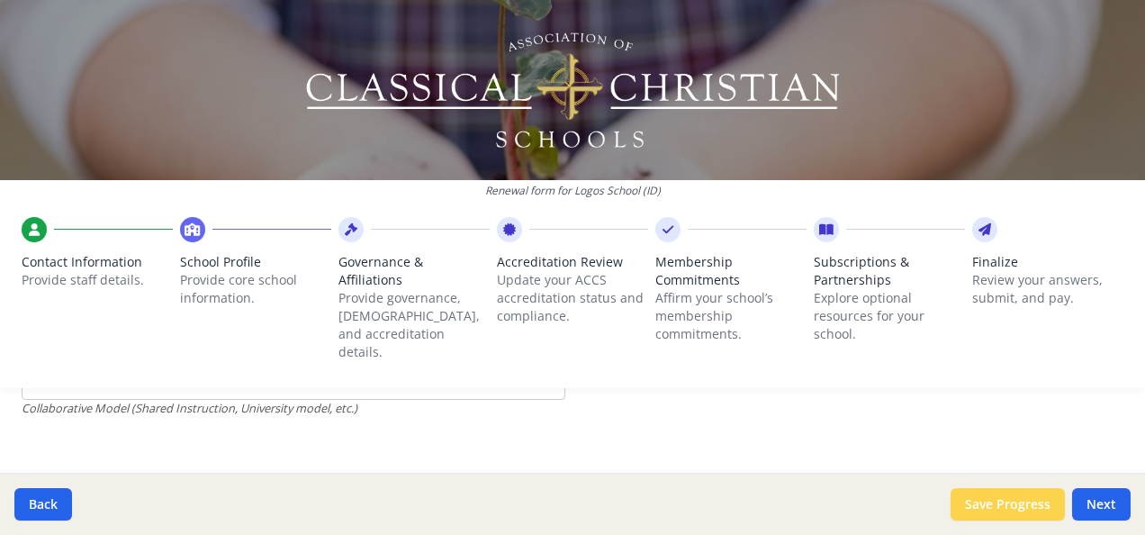
type input "$0"
click at [990, 501] on button "Save Progress" at bounding box center [1008, 504] width 114 height 32
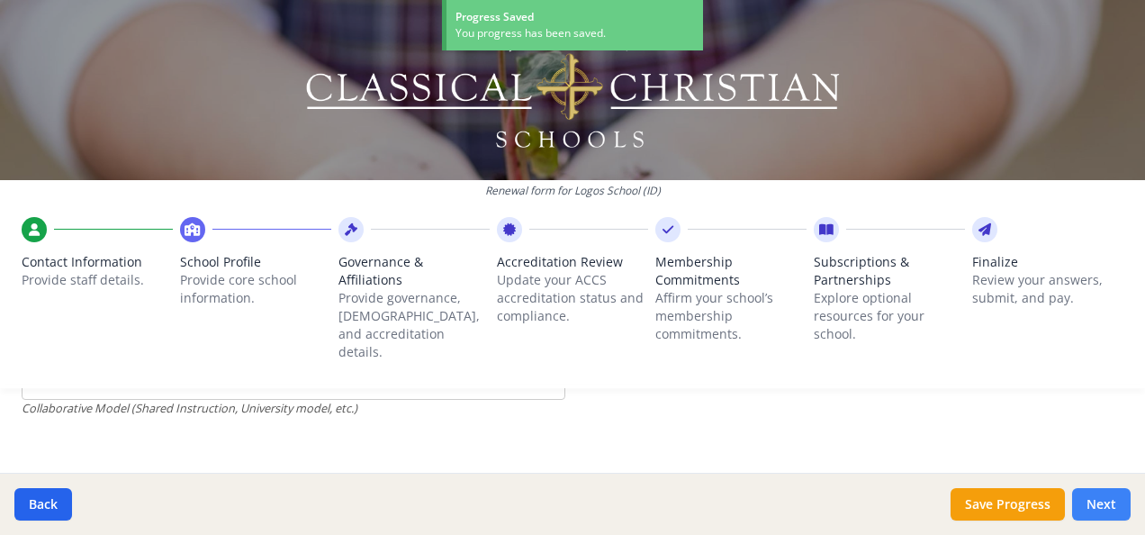
click at [1104, 506] on button "Next" at bounding box center [1101, 504] width 59 height 32
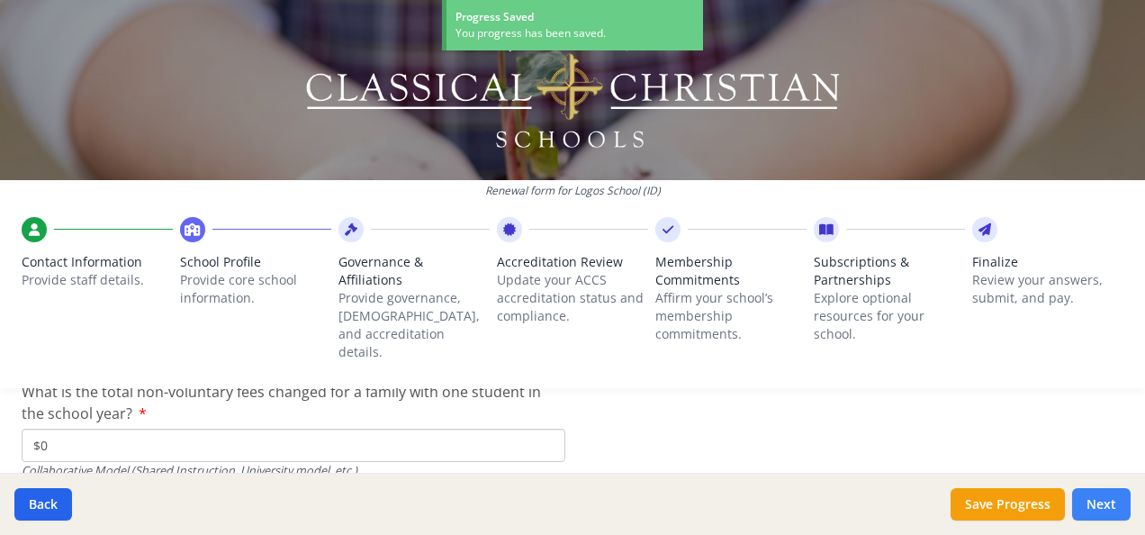
scroll to position [6284, 0]
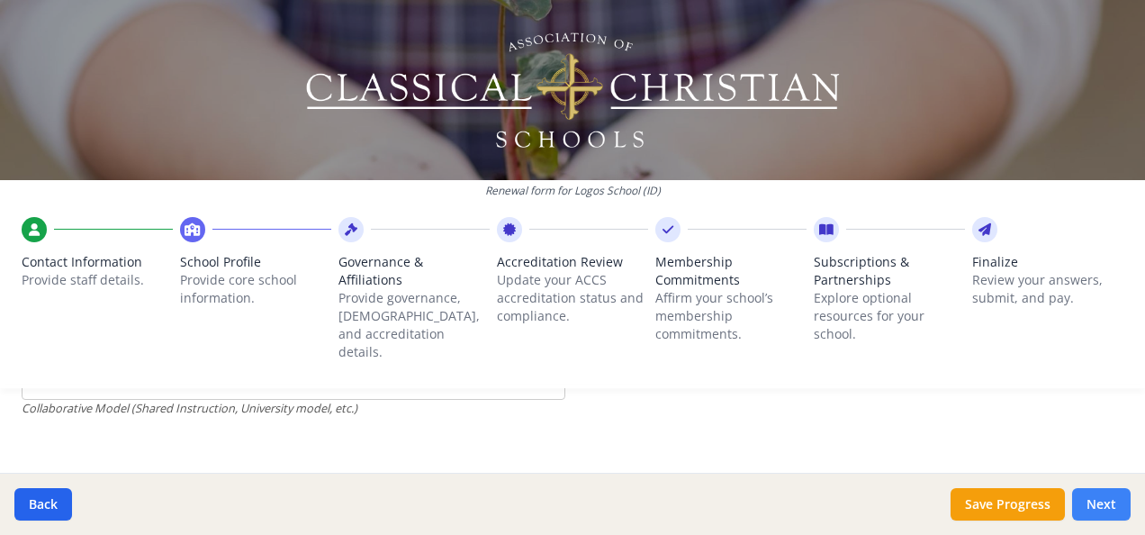
click at [1104, 506] on button "Next" at bounding box center [1101, 504] width 59 height 32
click at [1102, 508] on button "Next" at bounding box center [1101, 504] width 59 height 32
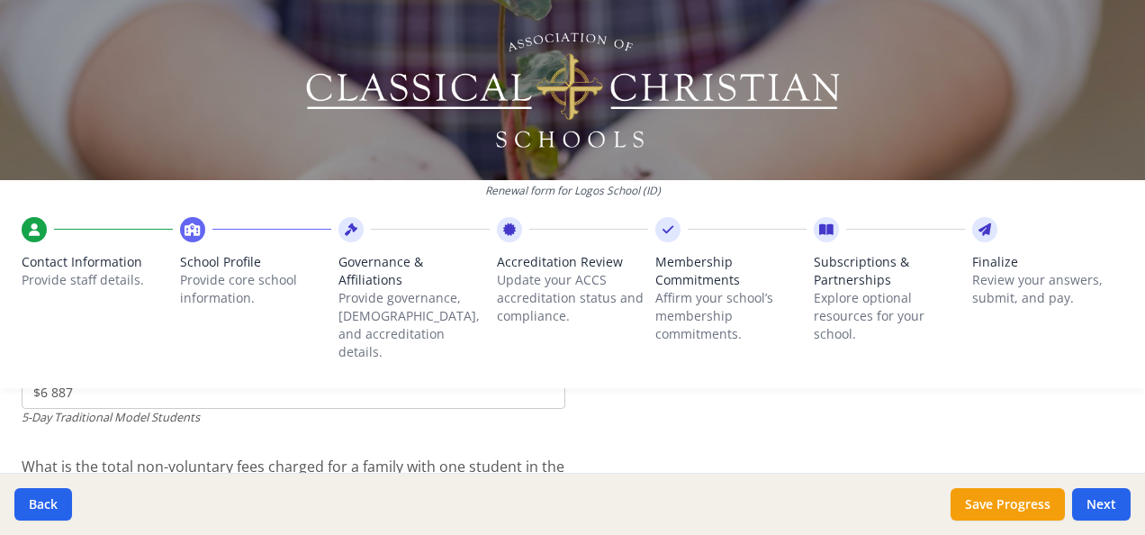
scroll to position [5345, 0]
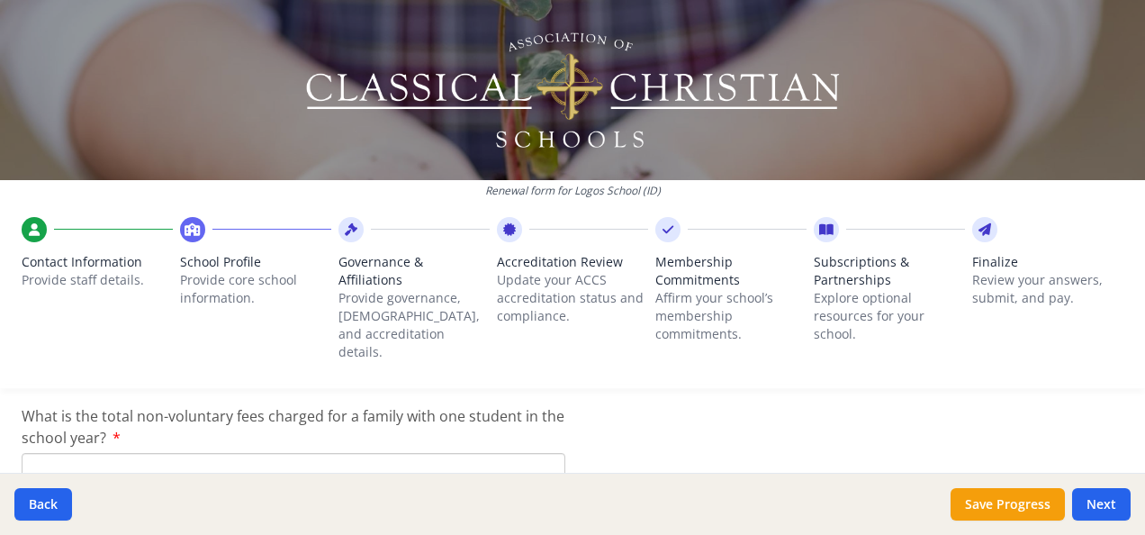
click at [93, 453] on input "What is the total non-voluntary fees charged for a family with one student in t…" at bounding box center [294, 469] width 544 height 33
type input "$0"
click at [1103, 503] on button "Next" at bounding box center [1101, 504] width 59 height 32
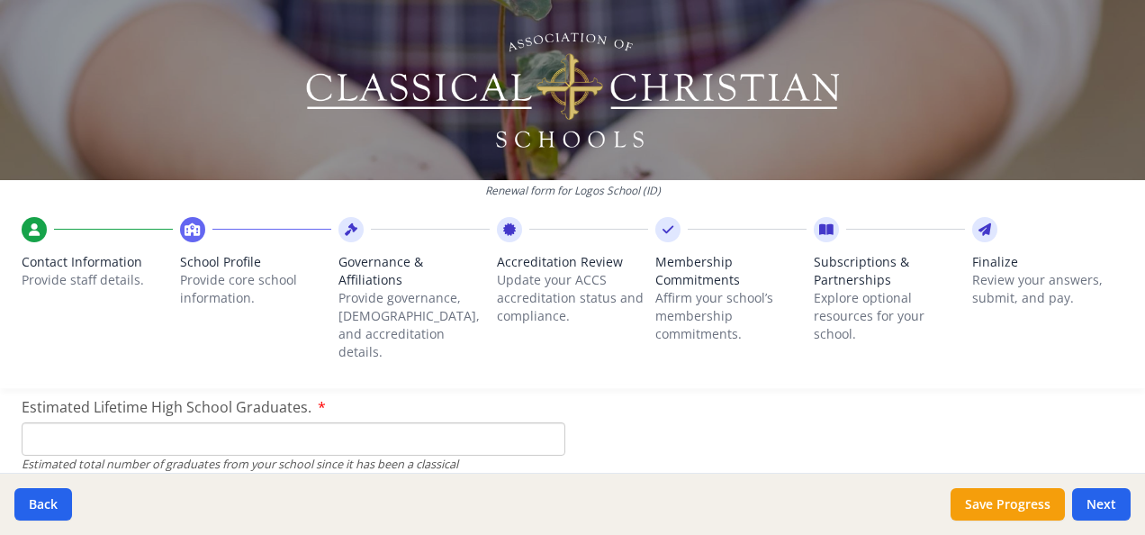
scroll to position [2742, 0]
click at [328, 423] on input "Estimated Lifetime High School Graduates." at bounding box center [294, 439] width 544 height 33
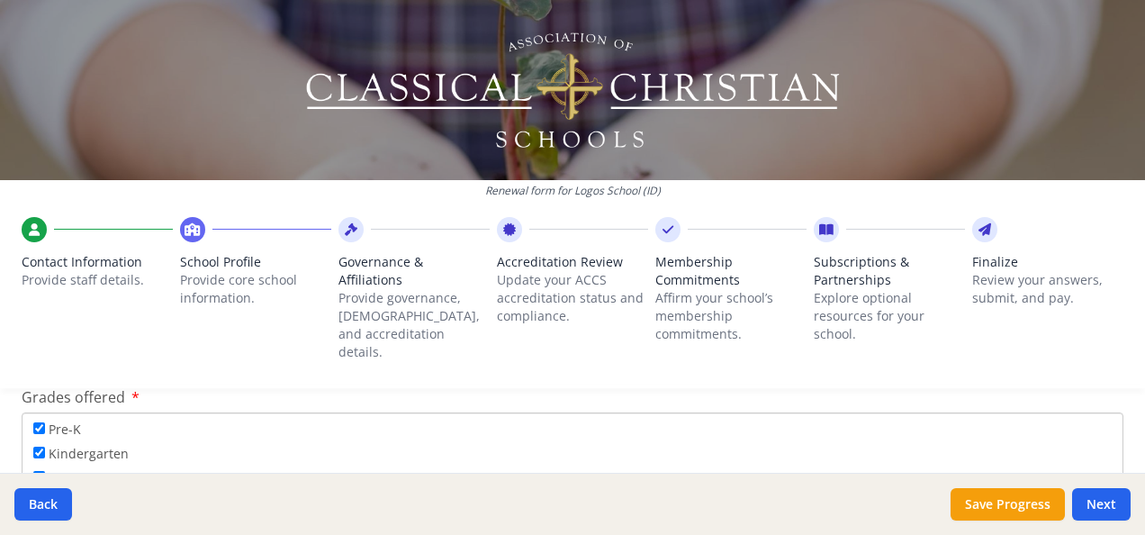
scroll to position [3001, 0]
type input "900"
click at [1015, 512] on button "Save Progress" at bounding box center [1008, 504] width 114 height 32
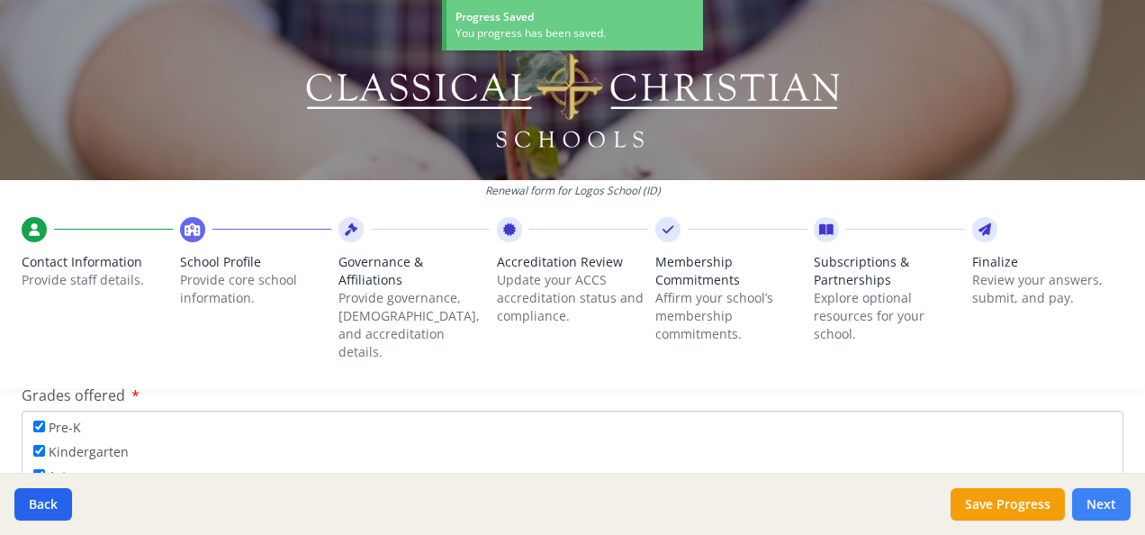
click at [1104, 498] on button "Next" at bounding box center [1101, 504] width 59 height 32
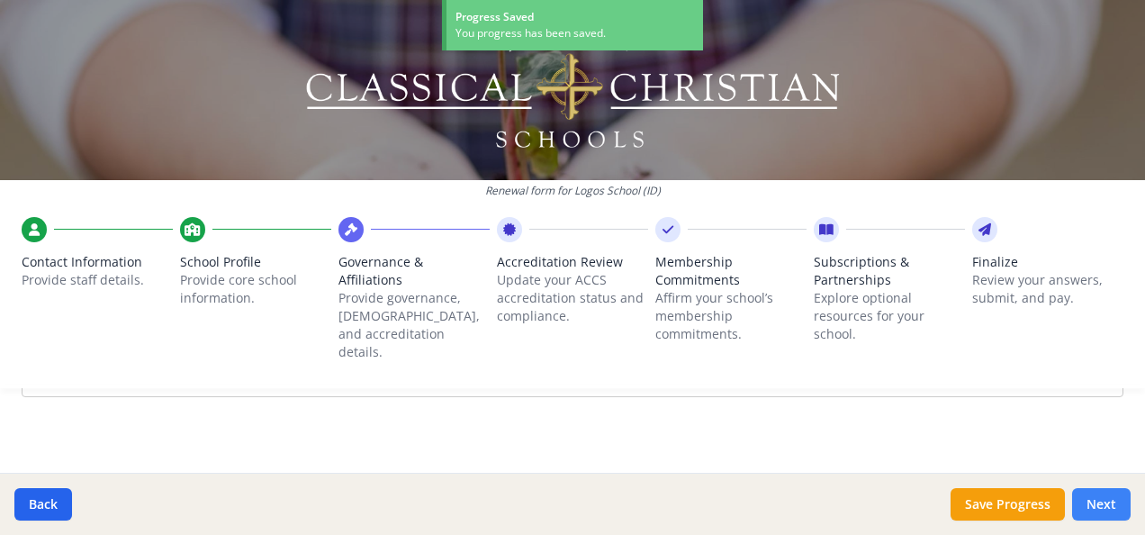
scroll to position [1389, 0]
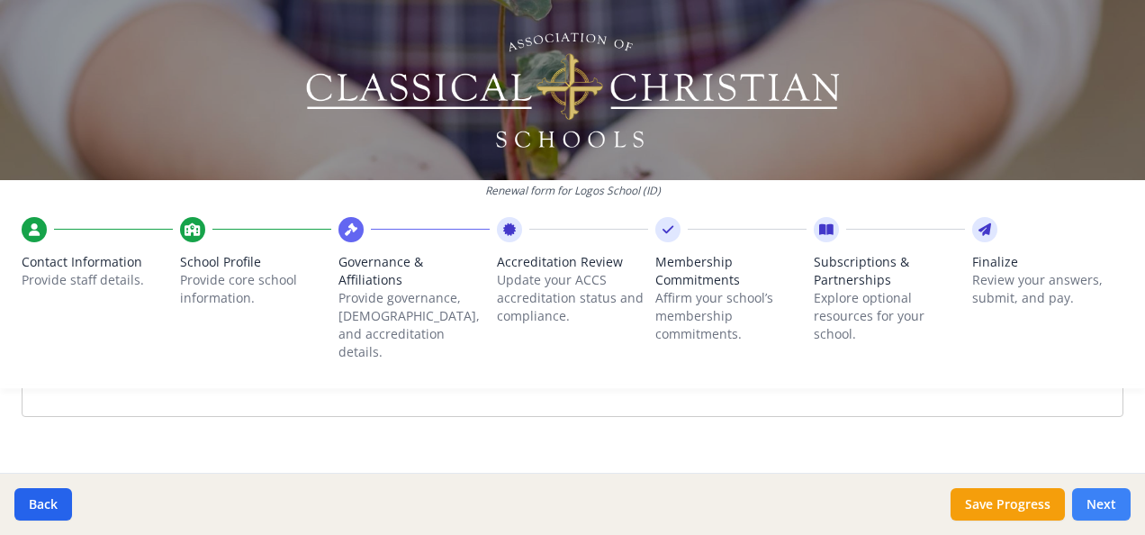
click at [1104, 498] on button "Next" at bounding box center [1101, 504] width 59 height 32
click at [42, 509] on button "Back" at bounding box center [43, 504] width 58 height 32
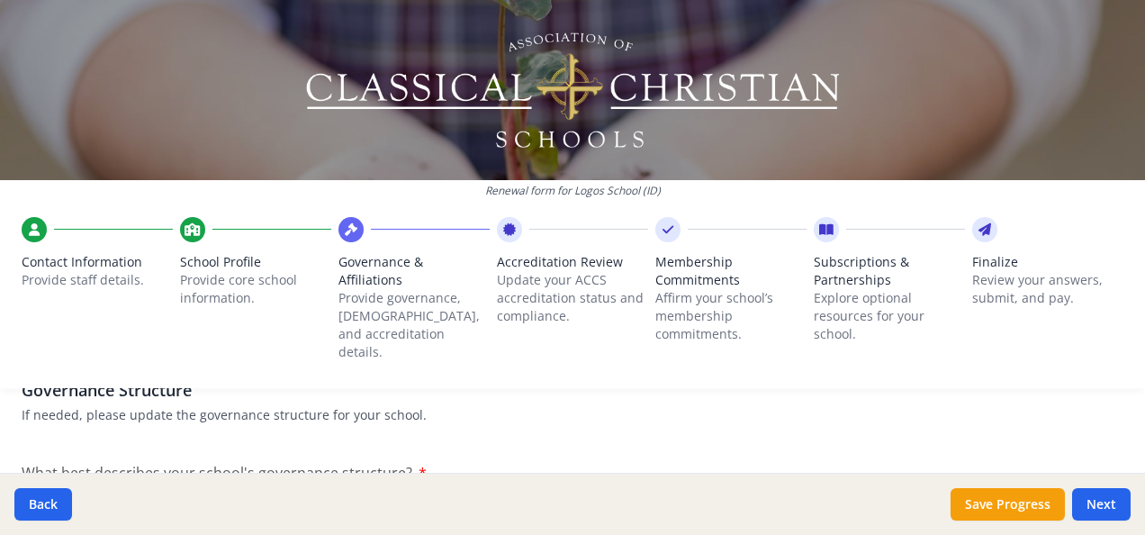
scroll to position [150, 0]
click at [42, 488] on button "Back" at bounding box center [43, 504] width 58 height 32
type input "[PHONE_NUMBER]"
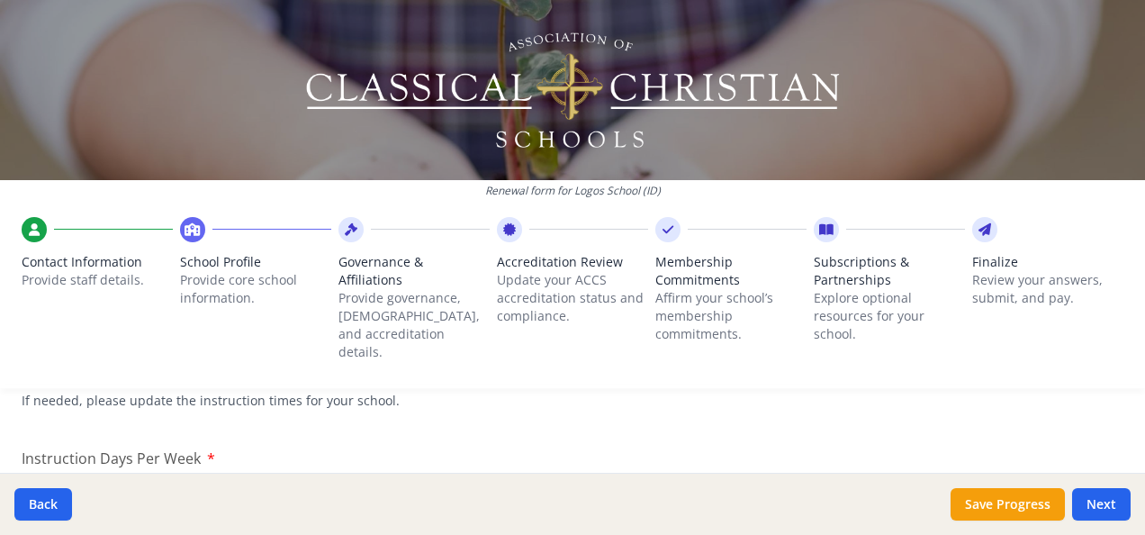
scroll to position [1510, 0]
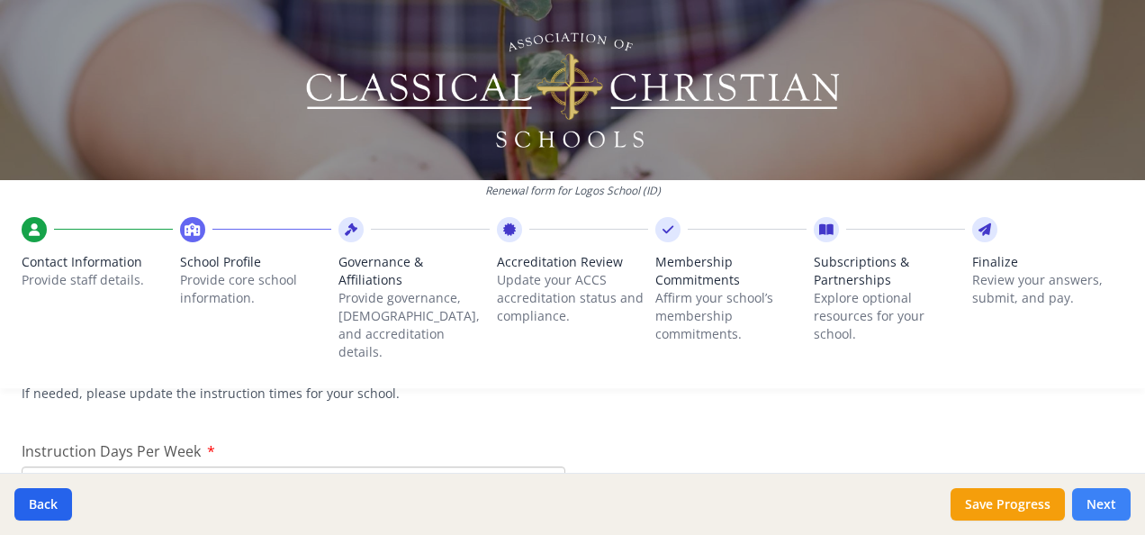
click at [1111, 505] on button "Next" at bounding box center [1101, 504] width 59 height 32
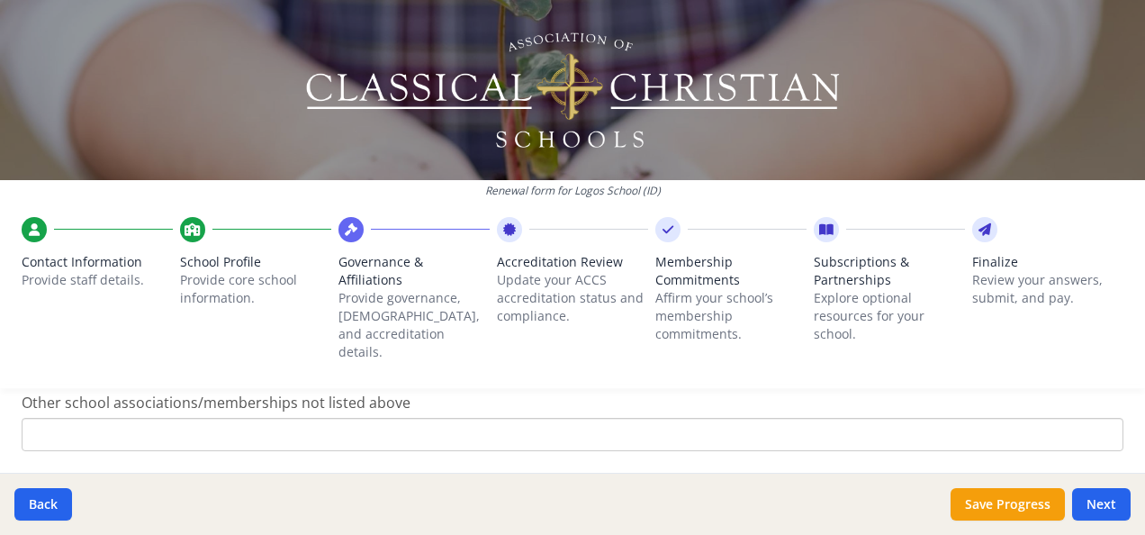
scroll to position [1389, 0]
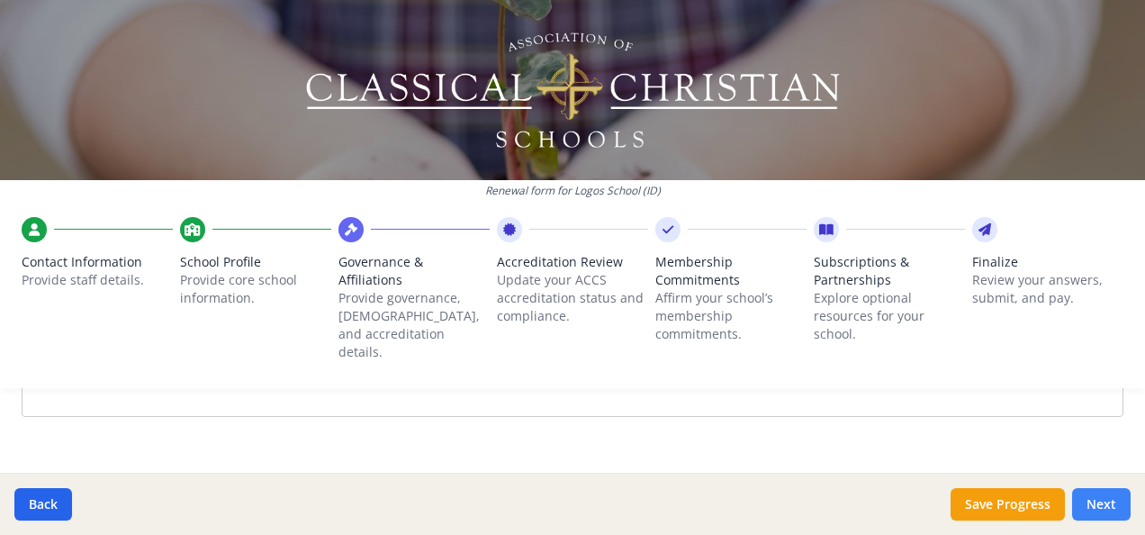
click at [1095, 518] on button "Next" at bounding box center [1101, 504] width 59 height 32
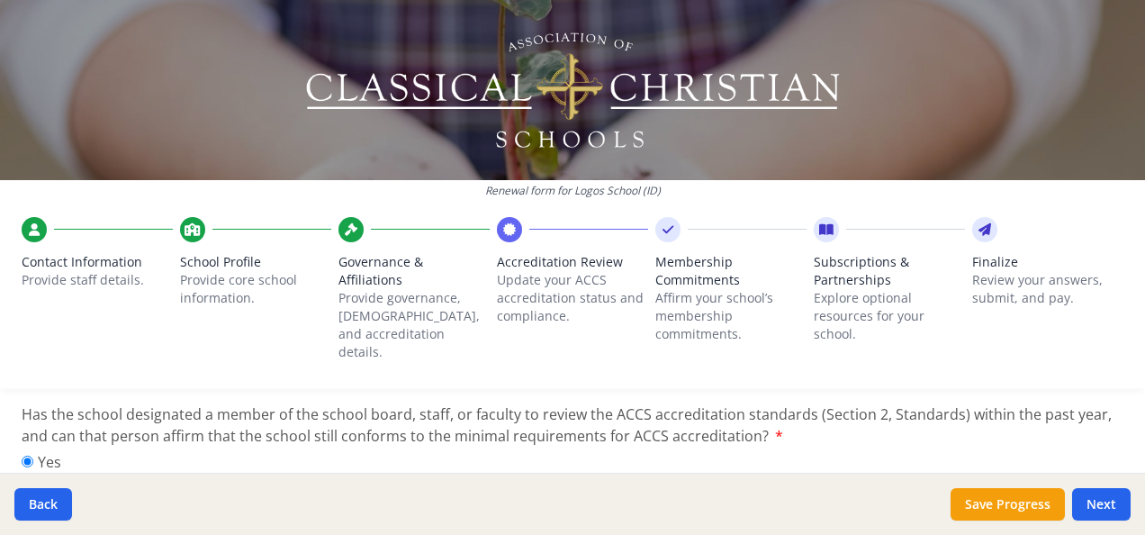
scroll to position [327, 0]
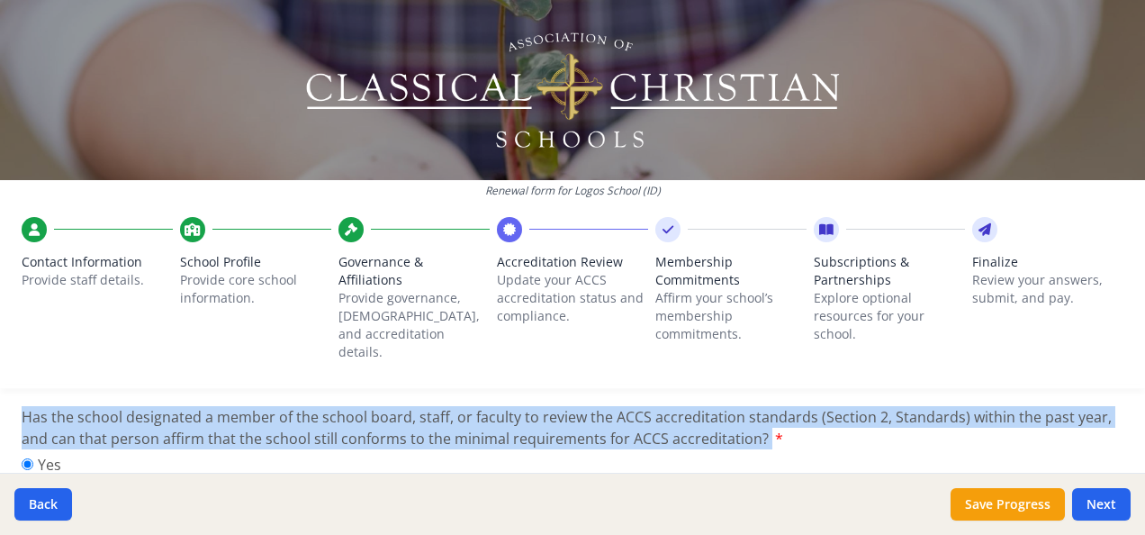
drag, startPoint x: 23, startPoint y: 394, endPoint x: 678, endPoint y: 434, distance: 656.5
click at [678, 434] on div "Has the school designated a member of the school board, staff, or faculty to re…" at bounding box center [573, 456] width 1102 height 100
copy label "Has the school designated a member of the school board, staff, or faculty to re…"
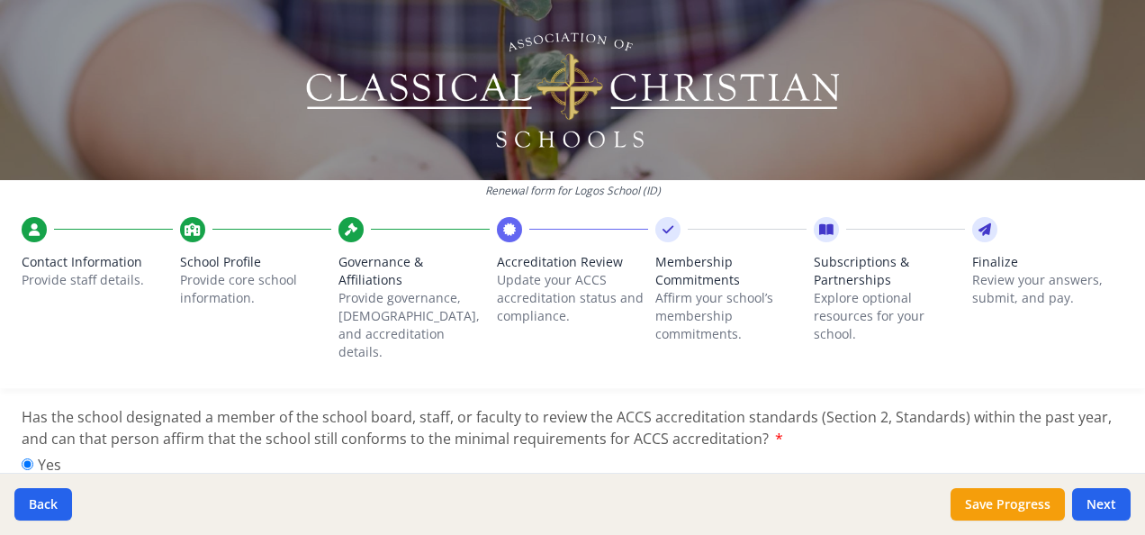
click at [771, 454] on div "Yes No" at bounding box center [573, 480] width 1102 height 52
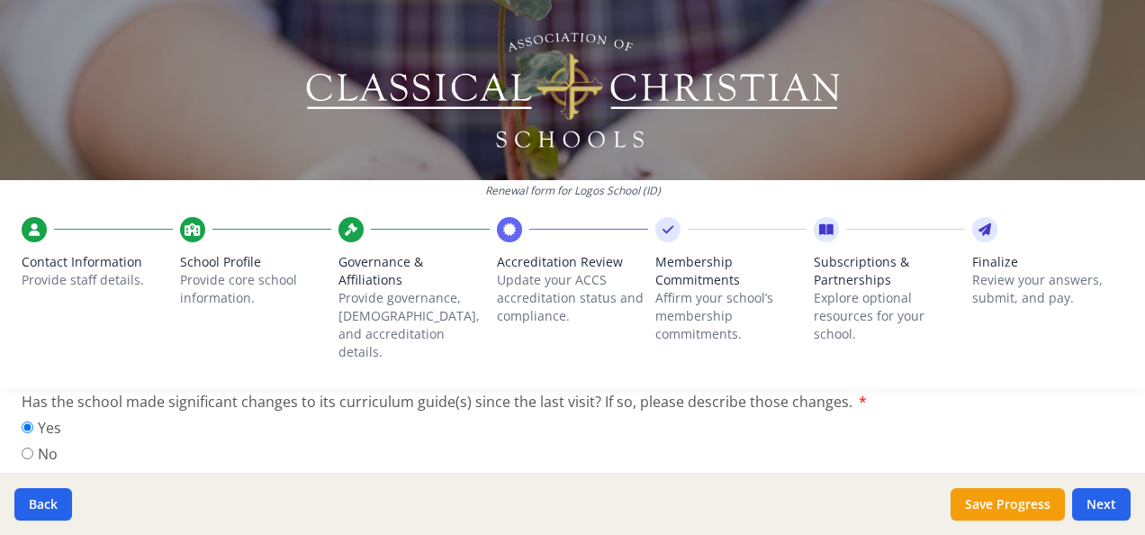
scroll to position [1359, 0]
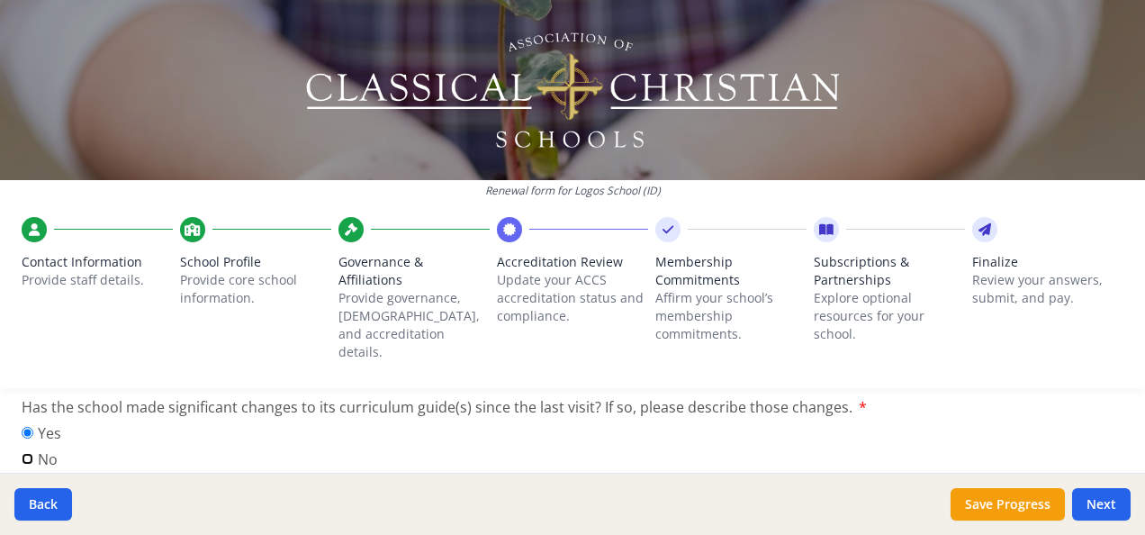
click at [27, 453] on input "No" at bounding box center [28, 459] width 12 height 12
radio input "true"
drag, startPoint x: 21, startPoint y: 378, endPoint x: 195, endPoint y: 383, distance: 174.7
click at [195, 383] on div "Renewal form for Logos School (ID) Contact Information Provide staff details. S…" at bounding box center [572, 201] width 1145 height 402
click at [265, 429] on div "Yes No" at bounding box center [573, 448] width 1102 height 52
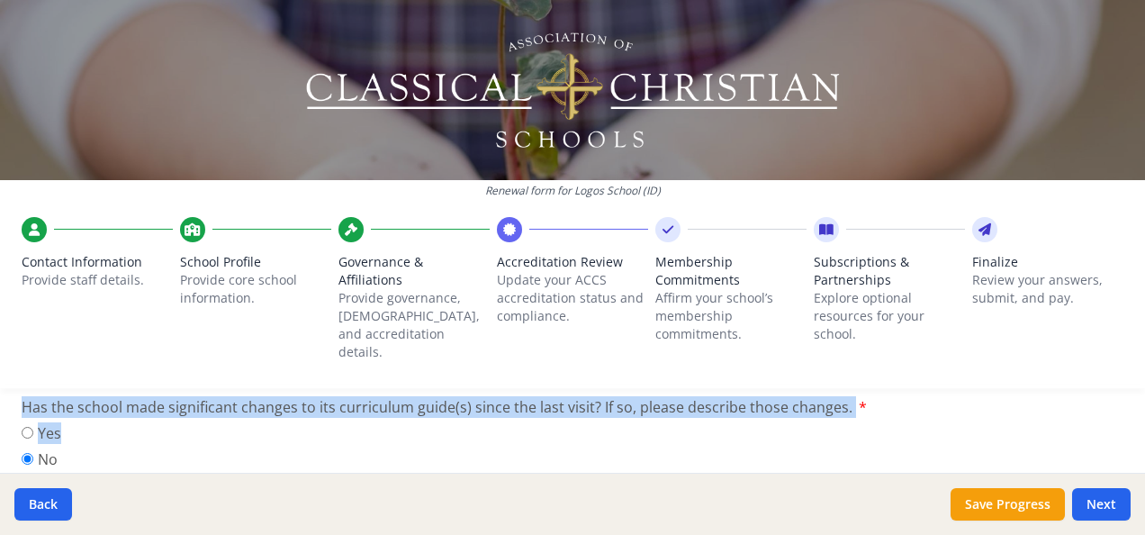
drag, startPoint x: 20, startPoint y: 387, endPoint x: 553, endPoint y: 412, distance: 533.5
click at [553, 412] on div "ACCS Accredited School Review As an ACCS accredited school, you are required to…" at bounding box center [572, 440] width 1145 height 2708
copy div "Has the school made significant changes to its curriculum guide(s) since the la…"
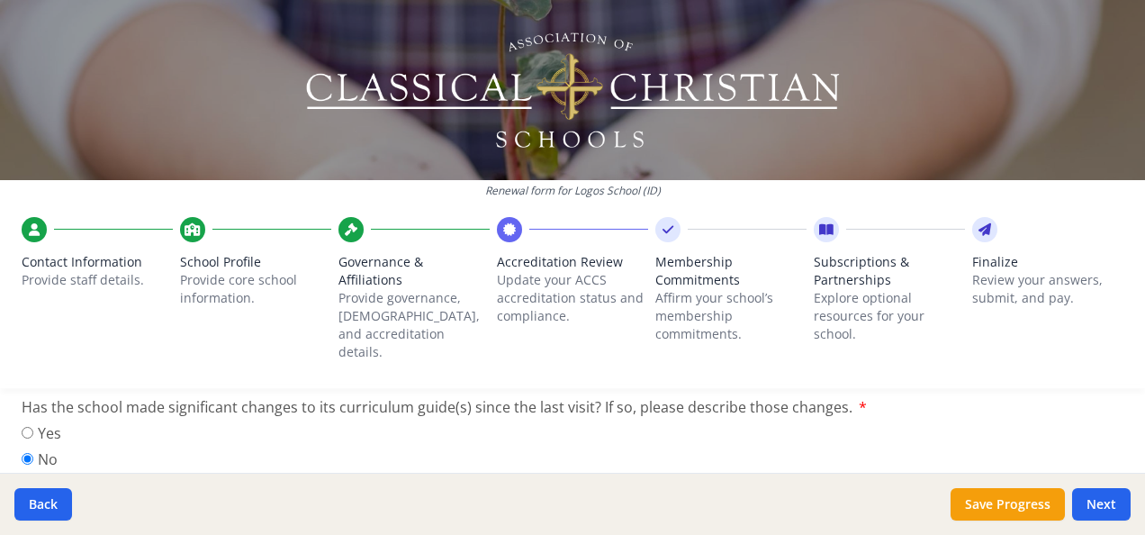
click at [450, 425] on div "Yes No" at bounding box center [573, 448] width 1102 height 52
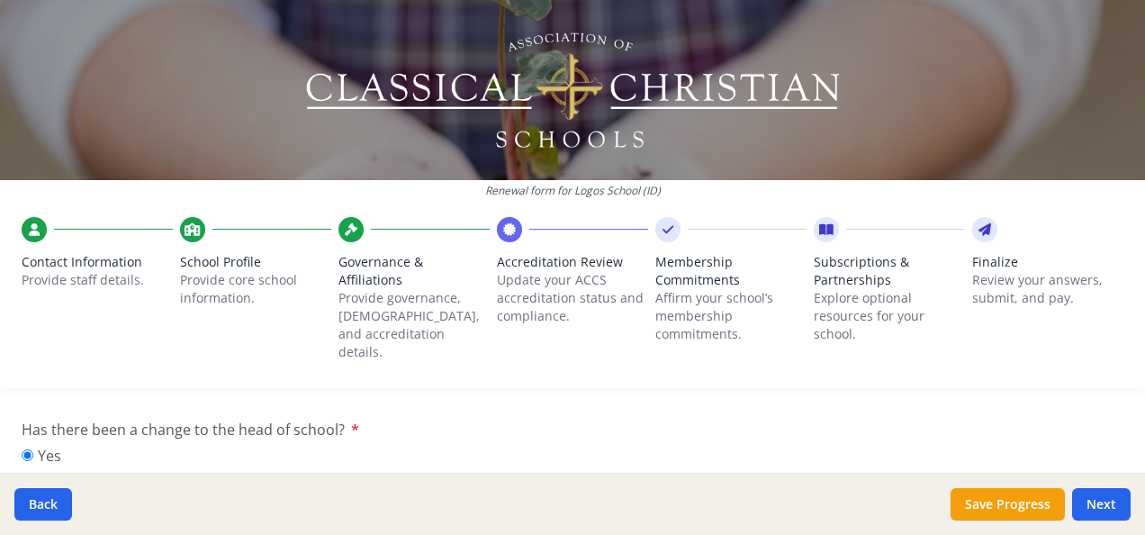
scroll to position [1905, 0]
click at [23, 474] on input "No" at bounding box center [28, 480] width 12 height 12
radio input "true"
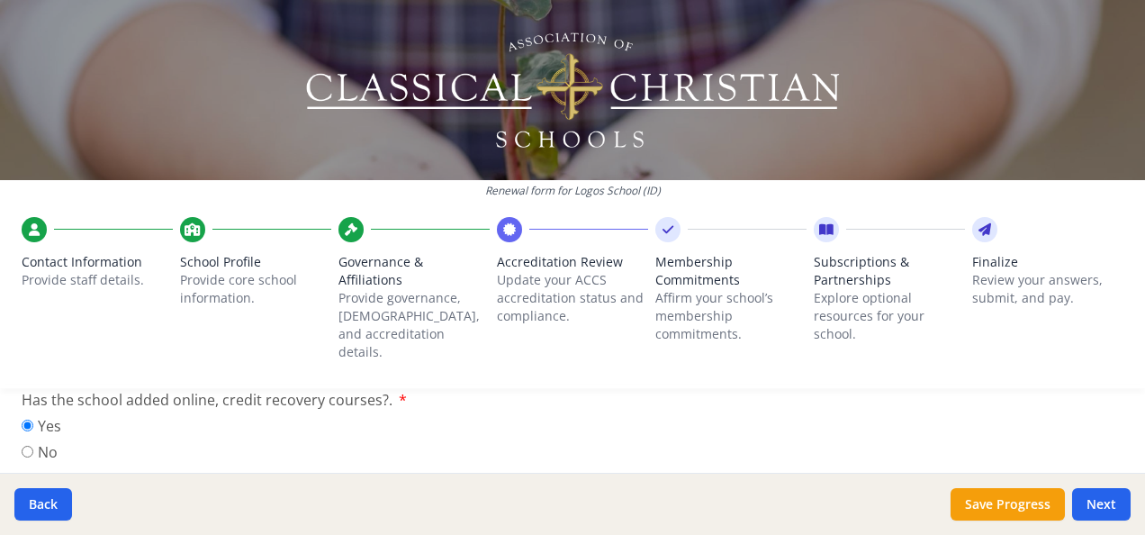
scroll to position [2358, 0]
click at [25, 446] on input "No" at bounding box center [28, 452] width 12 height 12
radio input "true"
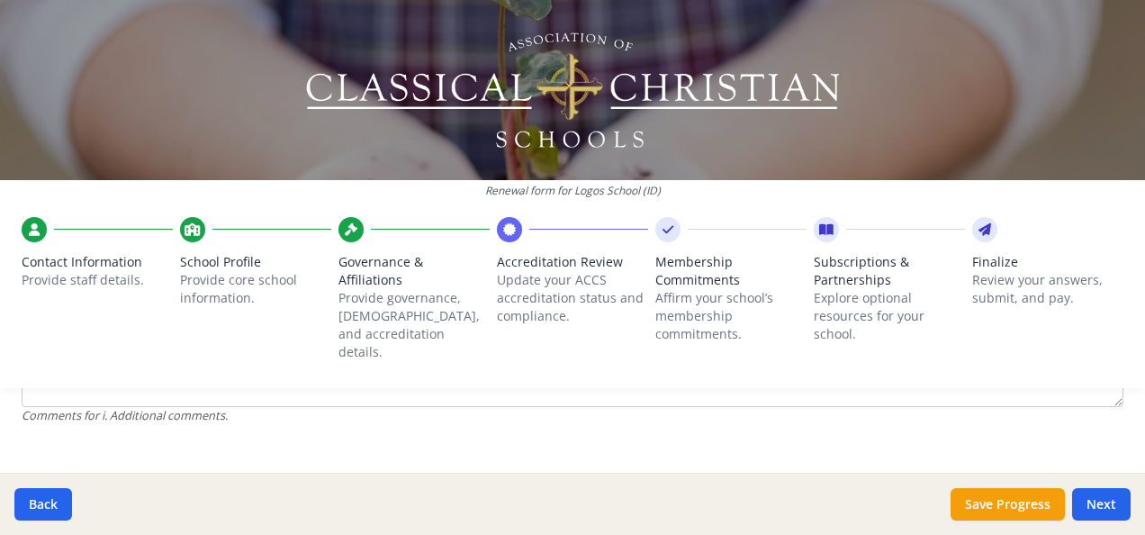
scroll to position [2635, 0]
click at [1015, 498] on button "Save Progress" at bounding box center [1008, 504] width 114 height 32
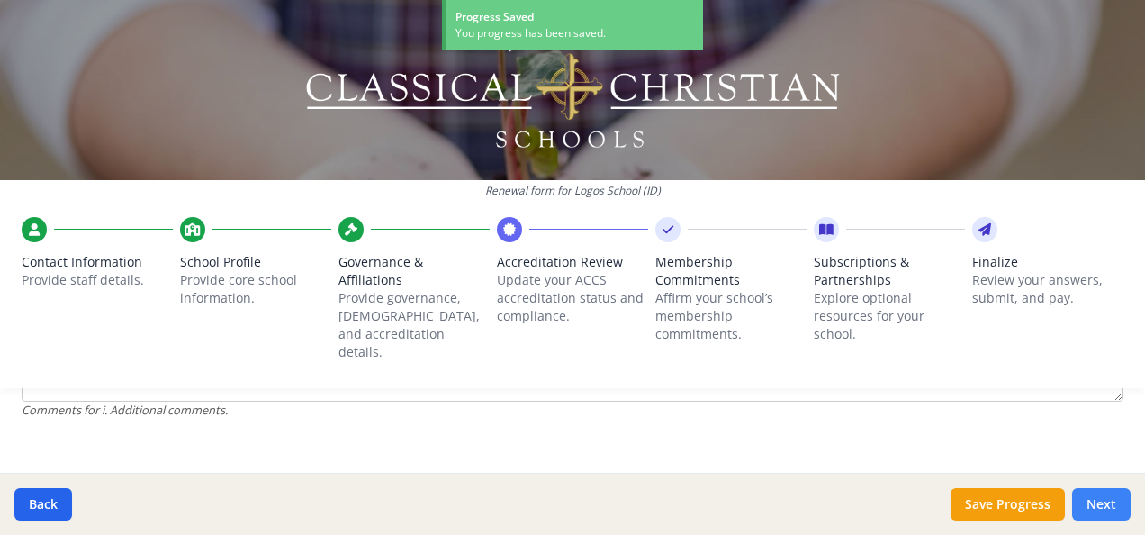
click at [1108, 509] on button "Next" at bounding box center [1101, 504] width 59 height 32
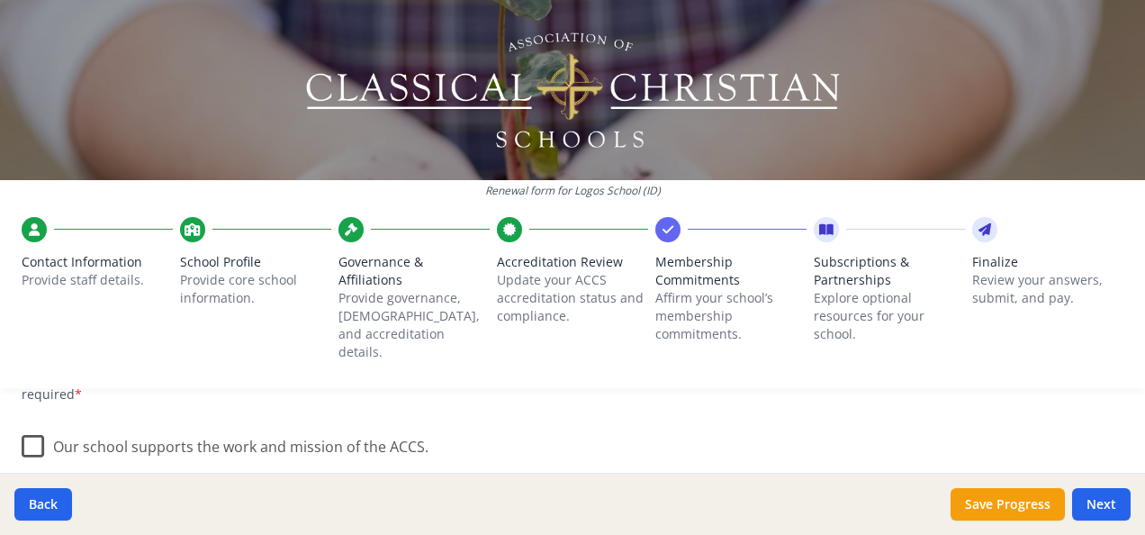
scroll to position [279, 0]
click at [36, 428] on label "Our school supports the work and mission of the ACCS." at bounding box center [225, 440] width 407 height 39
click at [0, 0] on input "Our school supports the work and mission of the ACCS." at bounding box center [0, 0] width 0 height 0
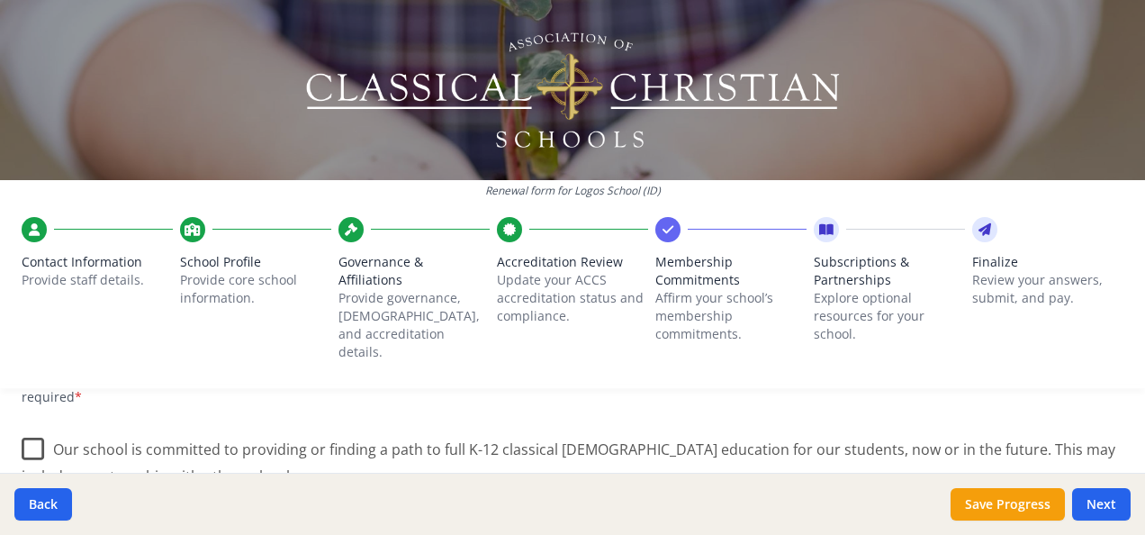
scroll to position [435, 0]
click at [32, 425] on label "Our school is committed to providing or finding a path to full K-12 classical […" at bounding box center [573, 455] width 1102 height 60
click at [0, 0] on input "Our school is committed to providing or finding a path to full K-12 classical […" at bounding box center [0, 0] width 0 height 0
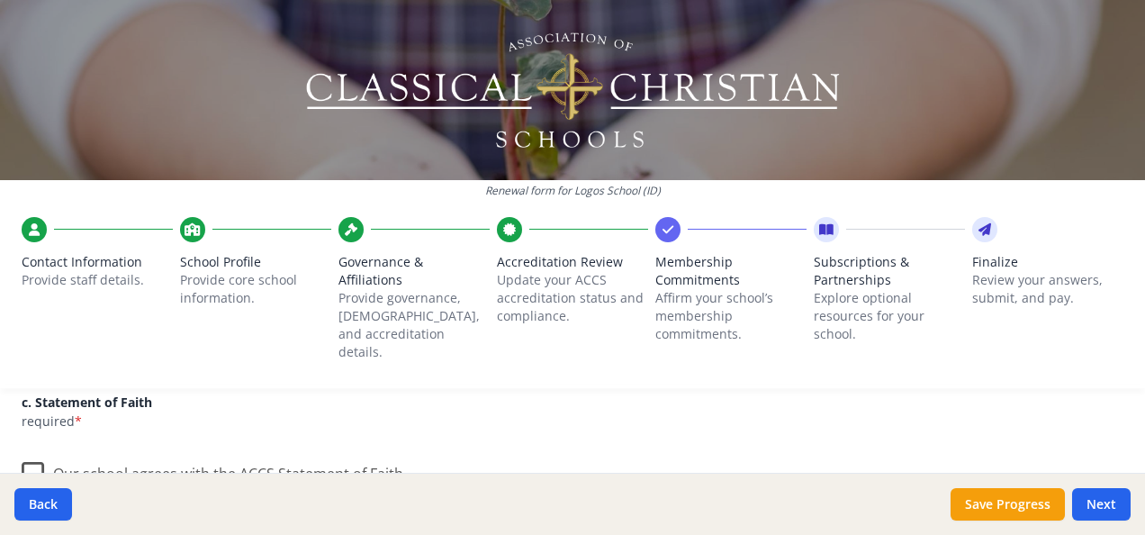
scroll to position [608, 0]
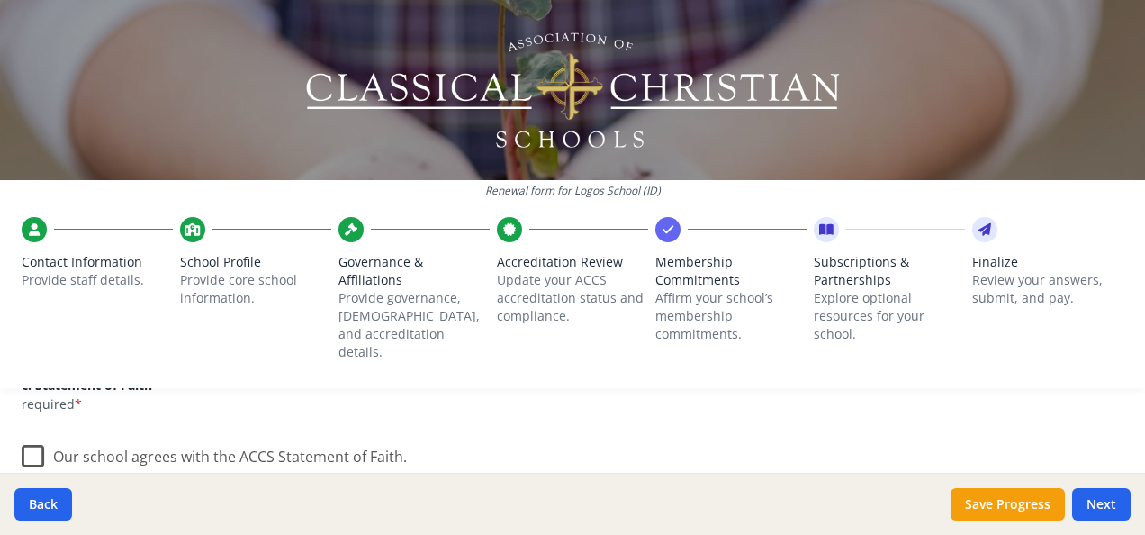
click at [31, 433] on label "Our school agrees with the ACCS Statement of Faith." at bounding box center [214, 452] width 385 height 39
click at [0, 0] on input "Our school agrees with the ACCS Statement of Faith." at bounding box center [0, 0] width 0 height 0
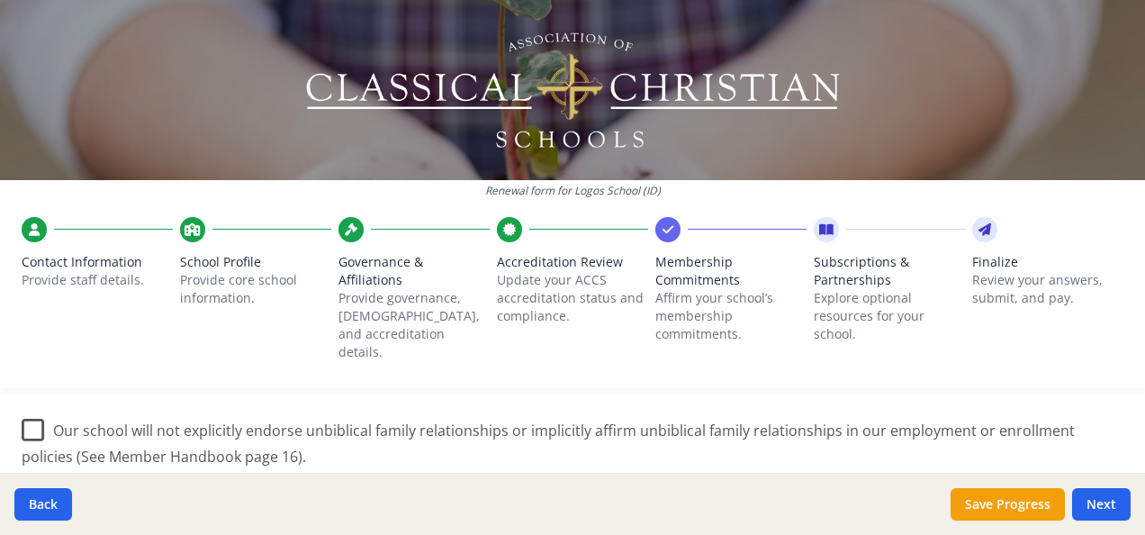
scroll to position [852, 0]
click at [36, 410] on label "Our school will not explicitly endorse unbiblical family relationships or impli…" at bounding box center [573, 436] width 1102 height 60
click at [0, 0] on input "Our school will not explicitly endorse unbiblical family relationships or impli…" at bounding box center [0, 0] width 0 height 0
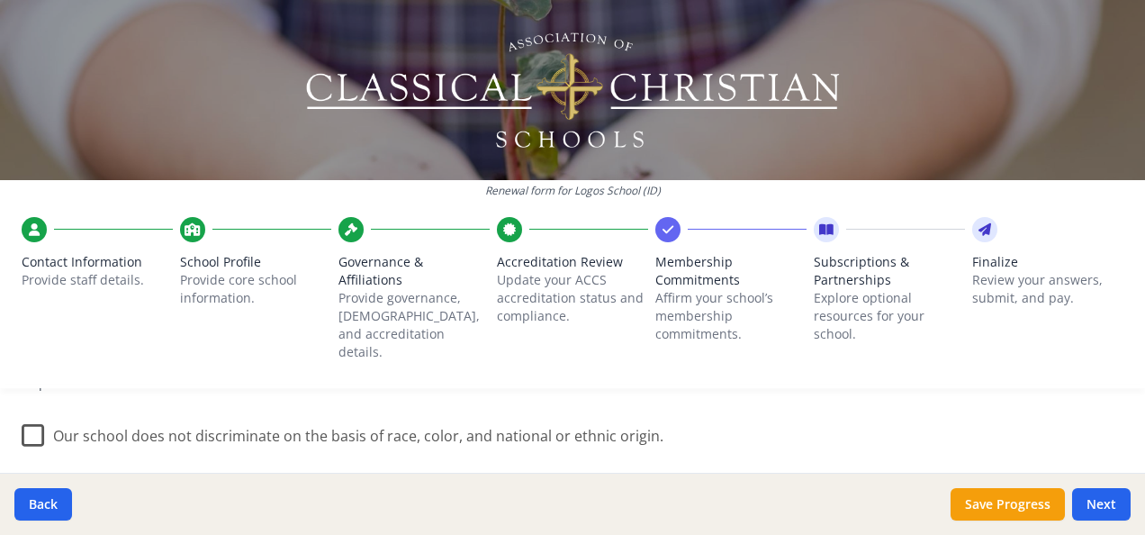
scroll to position [1086, 0]
click at [23, 419] on label "Our school does not discriminate on the basis of race, color, and national or e…" at bounding box center [343, 429] width 642 height 39
click at [0, 0] on input "Our school does not discriminate on the basis of race, color, and national or e…" at bounding box center [0, 0] width 0 height 0
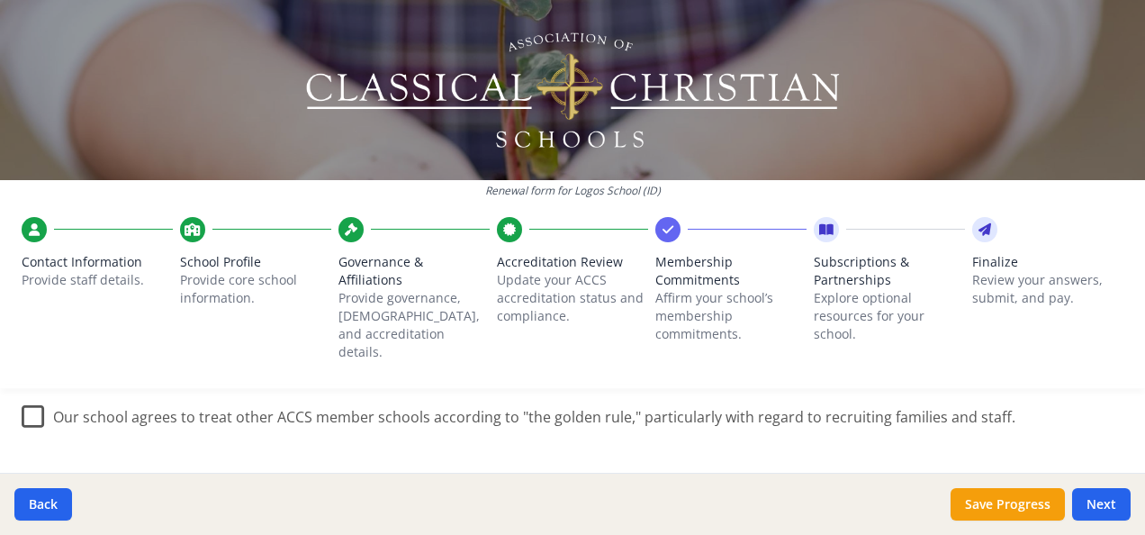
scroll to position [1264, 0]
click at [35, 393] on label "Our school agrees to treat other ACCS member schools according to "the golden r…" at bounding box center [519, 411] width 994 height 39
click at [0, 0] on input "Our school agrees to treat other ACCS member schools according to "the golden r…" at bounding box center [0, 0] width 0 height 0
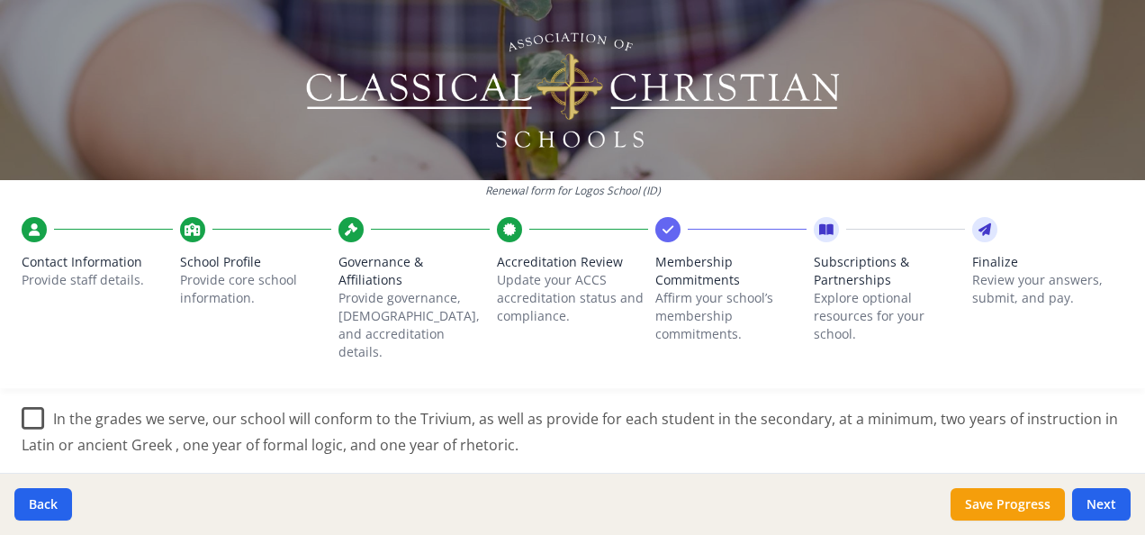
scroll to position [1419, 0]
click at [32, 396] on label "In the grades we serve, our school will conform to the Trivium, as well as prov…" at bounding box center [573, 426] width 1102 height 60
click at [0, 0] on input "In the grades we serve, our school will conform to the Trivium, as well as prov…" at bounding box center [0, 0] width 0 height 0
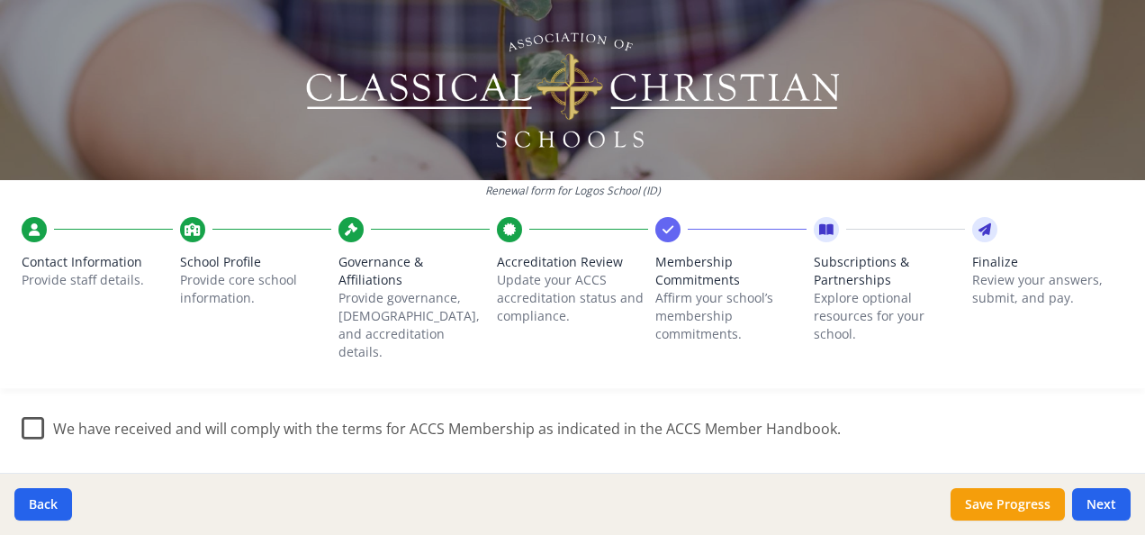
scroll to position [1593, 0]
click at [31, 409] on label "We have received and will comply with the terms for ACCS Membership as indicate…" at bounding box center [431, 423] width 819 height 39
click at [0, 0] on input "We have received and will comply with the terms for ACCS Membership as indicate…" at bounding box center [0, 0] width 0 height 0
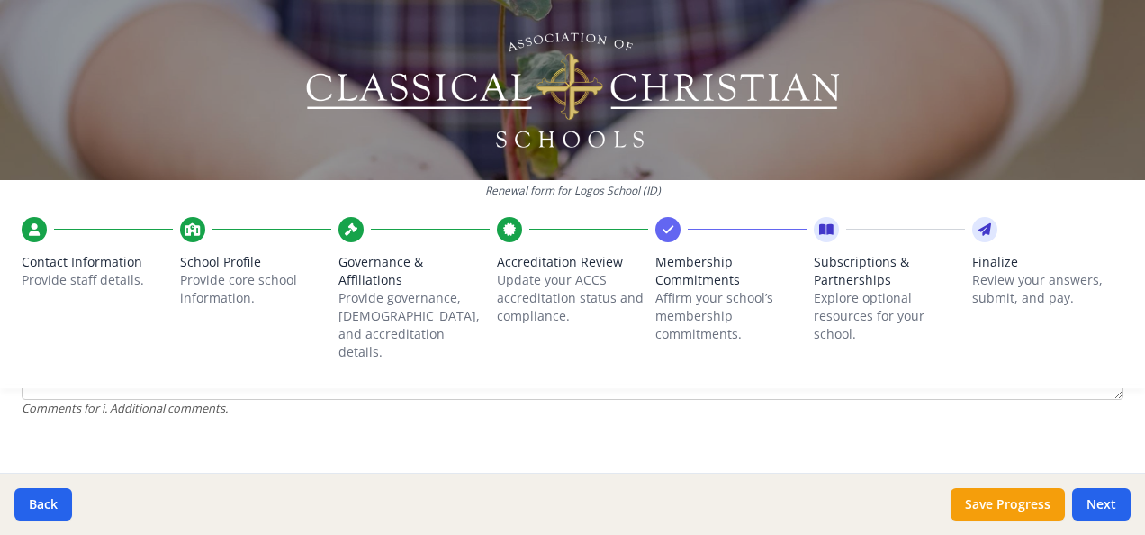
scroll to position [1887, 0]
click at [981, 493] on button "Save Progress" at bounding box center [1008, 504] width 114 height 32
click at [1107, 497] on button "Next" at bounding box center [1101, 504] width 59 height 32
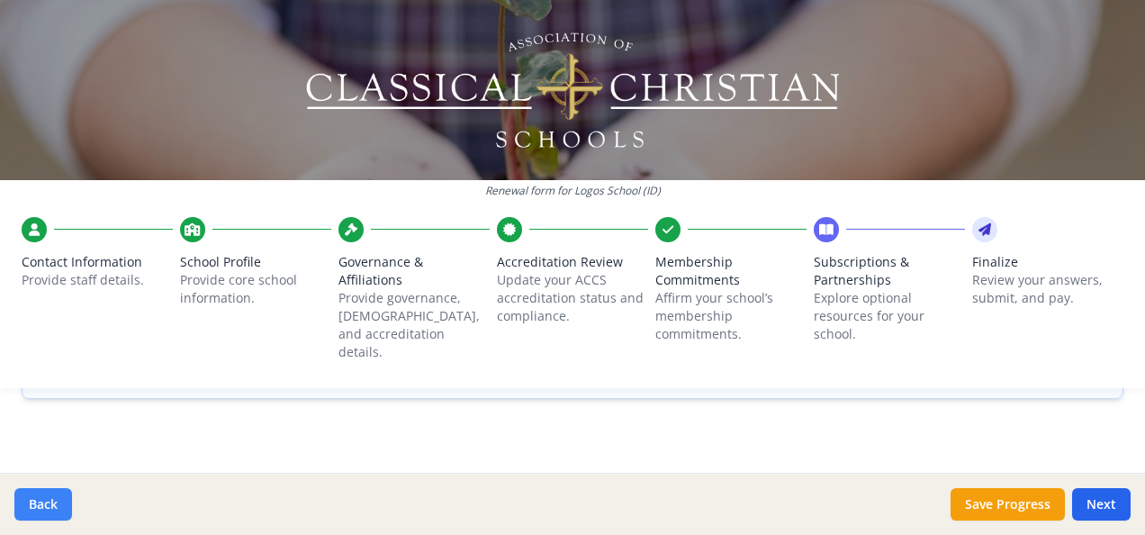
click at [43, 500] on button "Back" at bounding box center [43, 504] width 58 height 32
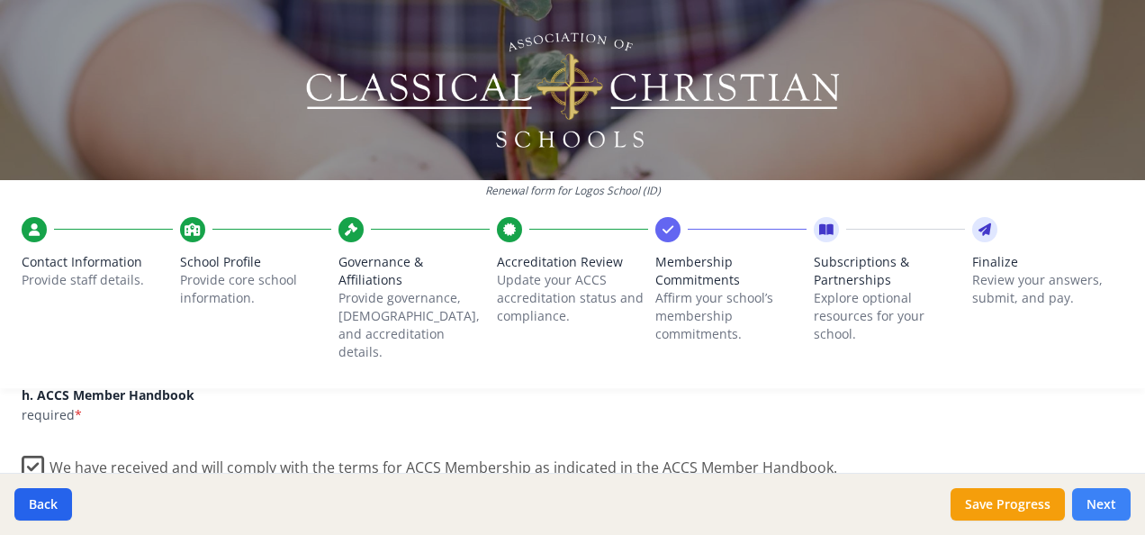
click at [1104, 501] on button "Next" at bounding box center [1101, 504] width 59 height 32
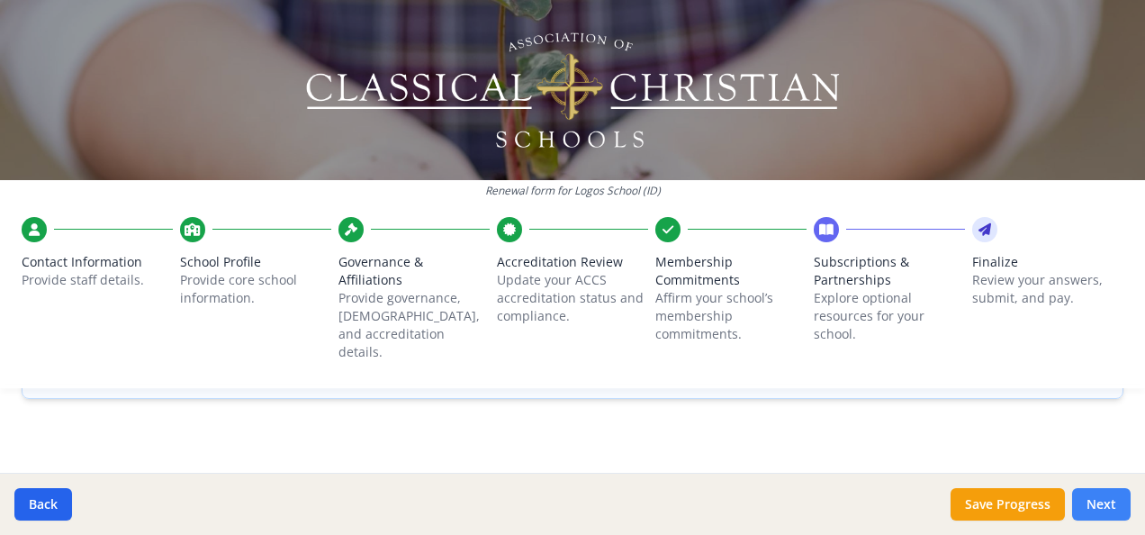
click at [1100, 497] on button "Next" at bounding box center [1101, 504] width 59 height 32
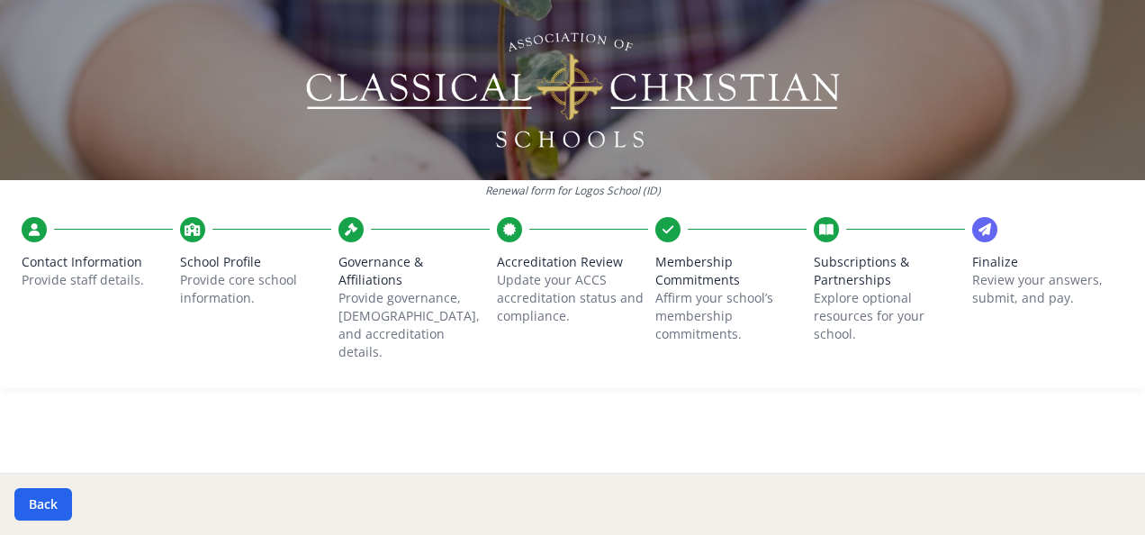
scroll to position [797, 0]
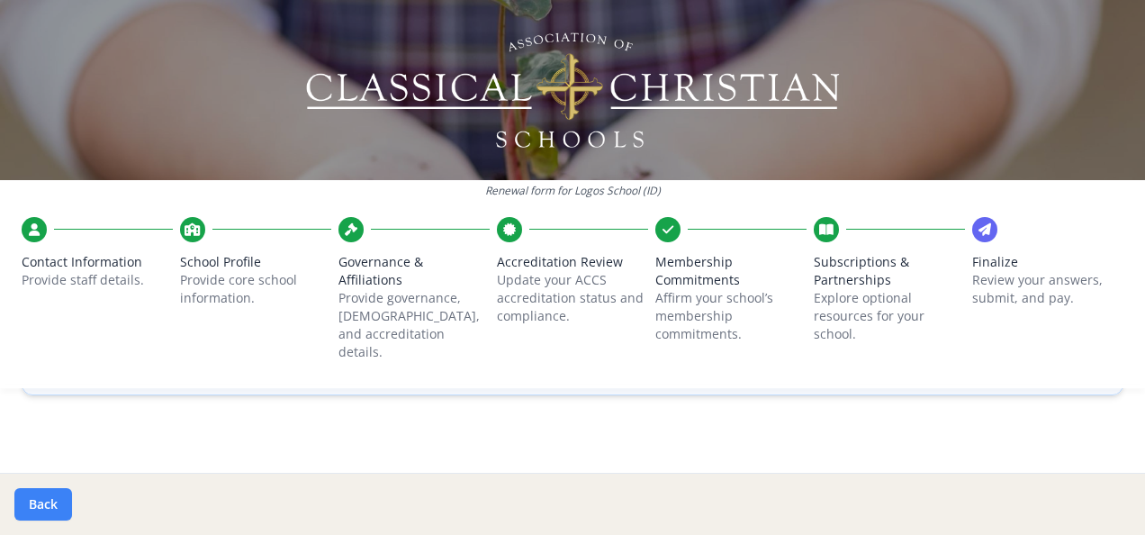
click at [35, 500] on button "Back" at bounding box center [43, 504] width 58 height 32
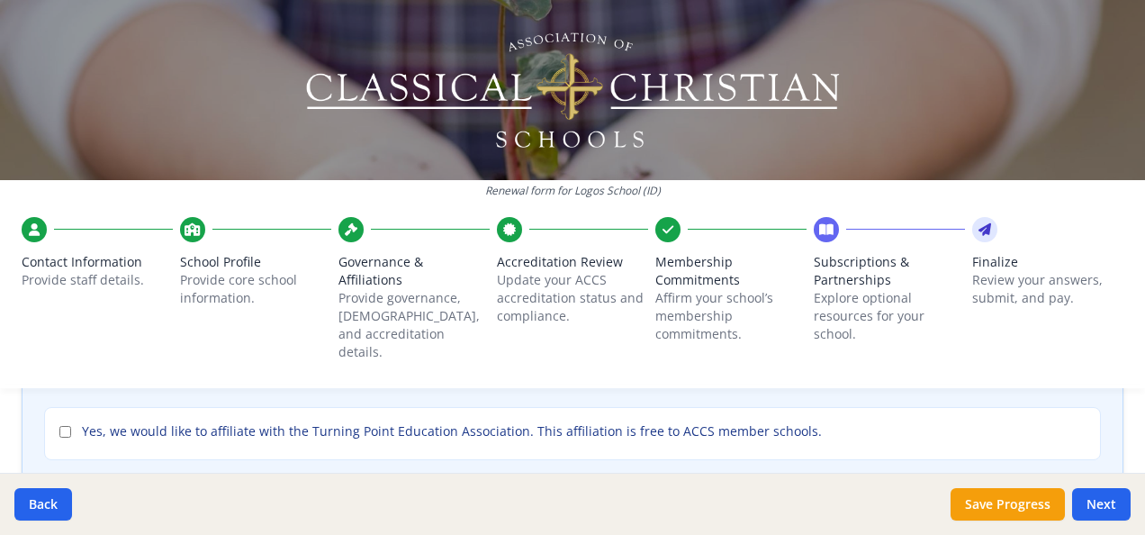
scroll to position [296, 0]
click at [59, 425] on input "Yes, we would like to affiliate with the Turning Point Education Association. T…" at bounding box center [65, 431] width 12 height 12
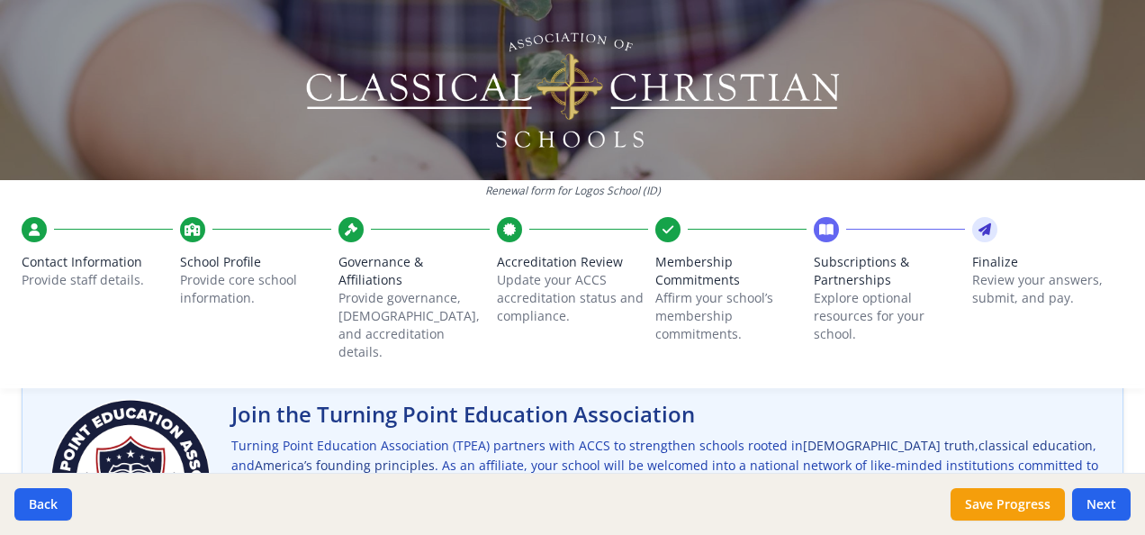
scroll to position [118, 0]
drag, startPoint x: 230, startPoint y: 389, endPoint x: 315, endPoint y: 406, distance: 87.2
click at [315, 406] on div "Join the Turning Point Education Association Turning Point Education Associatio…" at bounding box center [572, 479] width 1057 height 173
click at [315, 406] on h2 "Join the Turning Point Education Association" at bounding box center [666, 415] width 870 height 29
click at [215, 393] on img at bounding box center [130, 479] width 173 height 173
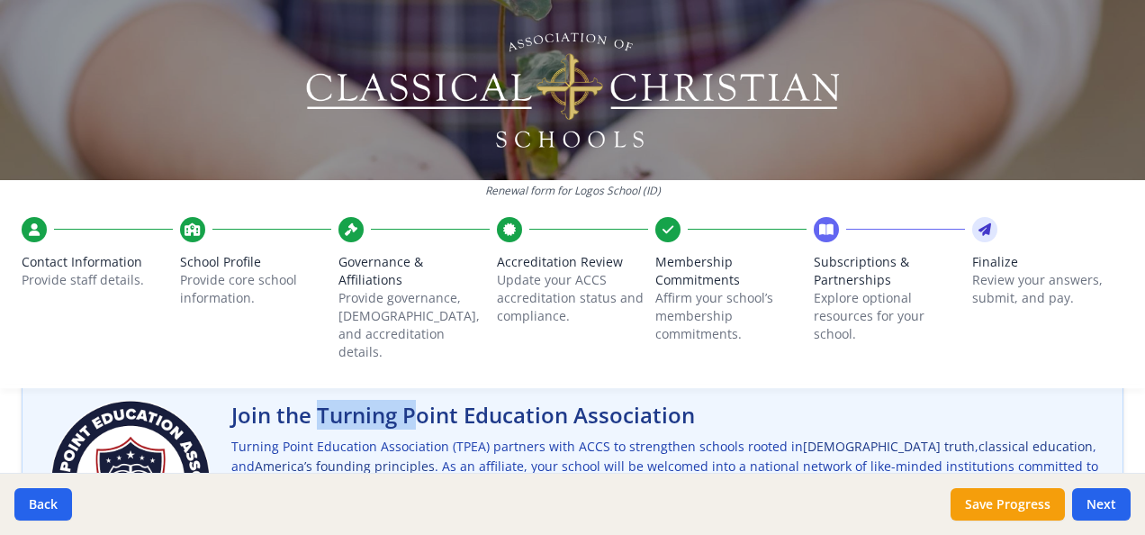
click at [226, 393] on div "Join the Turning Point Education Association Turning Point Education Associatio…" at bounding box center [572, 479] width 1057 height 173
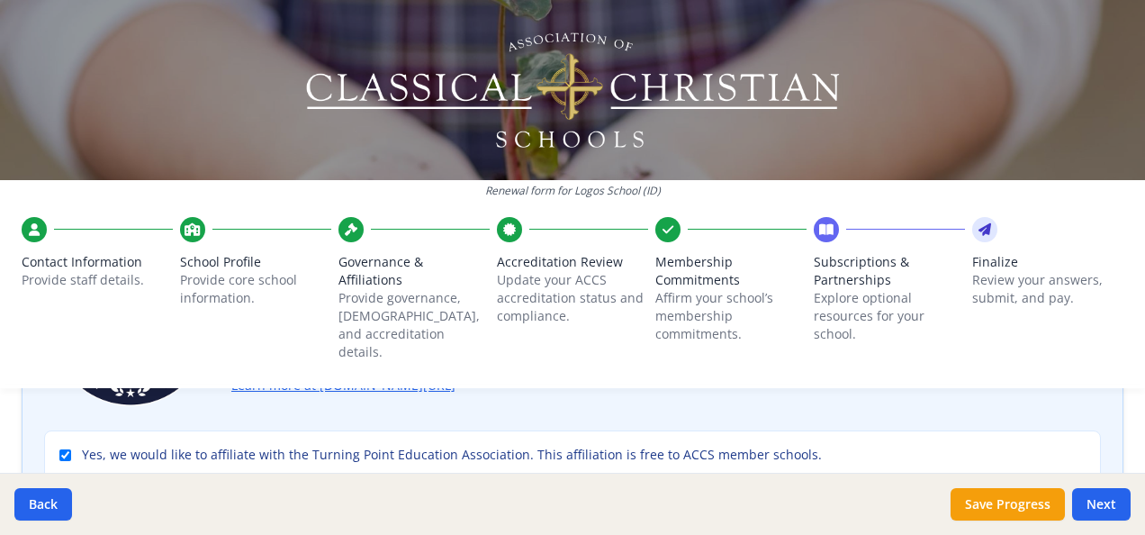
scroll to position [278, 0]
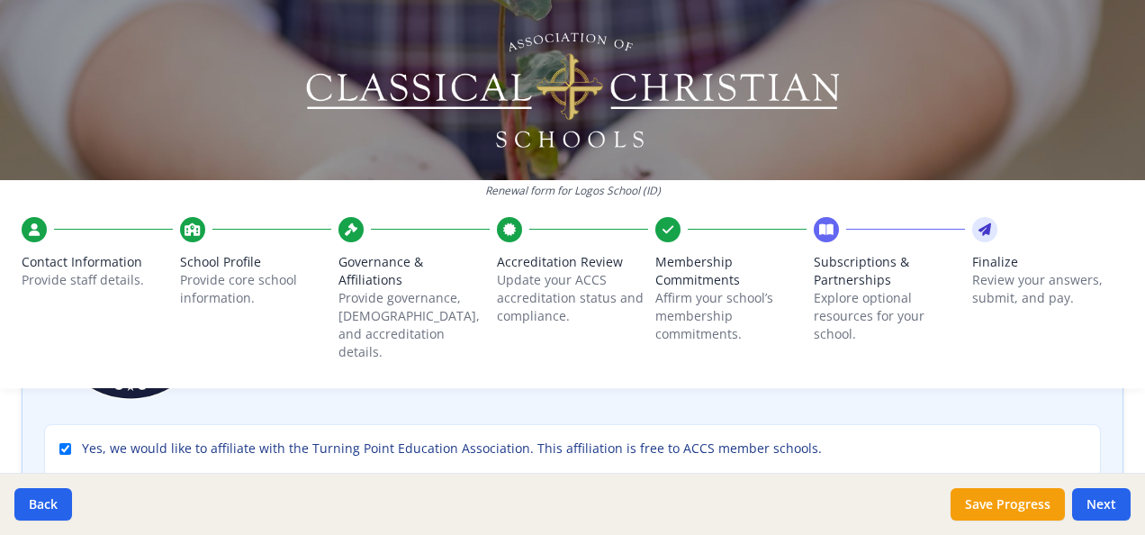
drag, startPoint x: 85, startPoint y: 426, endPoint x: 806, endPoint y: 427, distance: 721.9
click at [806, 439] on label "Yes, we would like to affiliate with the Turning Point Education Association. T…" at bounding box center [572, 448] width 1026 height 18
copy span "es, we would like to affiliate with the Turning Point Education Association. Th…"
click at [852, 439] on label "Yes, we would like to affiliate with the Turning Point Education Association. T…" at bounding box center [572, 448] width 1026 height 18
click at [71, 443] on input "Yes, we would like to affiliate with the Turning Point Education Association. T…" at bounding box center [65, 449] width 12 height 12
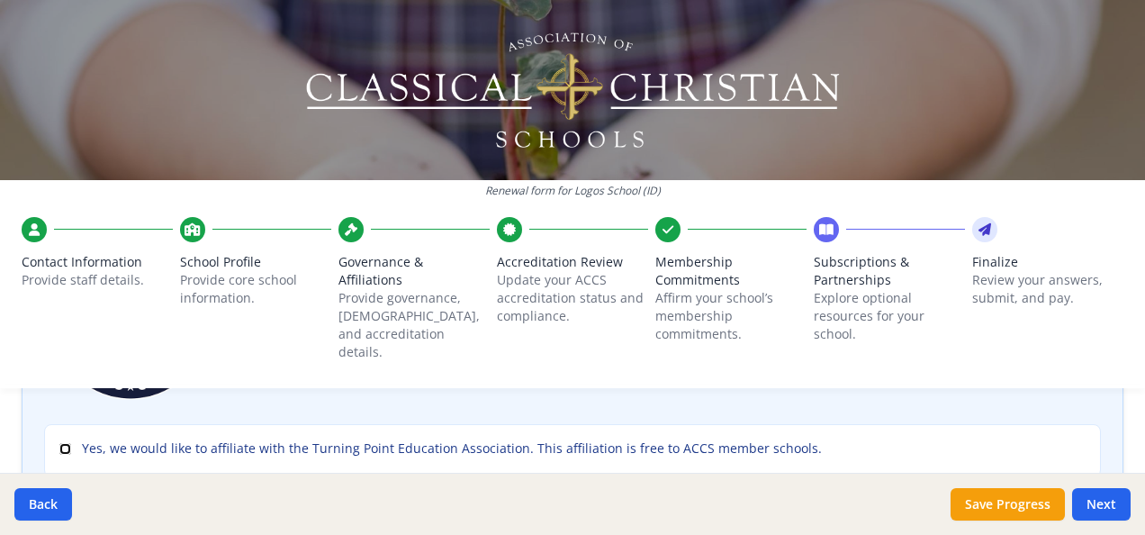
click at [62, 443] on input "Yes, we would like to affiliate with the Turning Point Education Association. T…" at bounding box center [65, 449] width 12 height 12
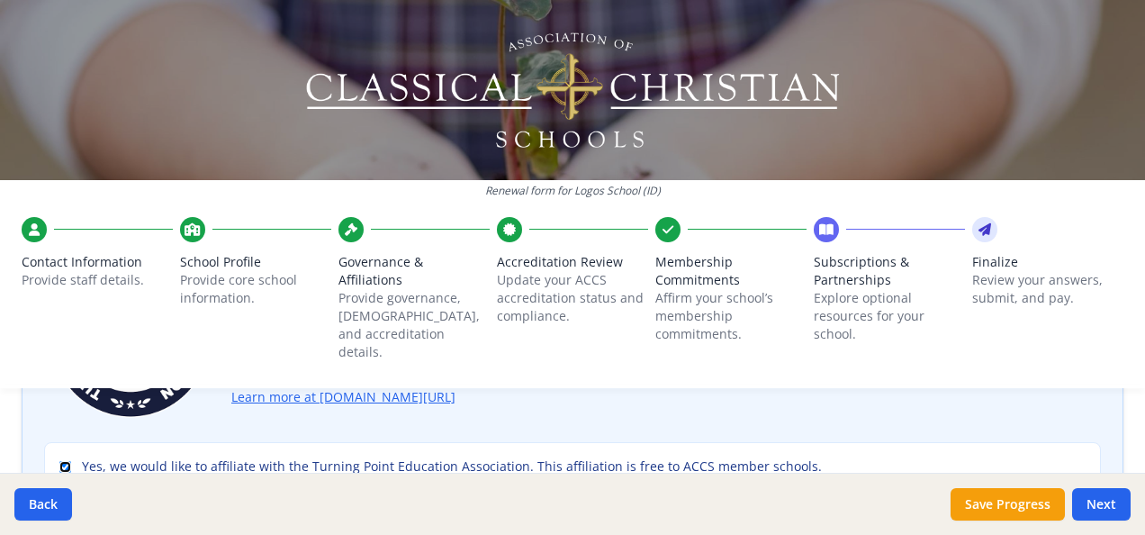
scroll to position [261, 0]
click at [65, 460] on input "Yes, we would like to affiliate with the Turning Point Education Association. T…" at bounding box center [65, 466] width 12 height 12
checkbox input "false"
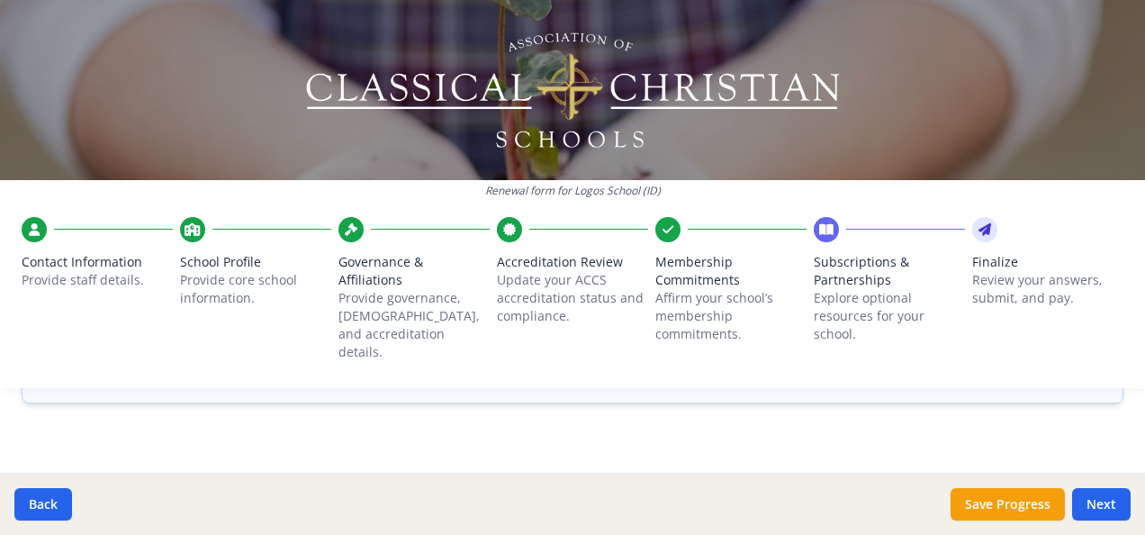
scroll to position [1554, 0]
click at [1109, 500] on button "Next" at bounding box center [1101, 504] width 59 height 32
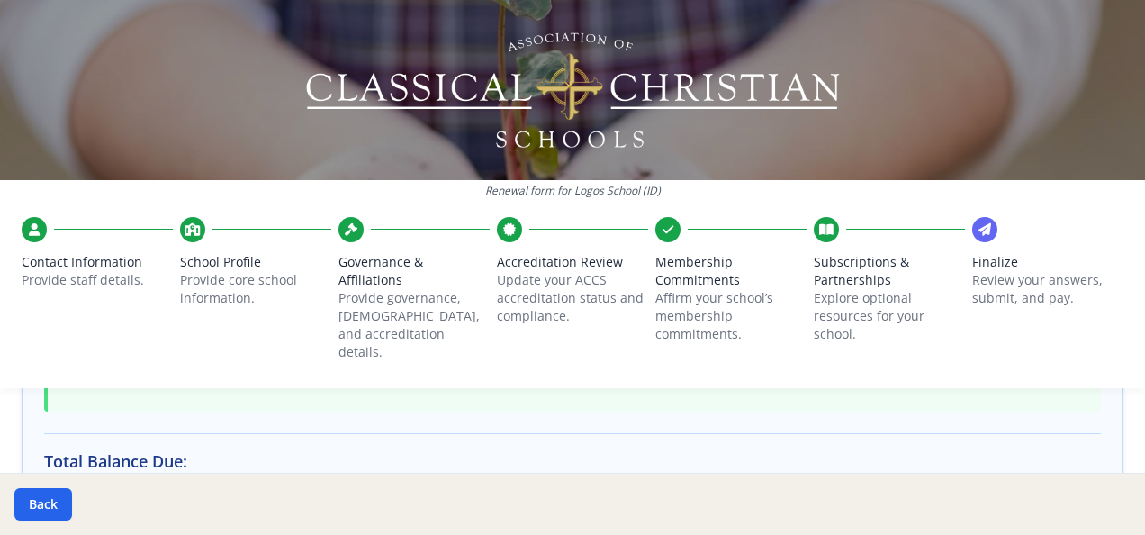
scroll to position [502, 0]
click at [39, 494] on button "Back" at bounding box center [43, 504] width 58 height 32
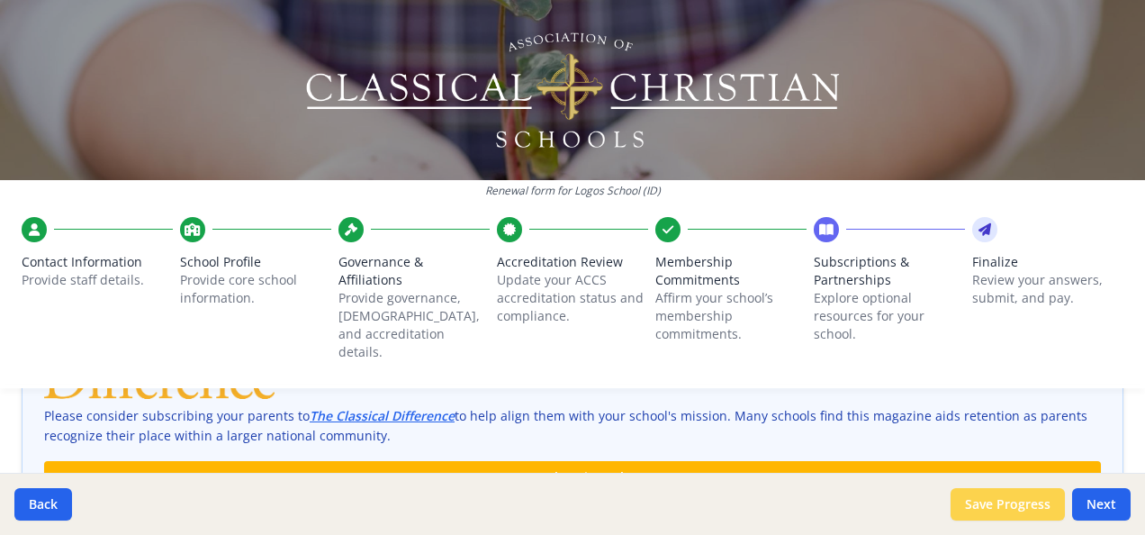
click at [1014, 505] on button "Save Progress" at bounding box center [1008, 504] width 114 height 32
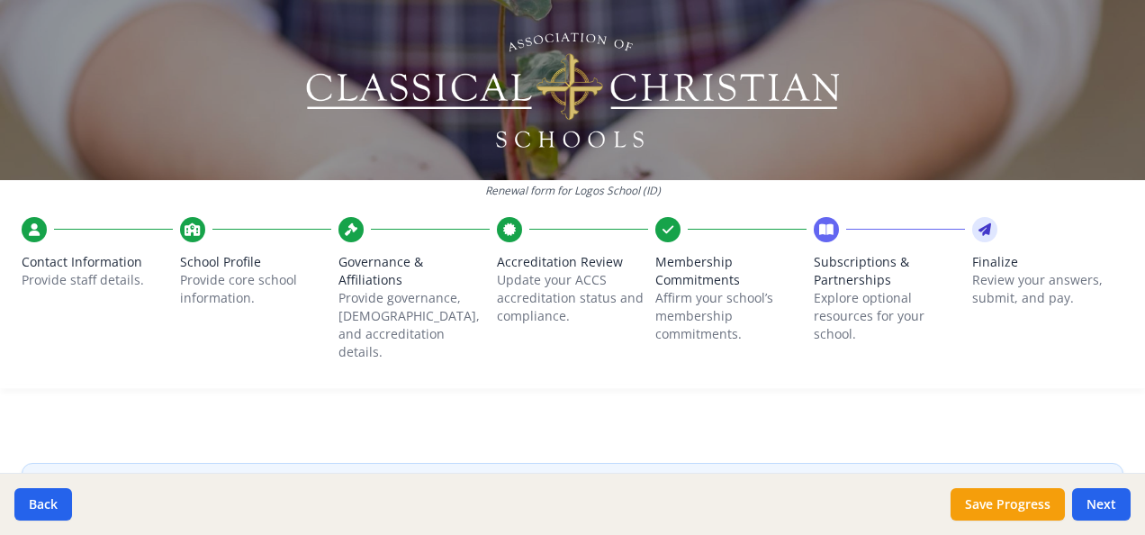
scroll to position [0, 0]
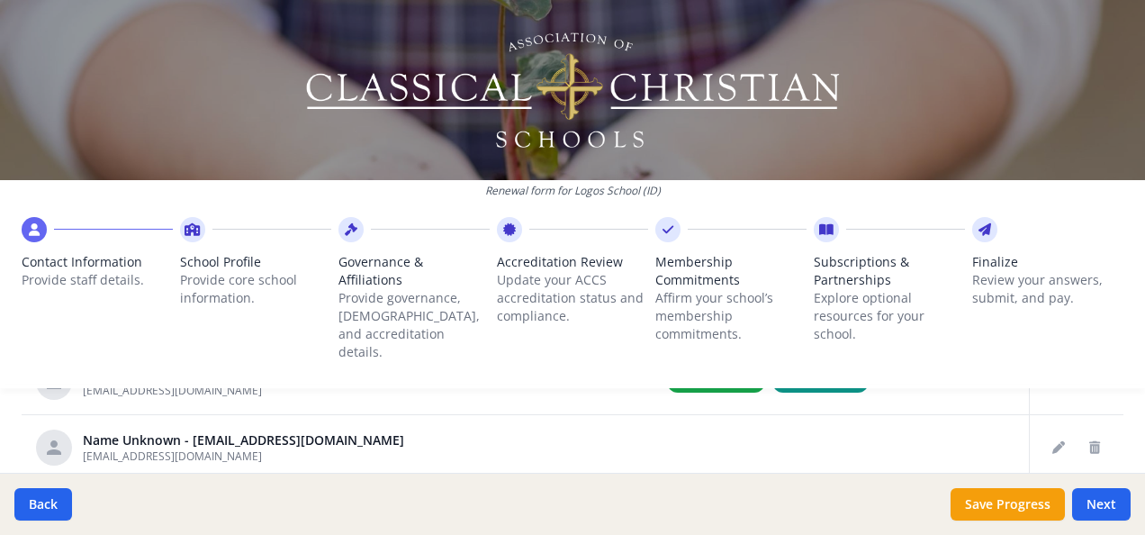
scroll to position [858, 0]
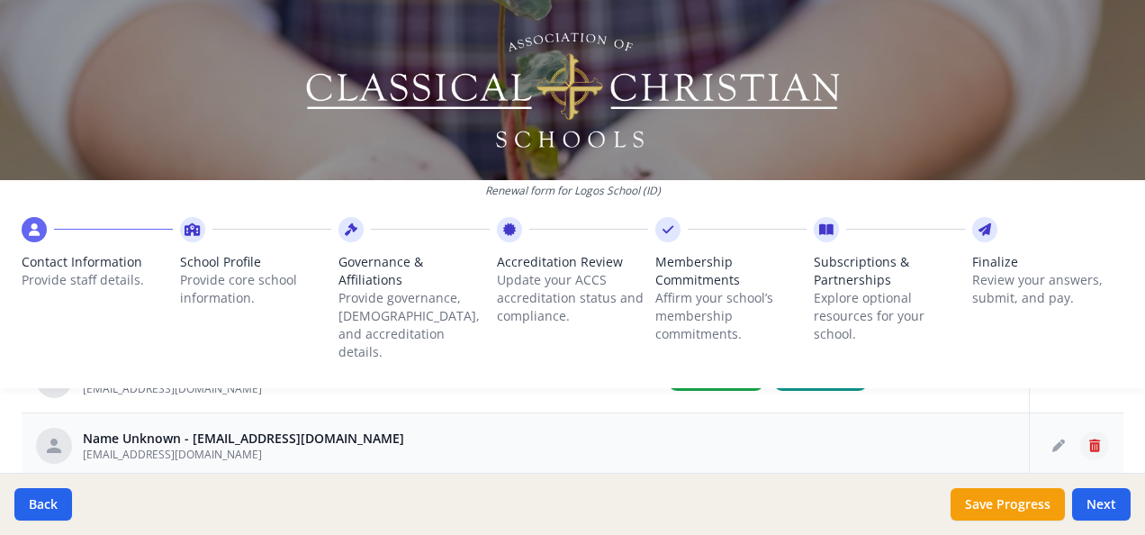
click at [1089, 439] on icon "Delete staff" at bounding box center [1094, 445] width 11 height 13
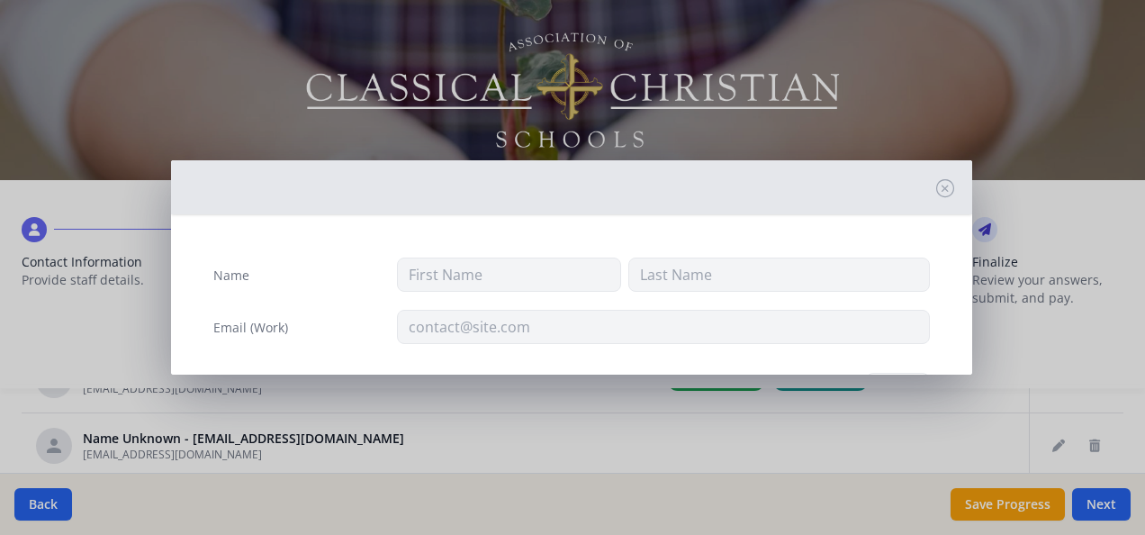
type input "[EMAIL_ADDRESS][DOMAIN_NAME]"
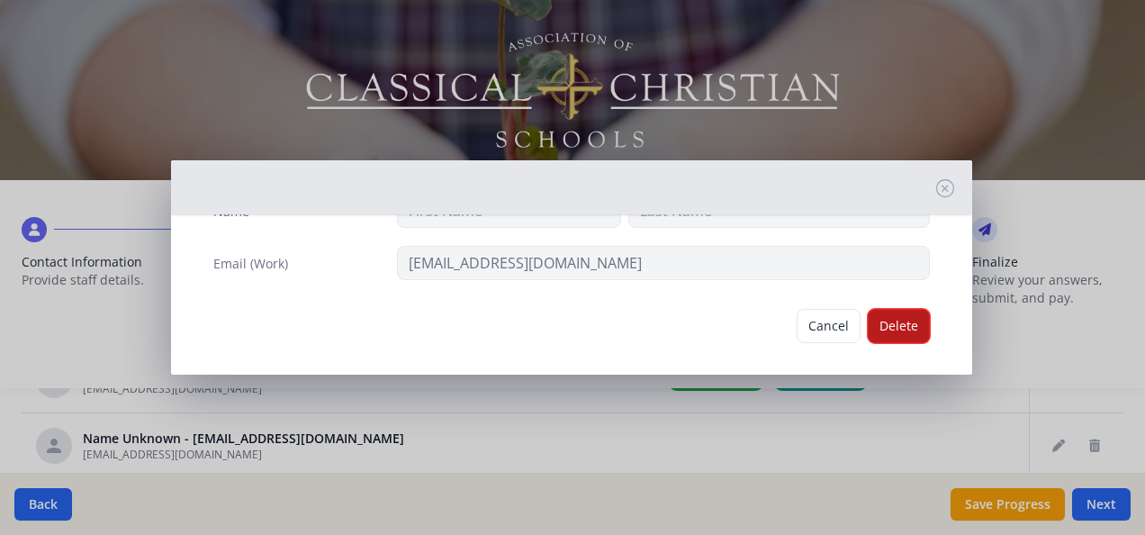
click at [882, 316] on button "Delete" at bounding box center [899, 326] width 62 height 34
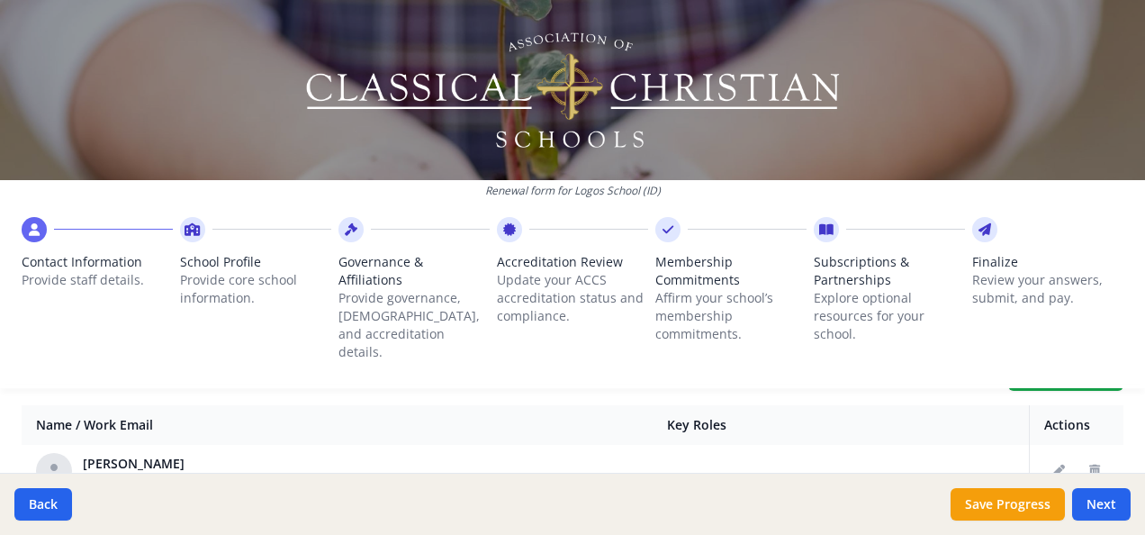
scroll to position [140, 0]
click at [1105, 497] on button "Next" at bounding box center [1101, 504] width 59 height 32
type input "[PHONE_NUMBER]"
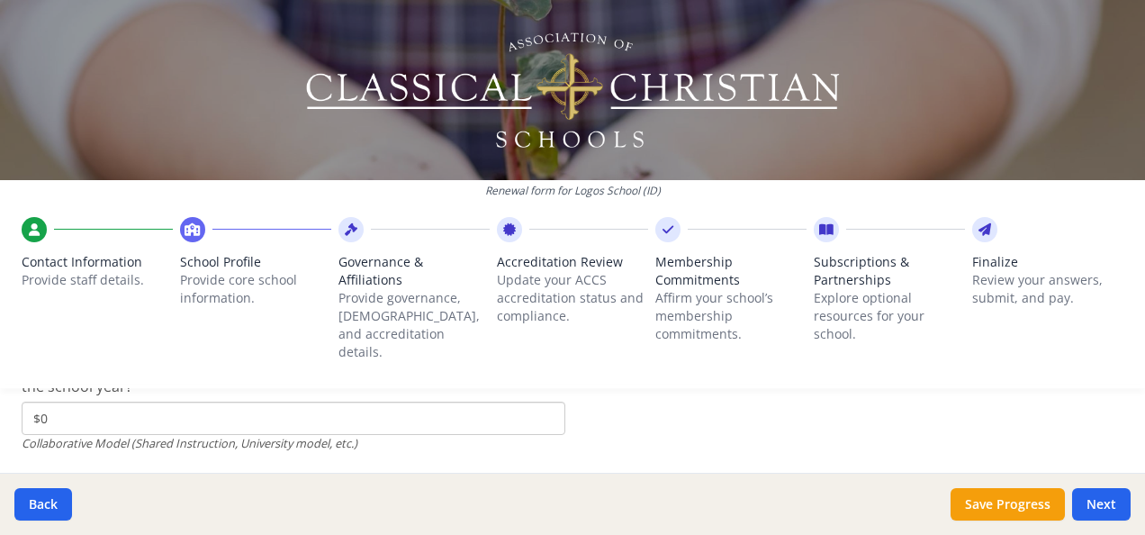
scroll to position [6222, 0]
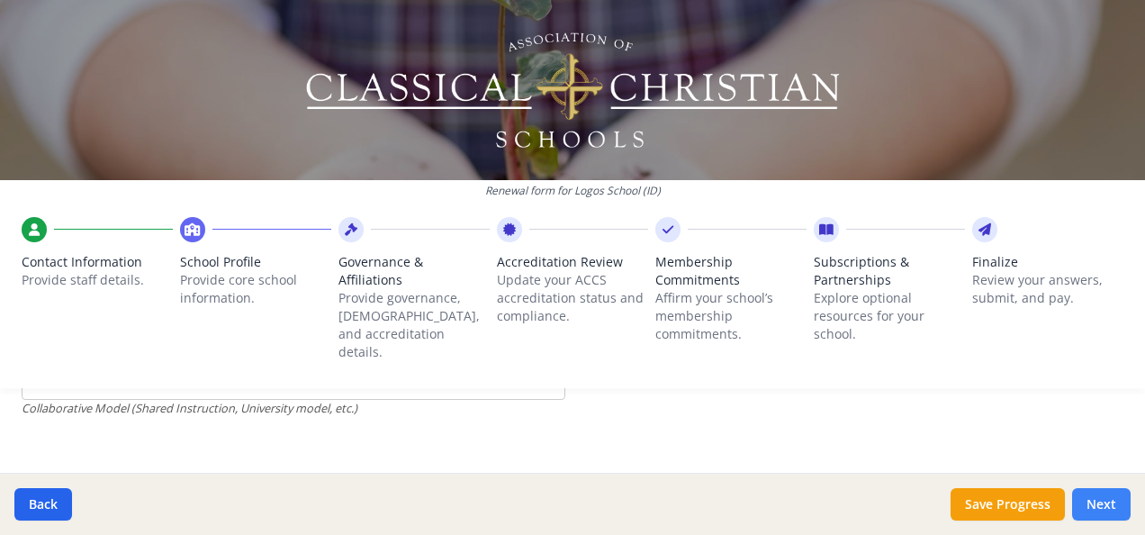
click at [1091, 499] on button "Next" at bounding box center [1101, 504] width 59 height 32
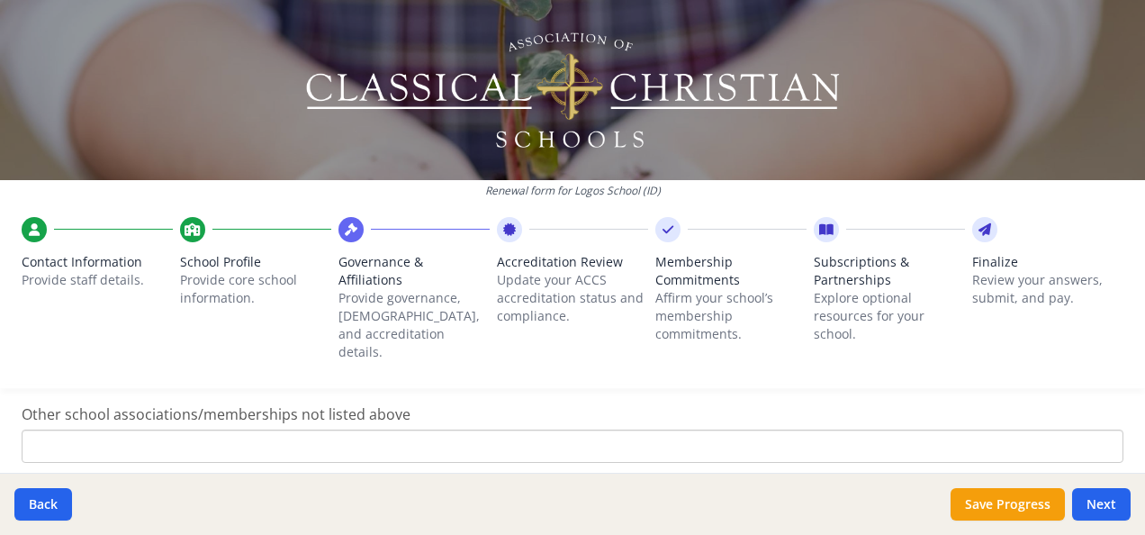
scroll to position [1389, 0]
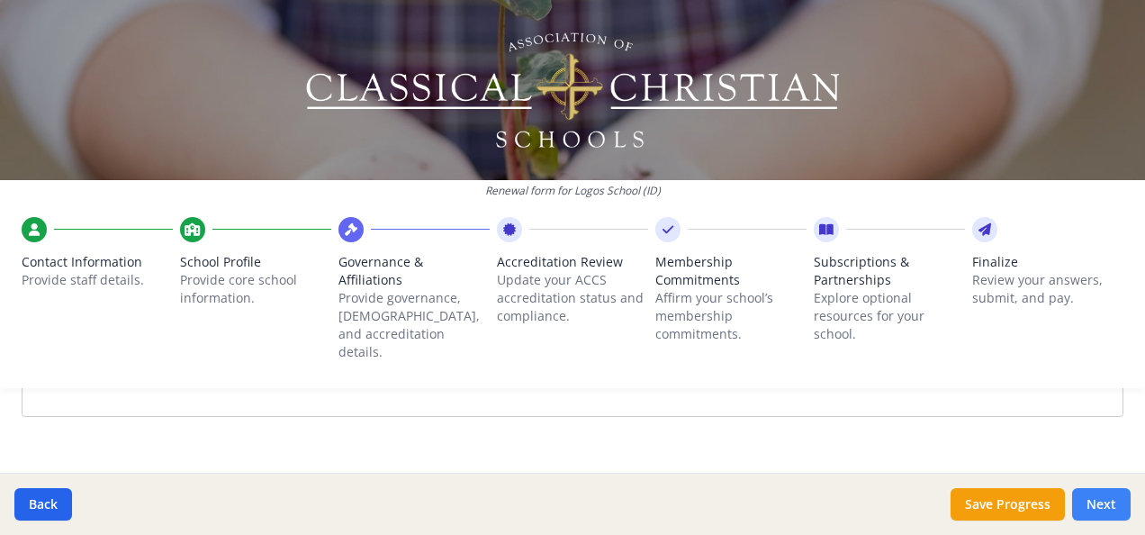
click at [1101, 504] on button "Next" at bounding box center [1101, 504] width 59 height 32
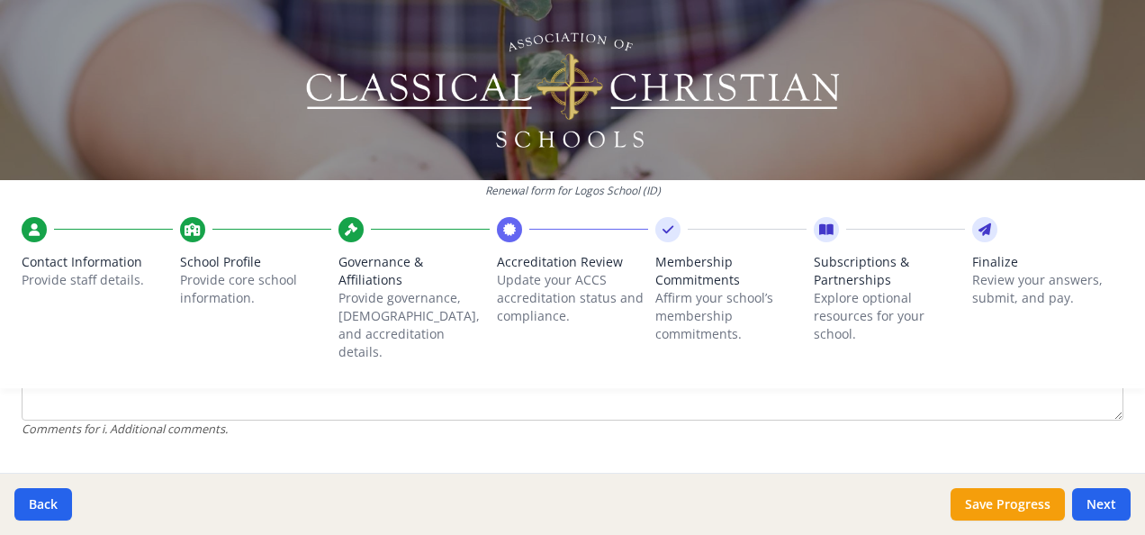
scroll to position [2635, 0]
click at [1099, 499] on button "Next" at bounding box center [1101, 504] width 59 height 32
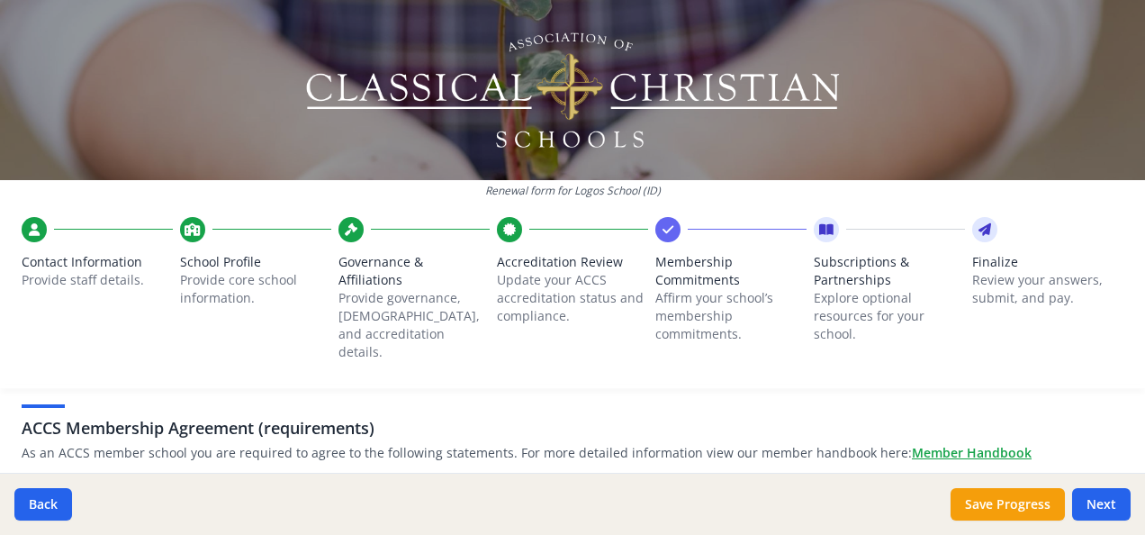
scroll to position [0, 0]
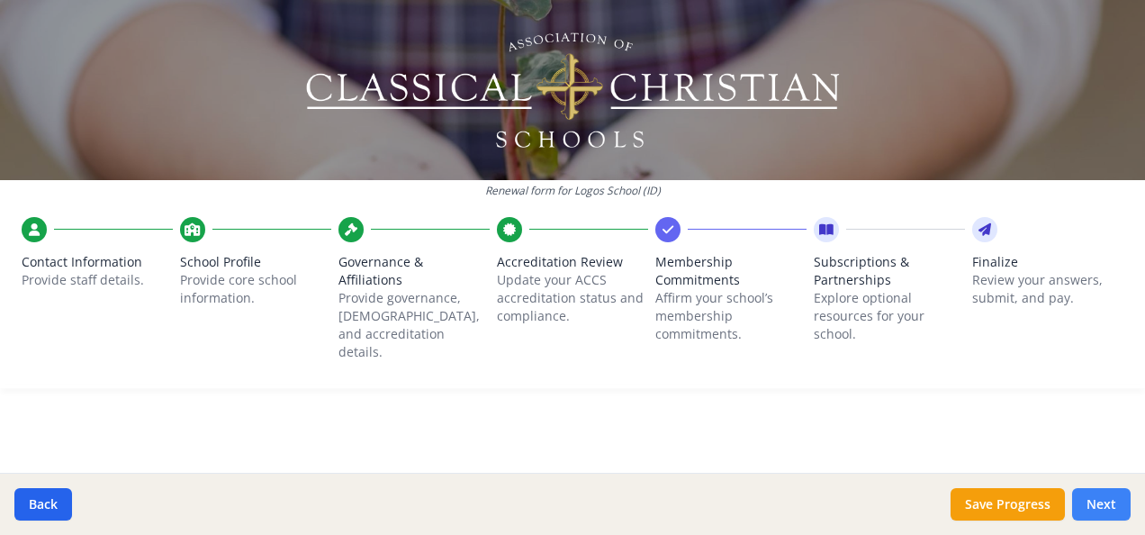
click at [1100, 501] on button "Next" at bounding box center [1101, 504] width 59 height 32
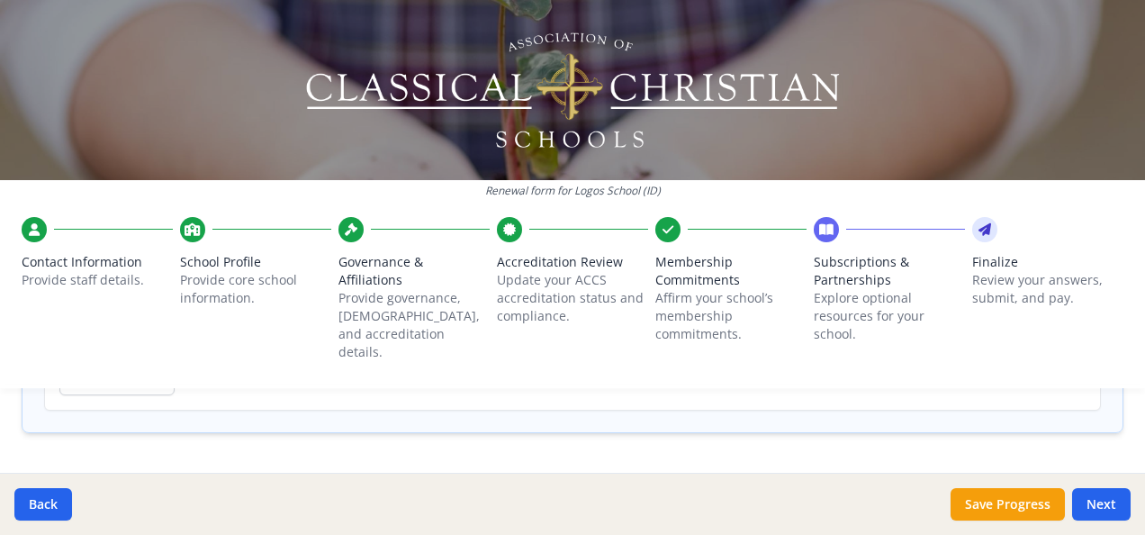
scroll to position [1554, 0]
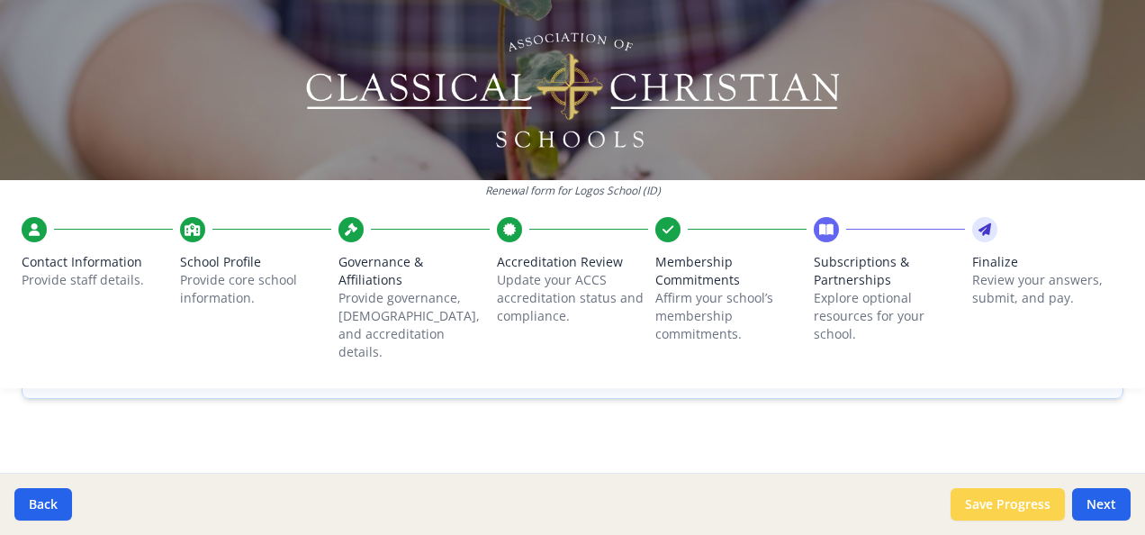
click at [1026, 509] on button "Save Progress" at bounding box center [1008, 504] width 114 height 32
